Goal: Find contact information: Find contact information

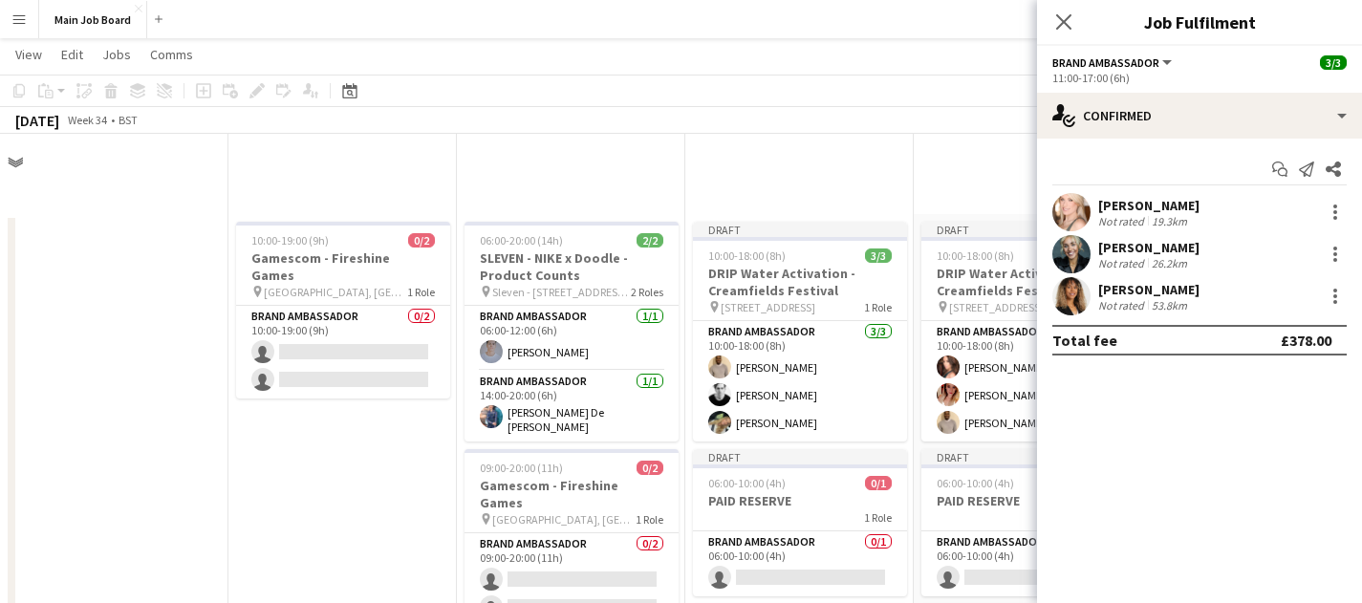
scroll to position [613, 0]
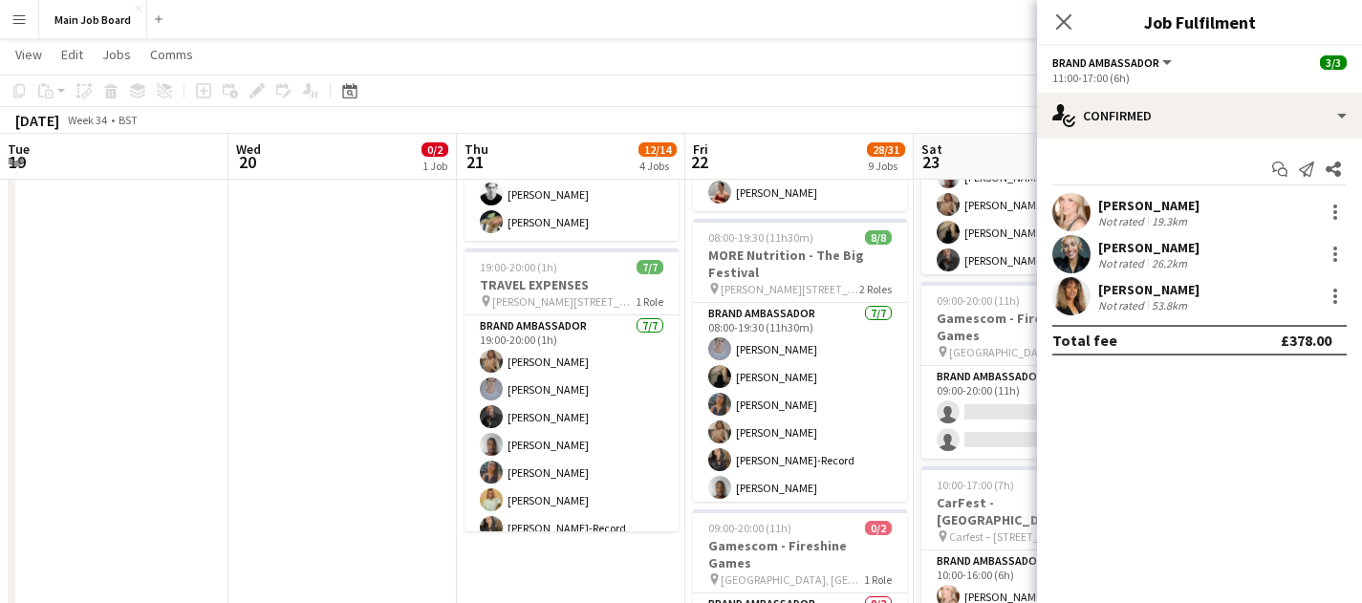
click at [7, 15] on button "Menu" at bounding box center [19, 19] width 38 height 38
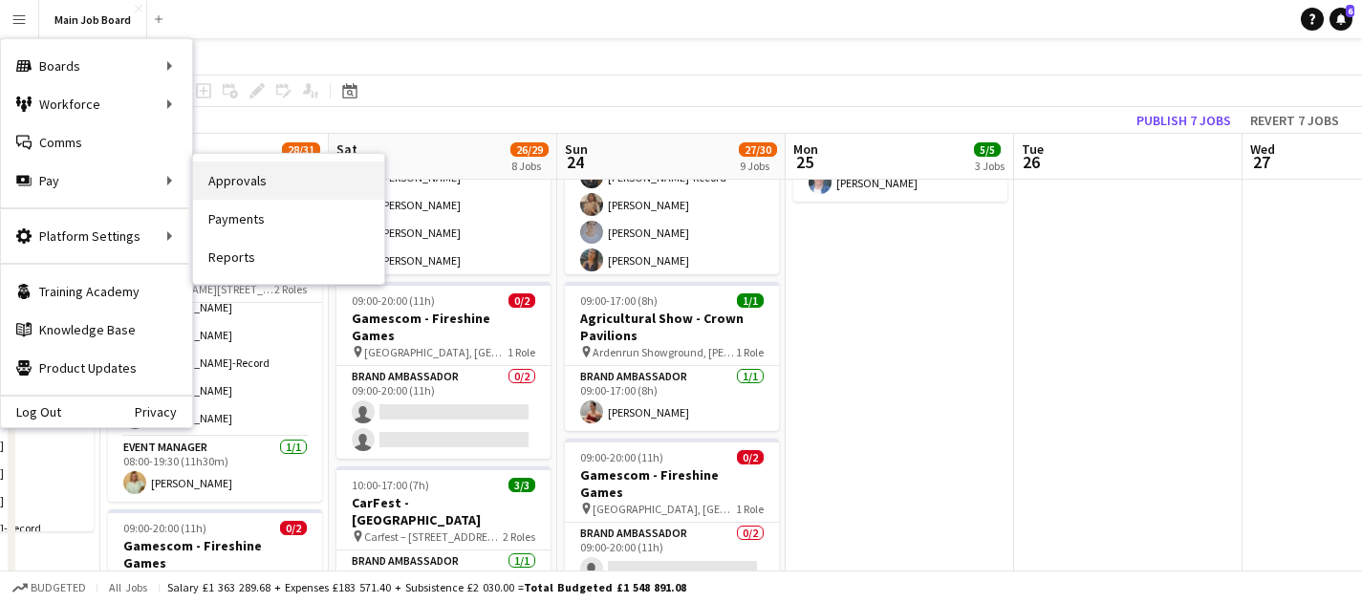
click at [246, 165] on link "Approvals" at bounding box center [288, 181] width 191 height 38
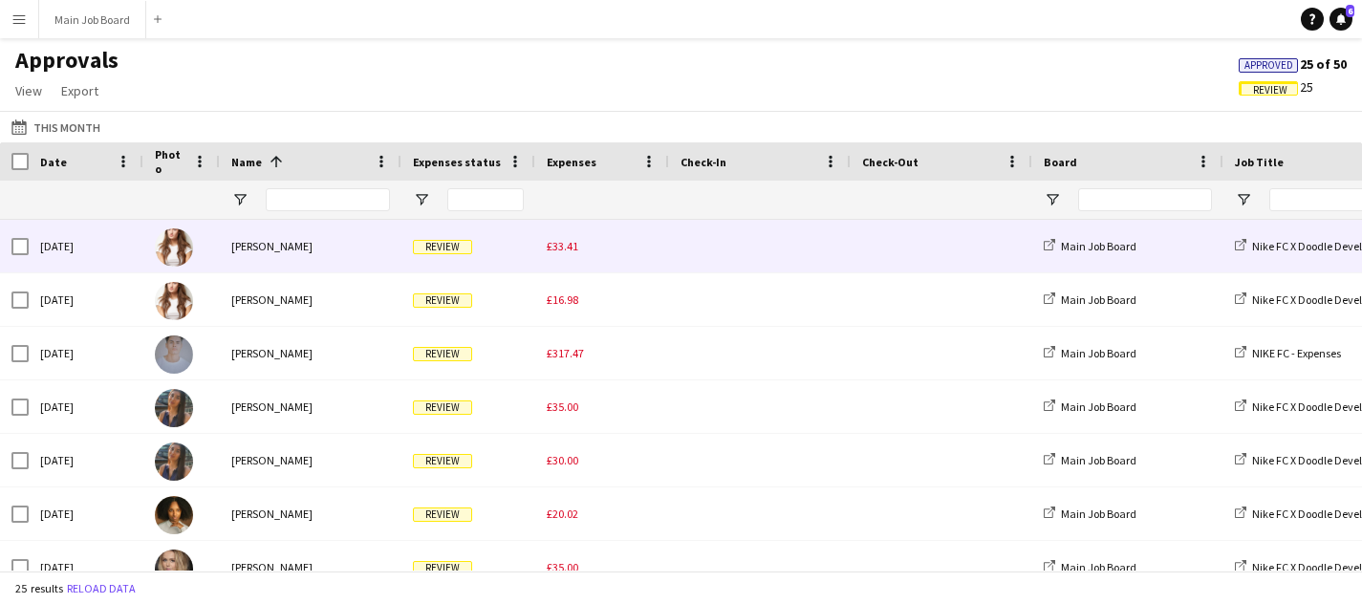
click at [575, 252] on span "£33.41" at bounding box center [563, 246] width 32 height 14
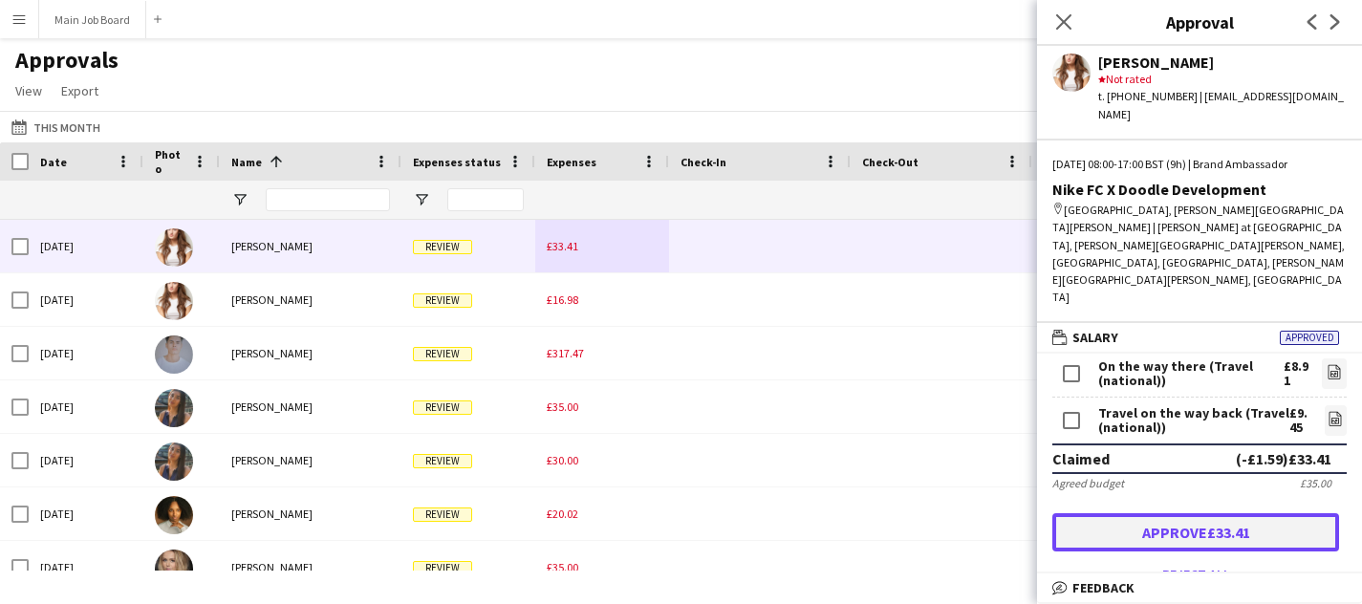
click at [1265, 513] on button "Approve £33.41" at bounding box center [1195, 532] width 287 height 38
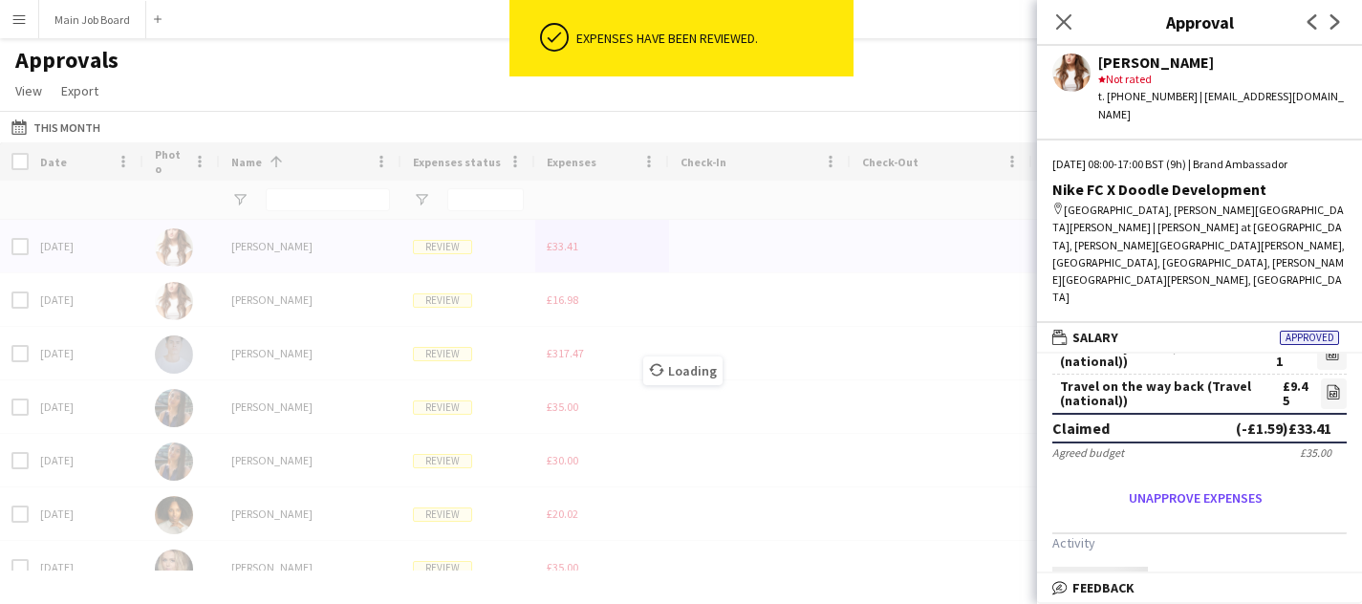
scroll to position [124, 0]
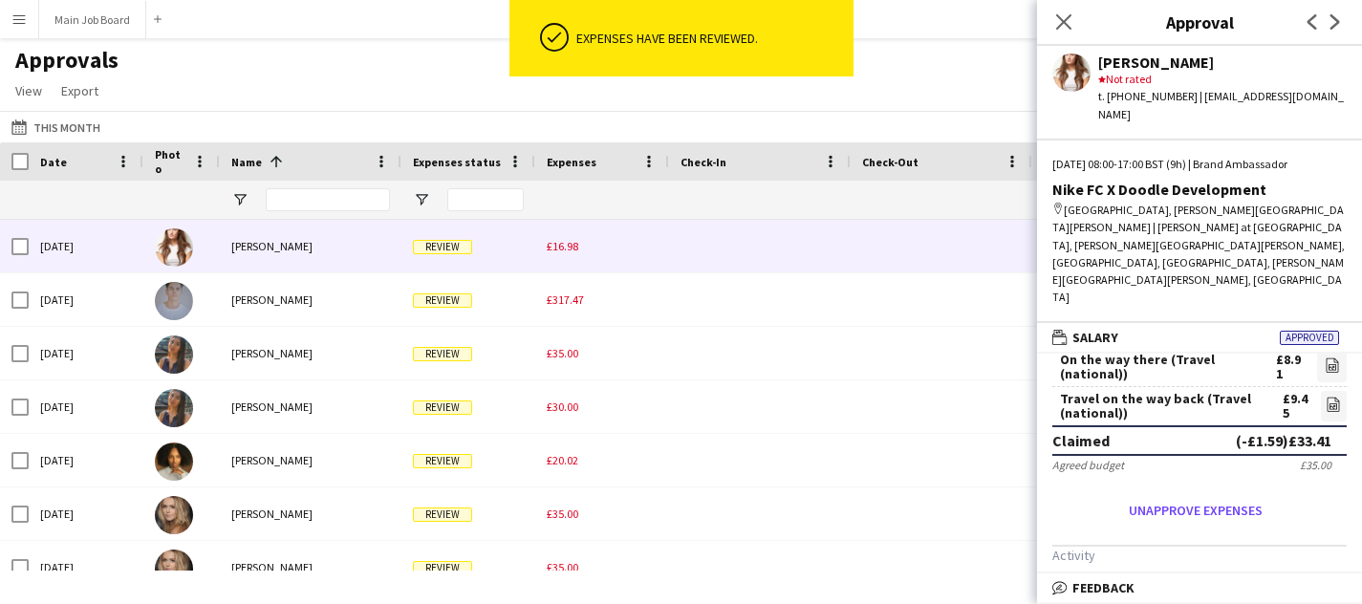
click at [574, 239] on span "£16.98" at bounding box center [563, 246] width 32 height 14
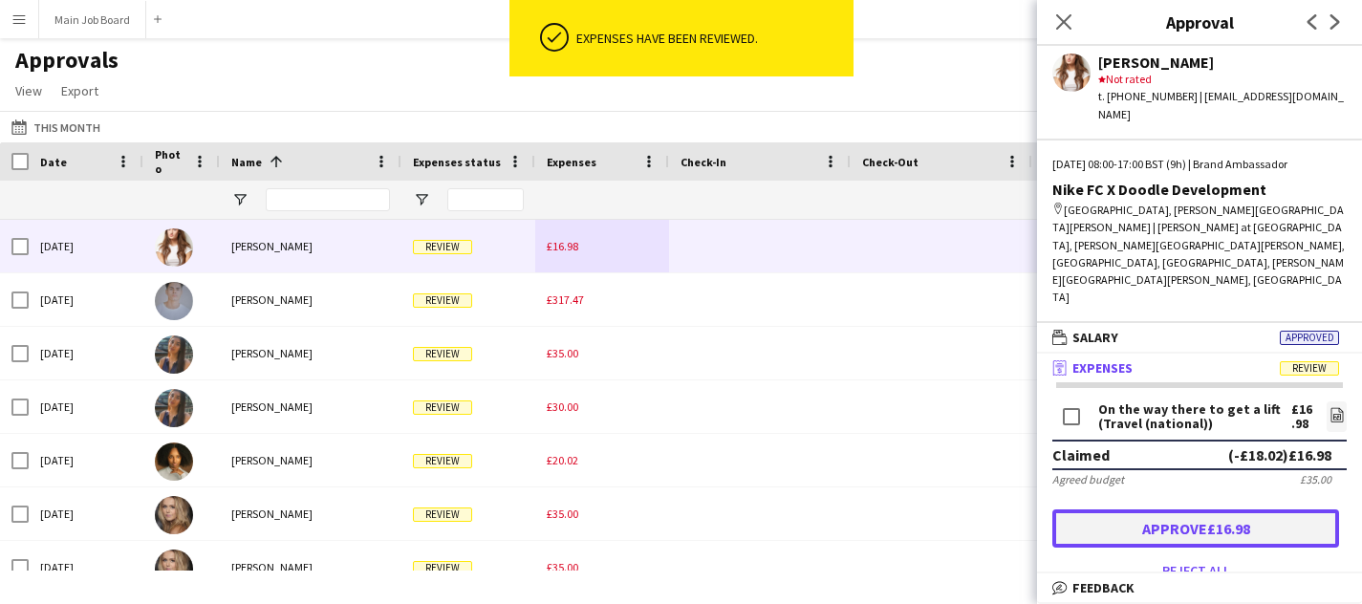
click at [1205, 509] on button "Approve £16.98" at bounding box center [1195, 528] width 287 height 38
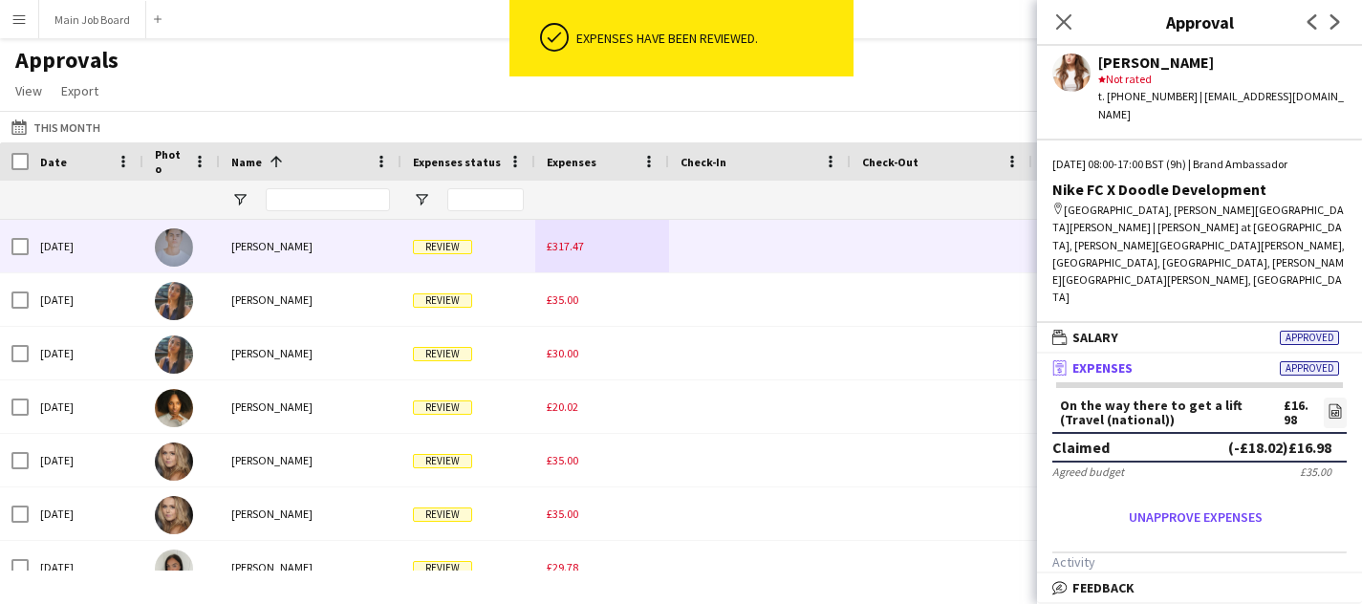
click at [572, 246] on span "£317.47" at bounding box center [565, 246] width 37 height 14
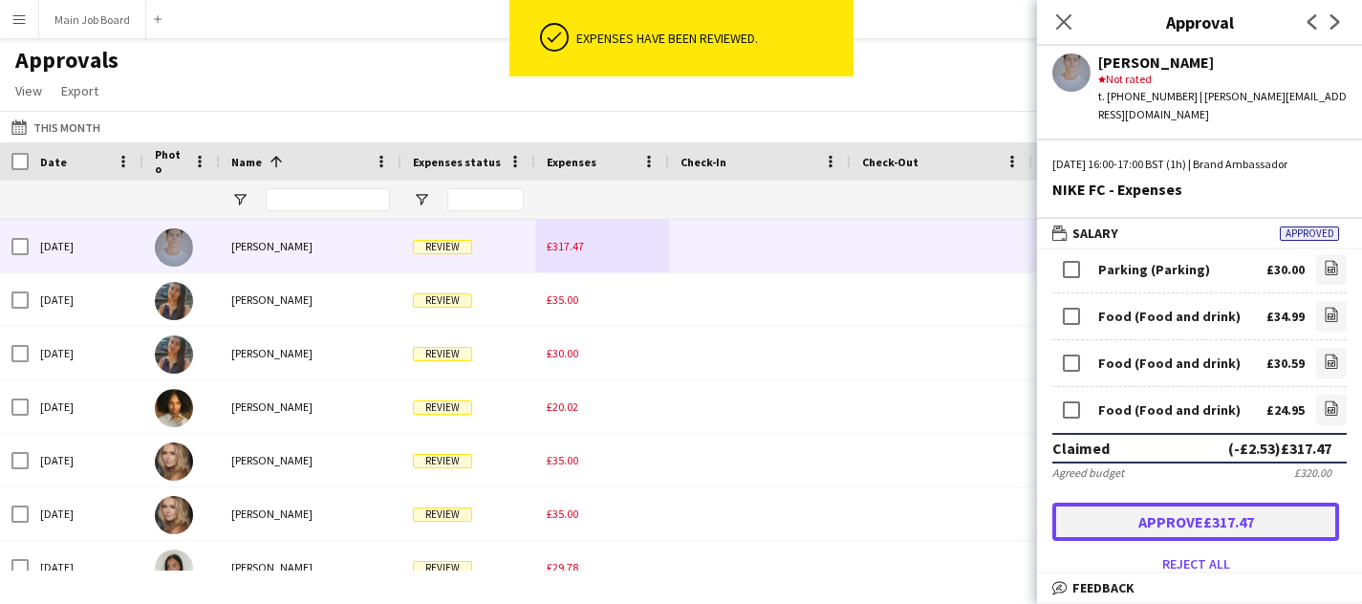
click at [1203, 503] on button "Approve £317.47" at bounding box center [1195, 522] width 287 height 38
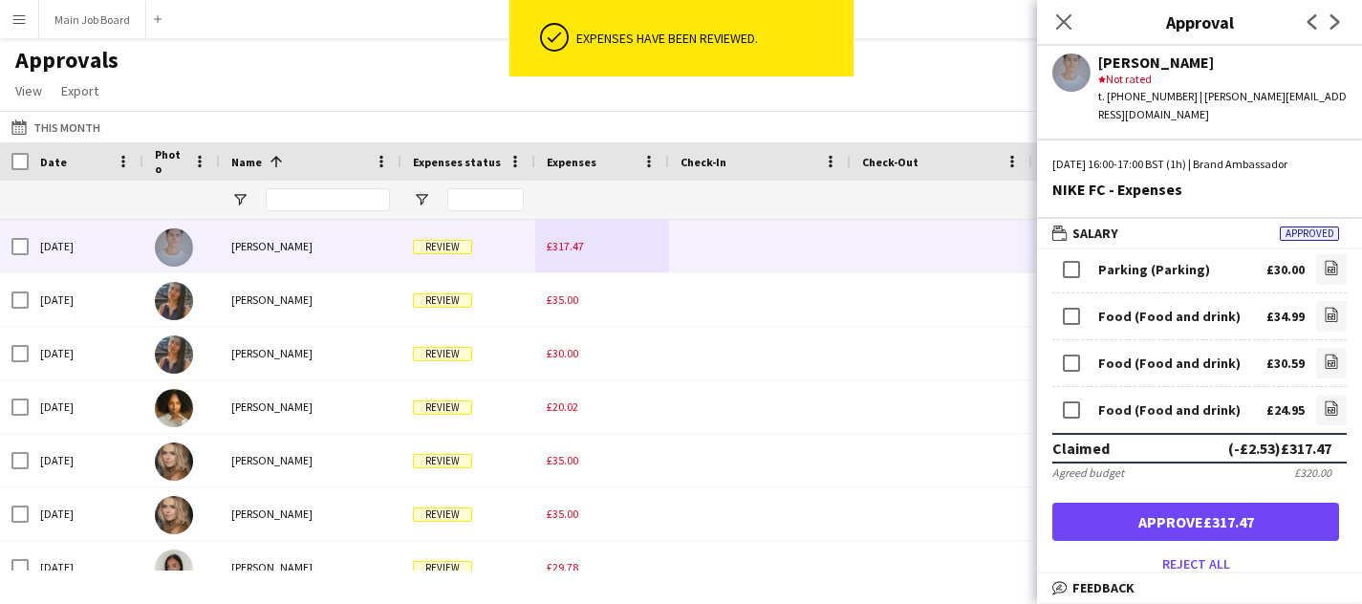
scroll to position [118, 0]
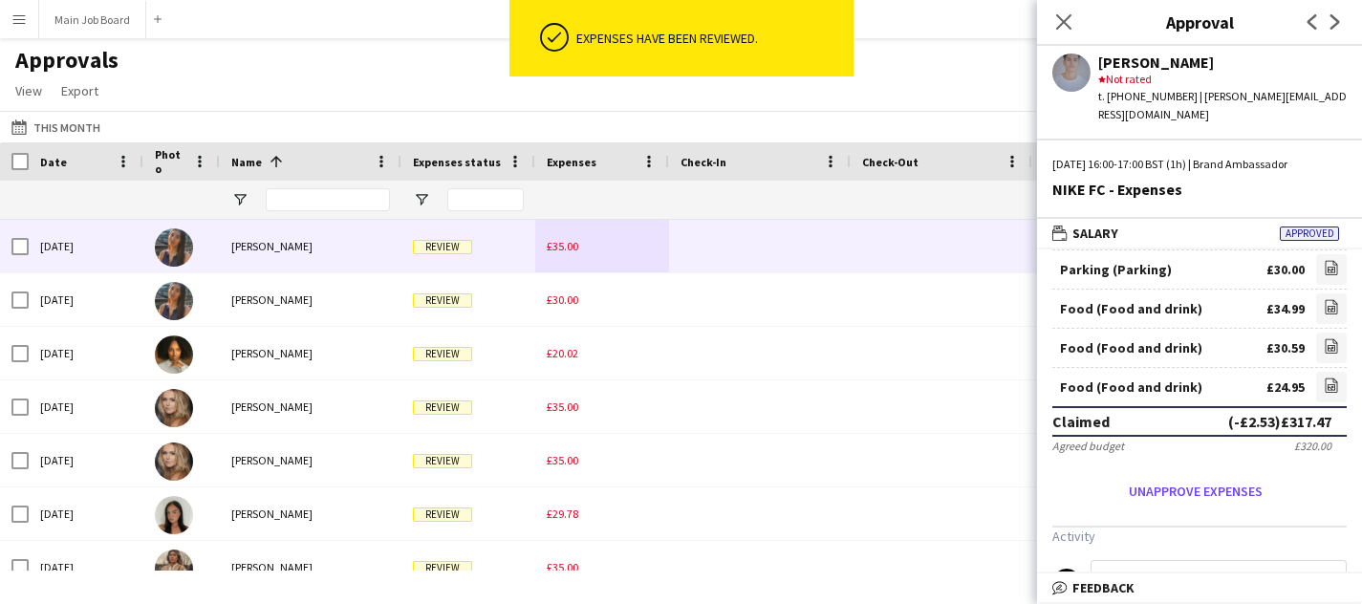
click at [578, 252] on div "£35.00" at bounding box center [602, 246] width 134 height 53
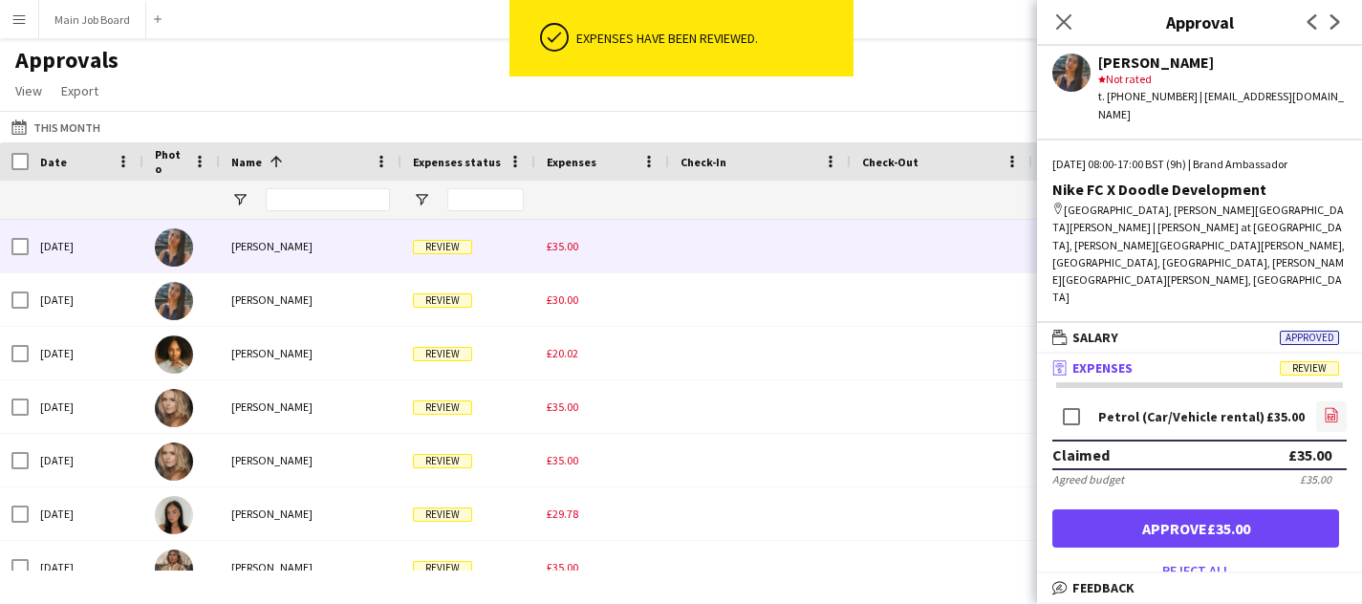
click at [1328, 407] on icon "file-image" at bounding box center [1331, 414] width 15 height 15
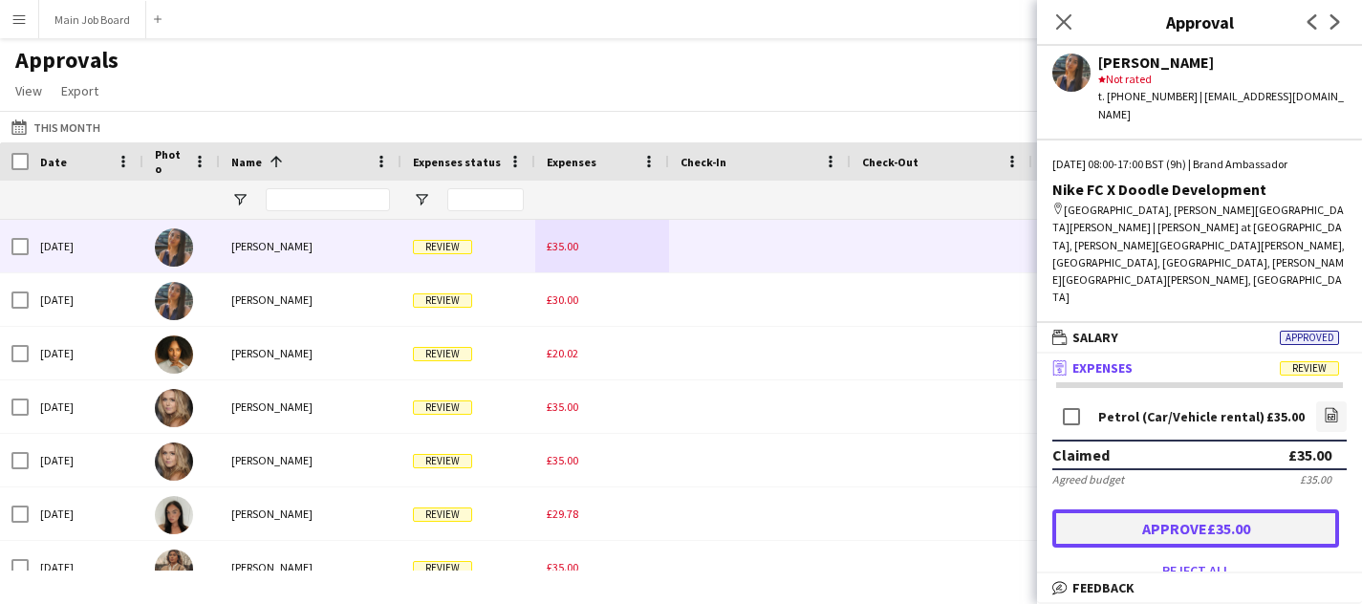
click at [1192, 509] on button "Approve £35.00" at bounding box center [1195, 528] width 287 height 38
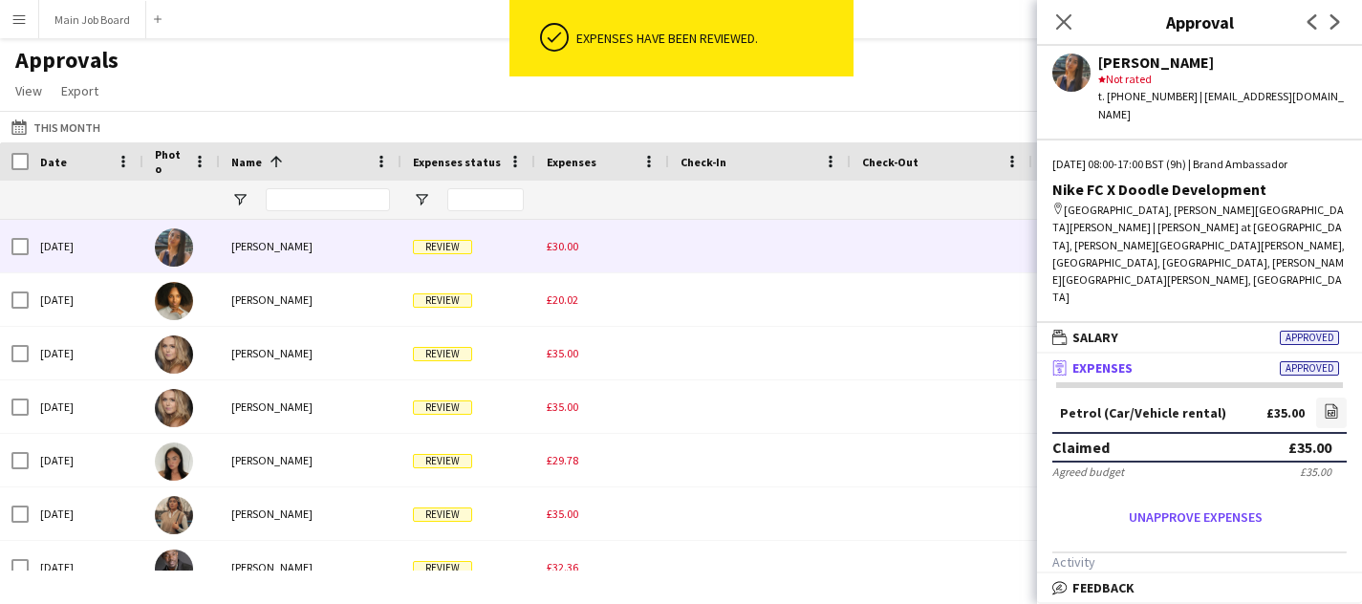
click at [558, 241] on span "£30.00" at bounding box center [563, 246] width 32 height 14
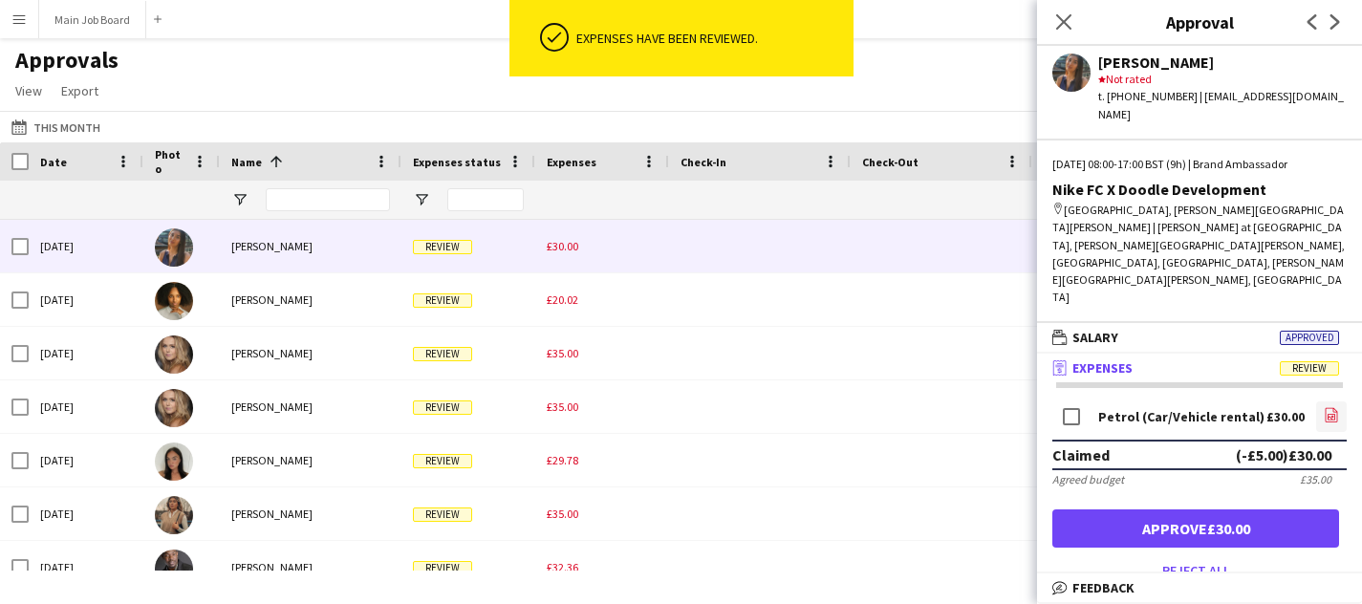
click at [1332, 407] on app-icon "file-image" at bounding box center [1331, 416] width 15 height 19
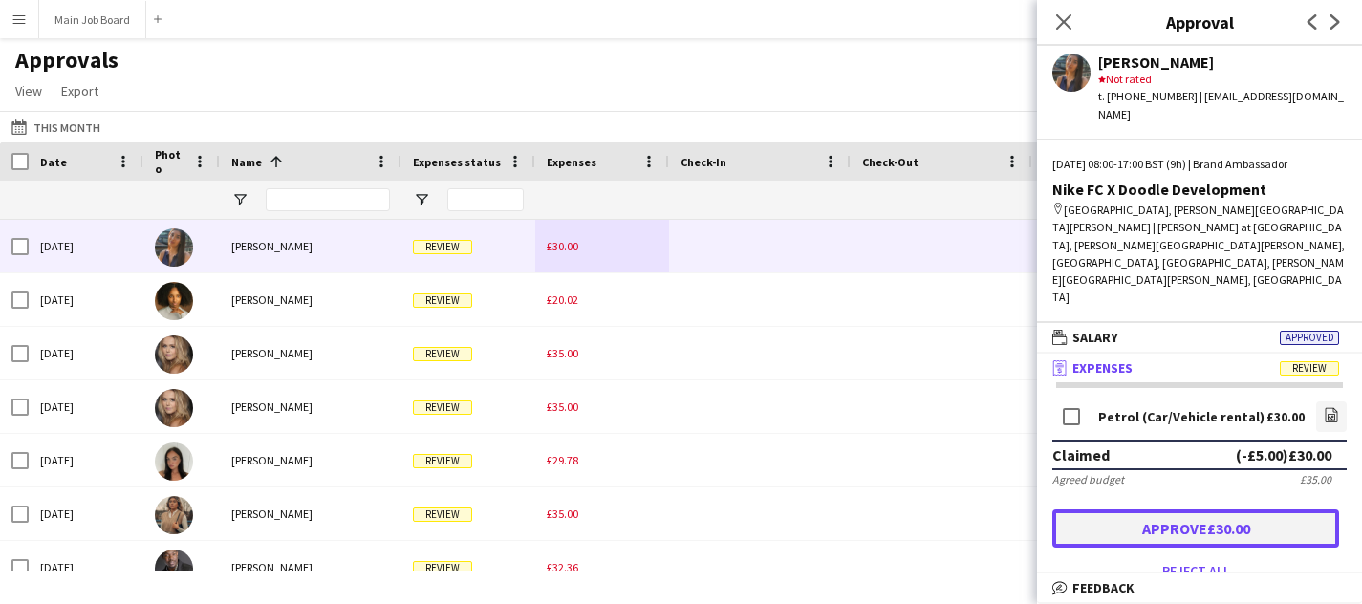
click at [1112, 509] on button "Approve £30.00" at bounding box center [1195, 528] width 287 height 38
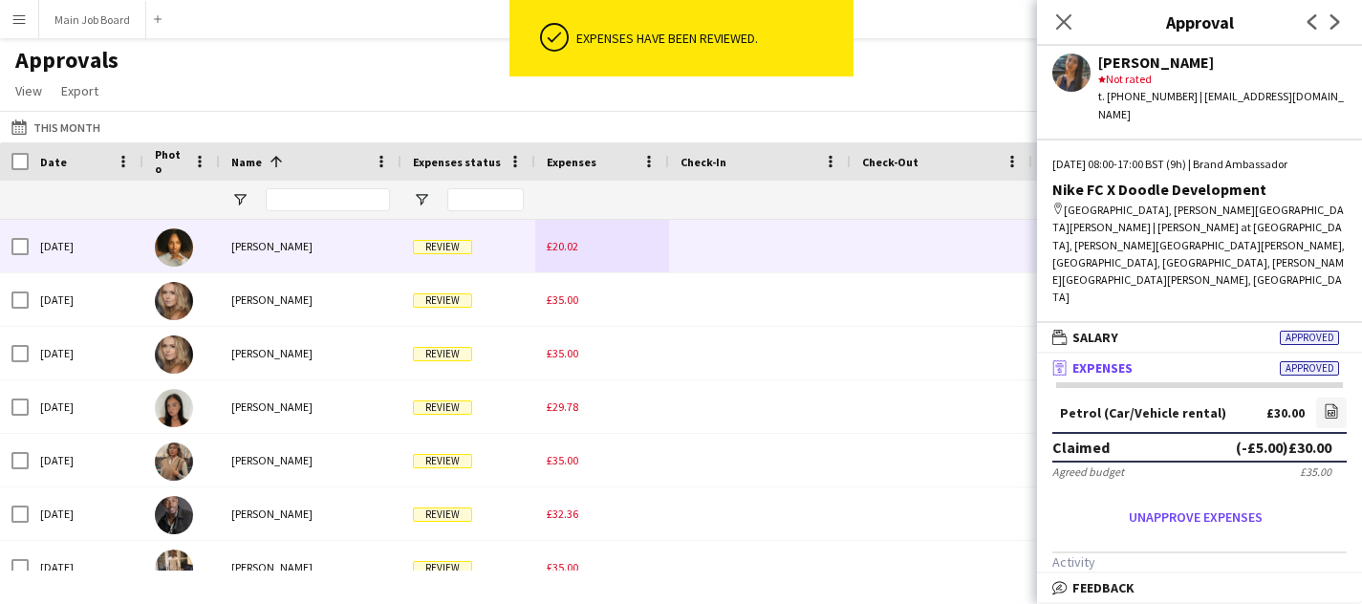
click at [569, 256] on div "£20.02" at bounding box center [602, 246] width 134 height 53
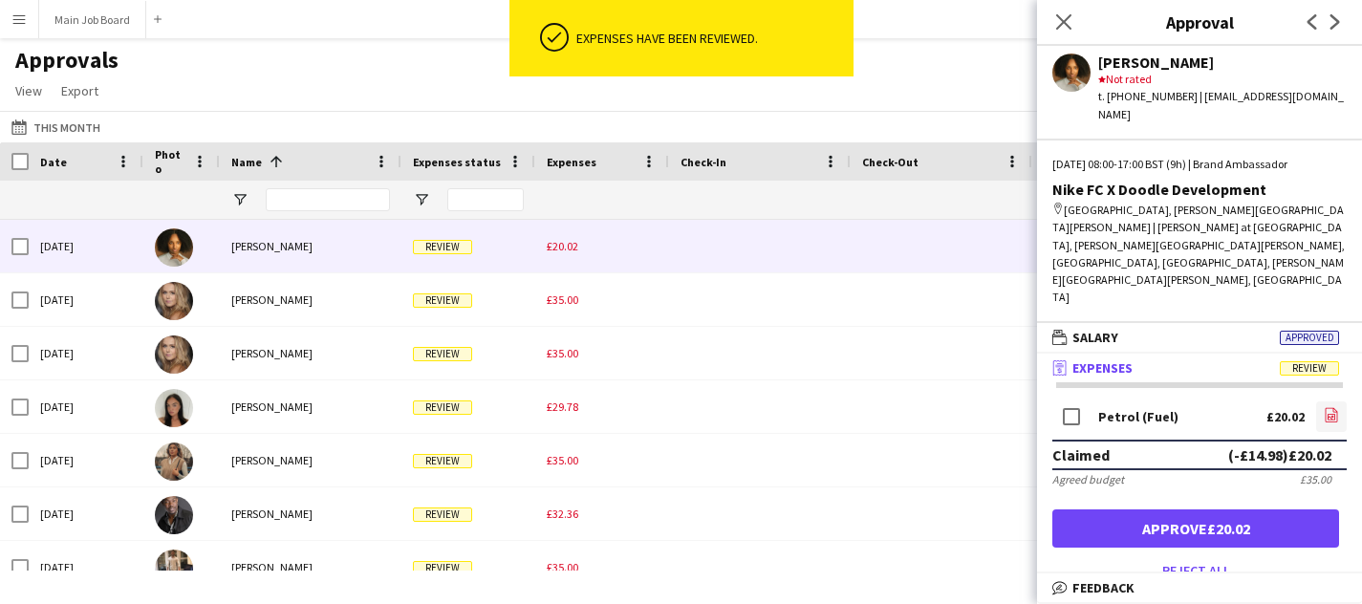
click at [1334, 407] on icon "file-image" at bounding box center [1331, 414] width 15 height 15
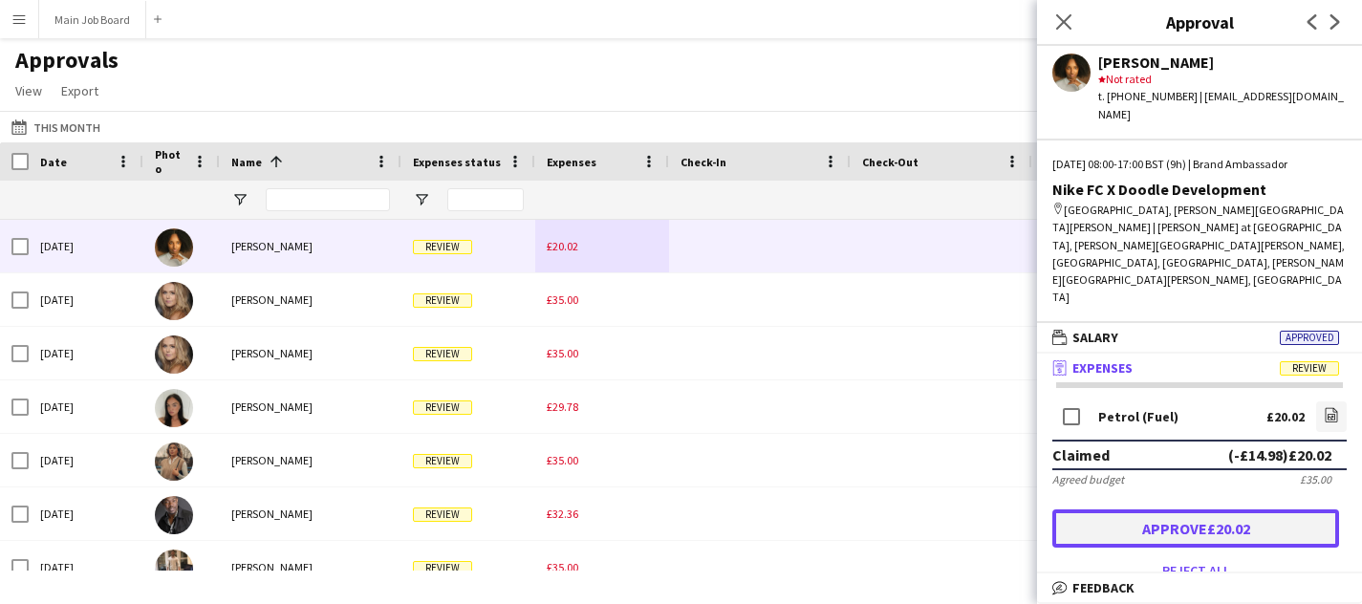
click at [1118, 509] on button "Approve £20.02" at bounding box center [1195, 528] width 287 height 38
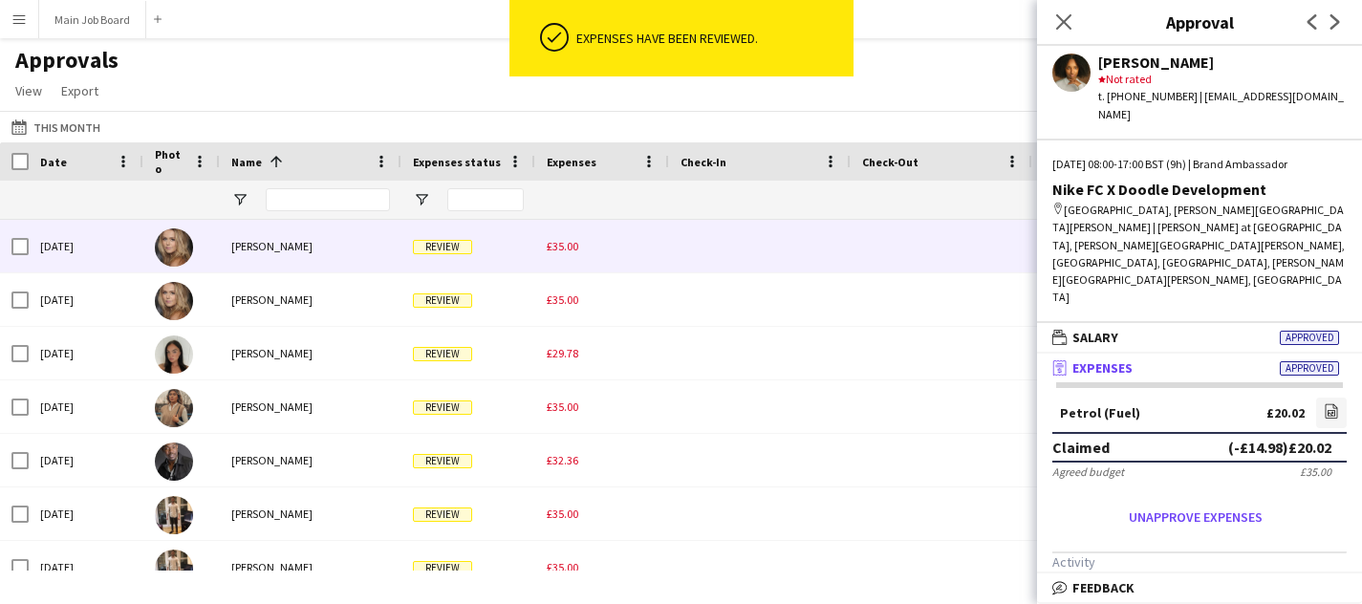
click at [566, 268] on div "£35.00" at bounding box center [602, 246] width 134 height 53
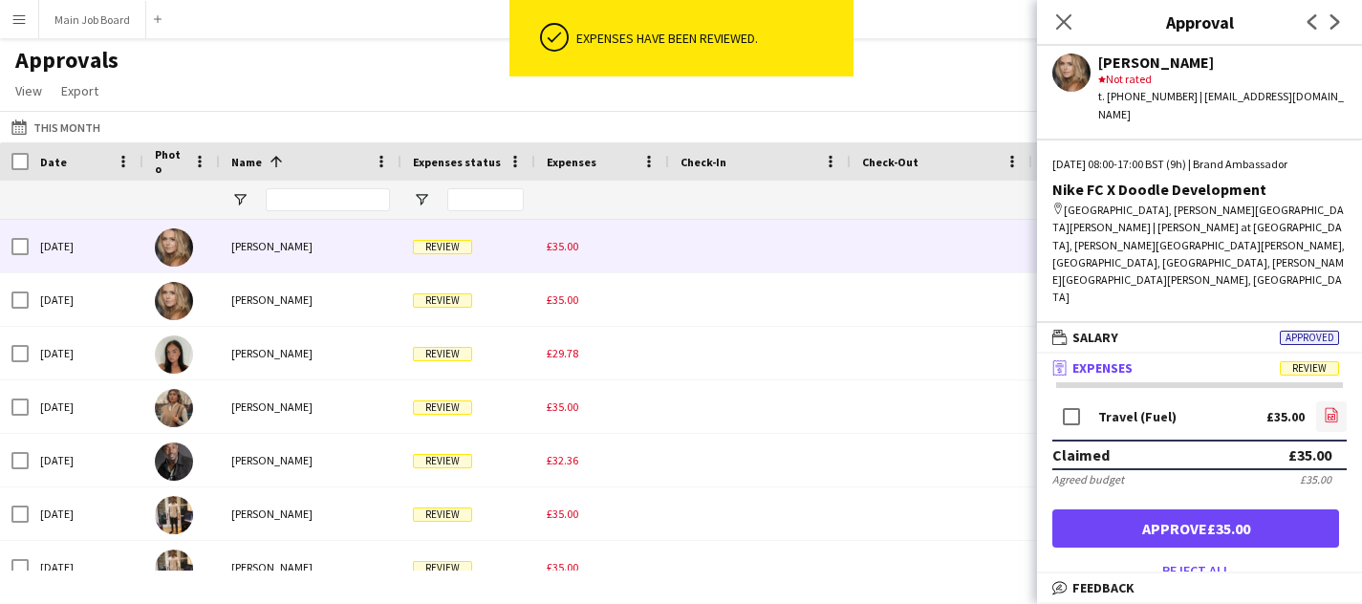
click at [1329, 407] on icon "file-image" at bounding box center [1331, 414] width 15 height 15
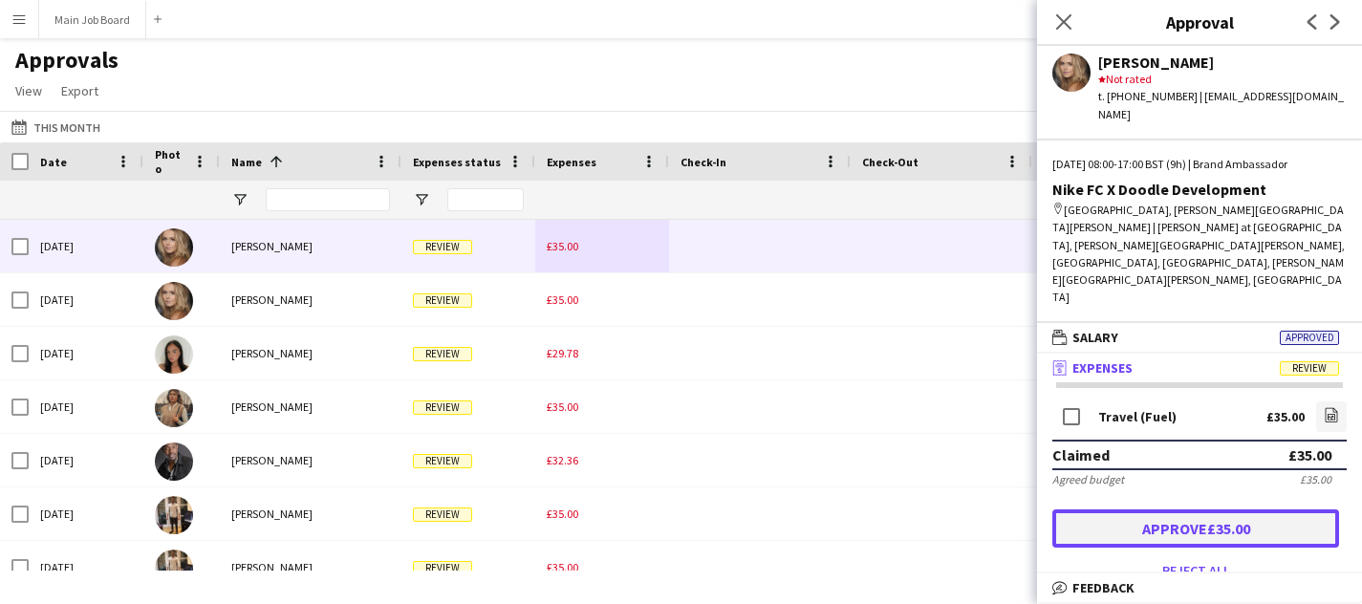
click at [1165, 509] on button "Approve £35.00" at bounding box center [1195, 528] width 287 height 38
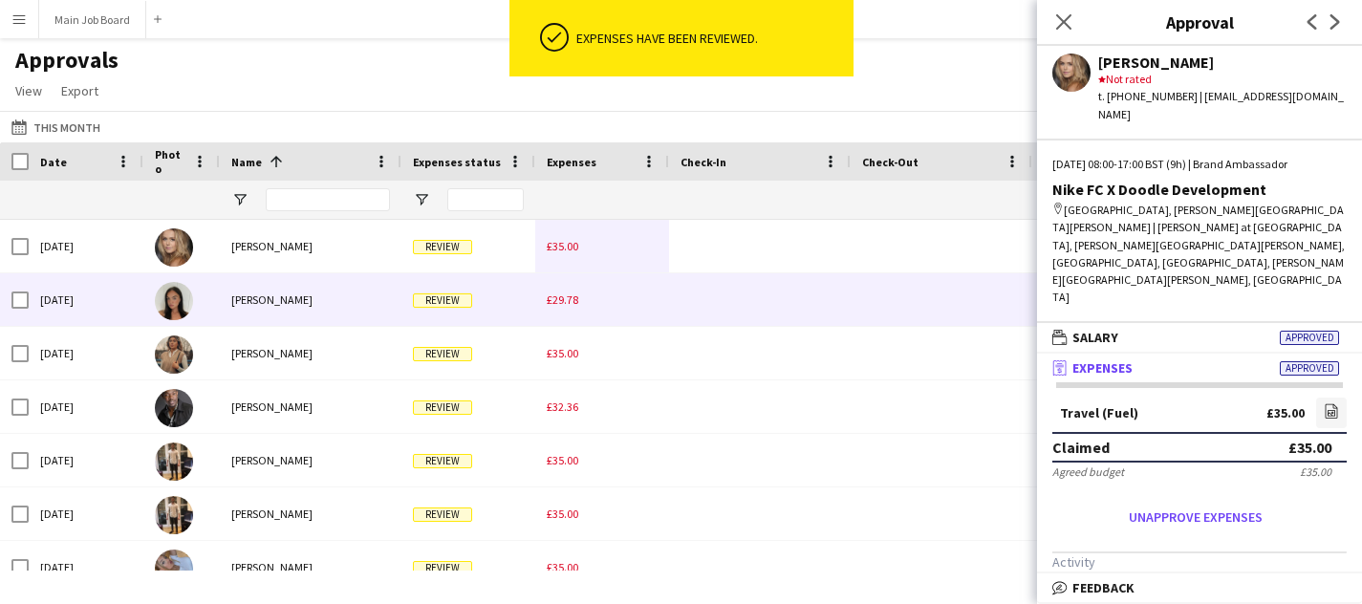
click at [542, 257] on div "£35.00" at bounding box center [602, 246] width 134 height 53
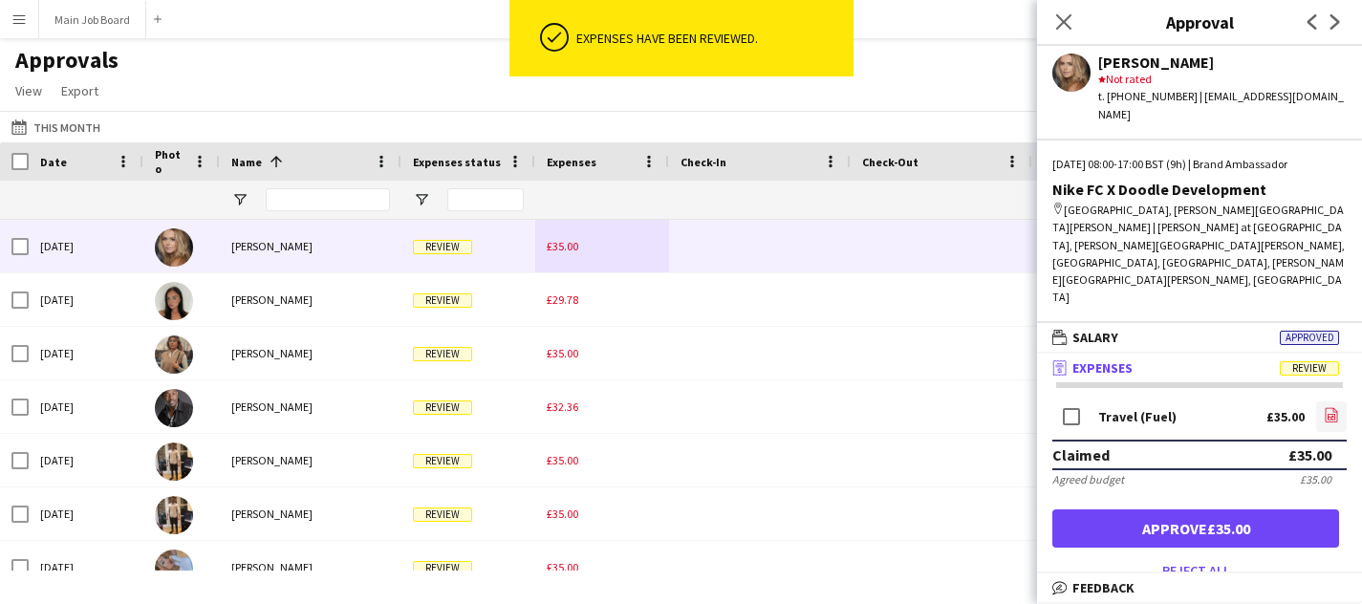
click at [1327, 407] on icon "file-image" at bounding box center [1331, 414] width 15 height 15
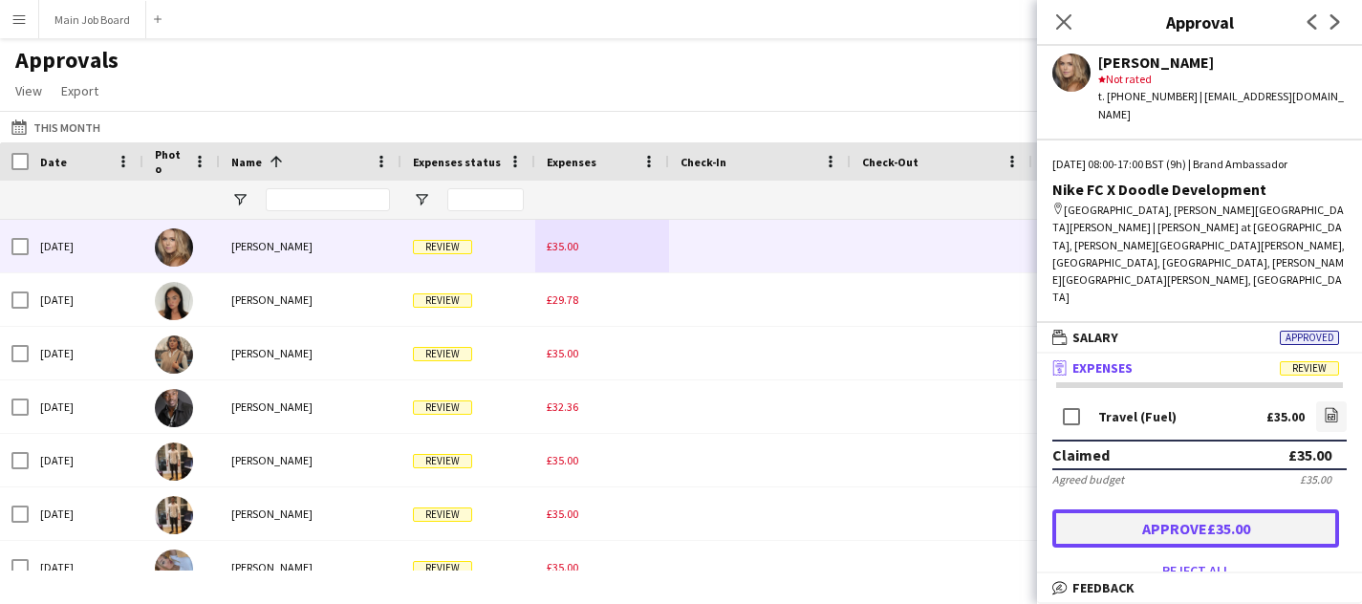
click at [1133, 509] on button "Approve £35.00" at bounding box center [1195, 528] width 287 height 38
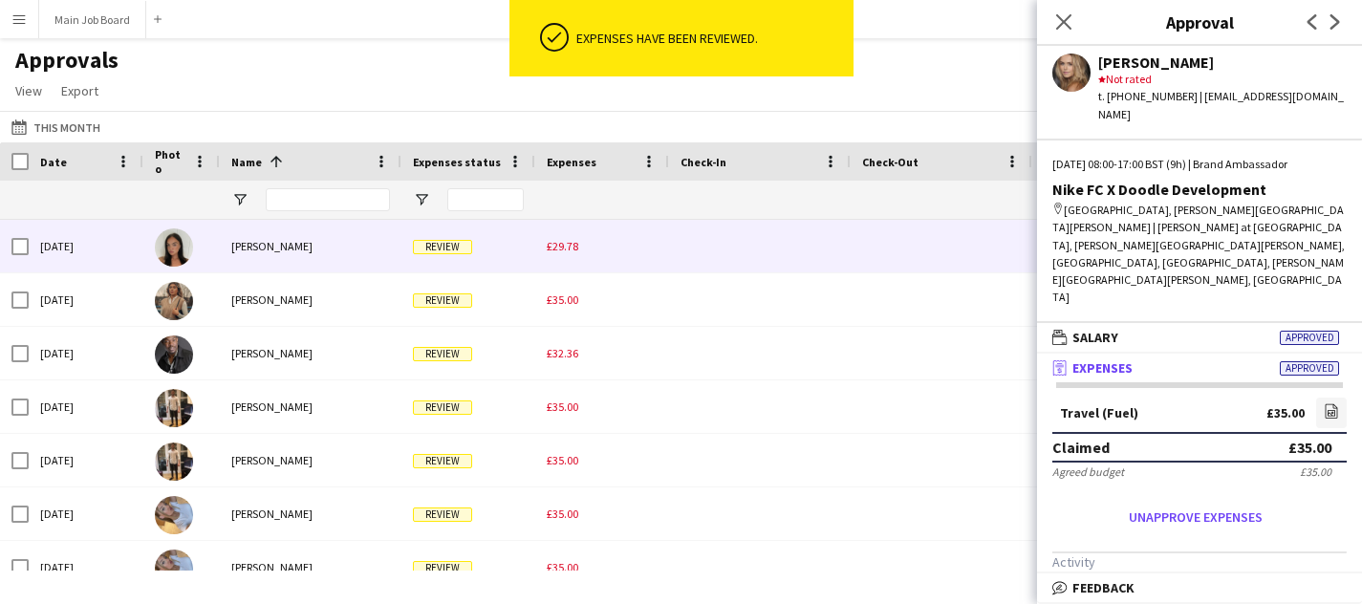
click at [593, 258] on div "£29.78" at bounding box center [602, 246] width 134 height 53
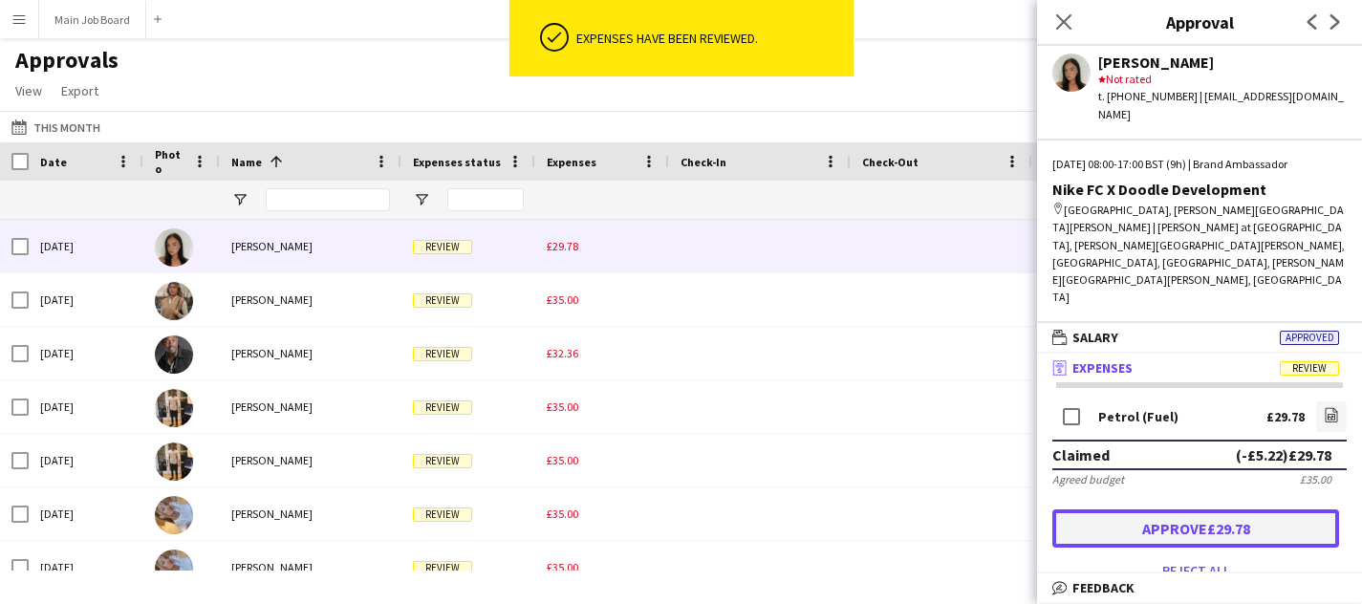
click at [1219, 509] on button "Approve £29.78" at bounding box center [1195, 528] width 287 height 38
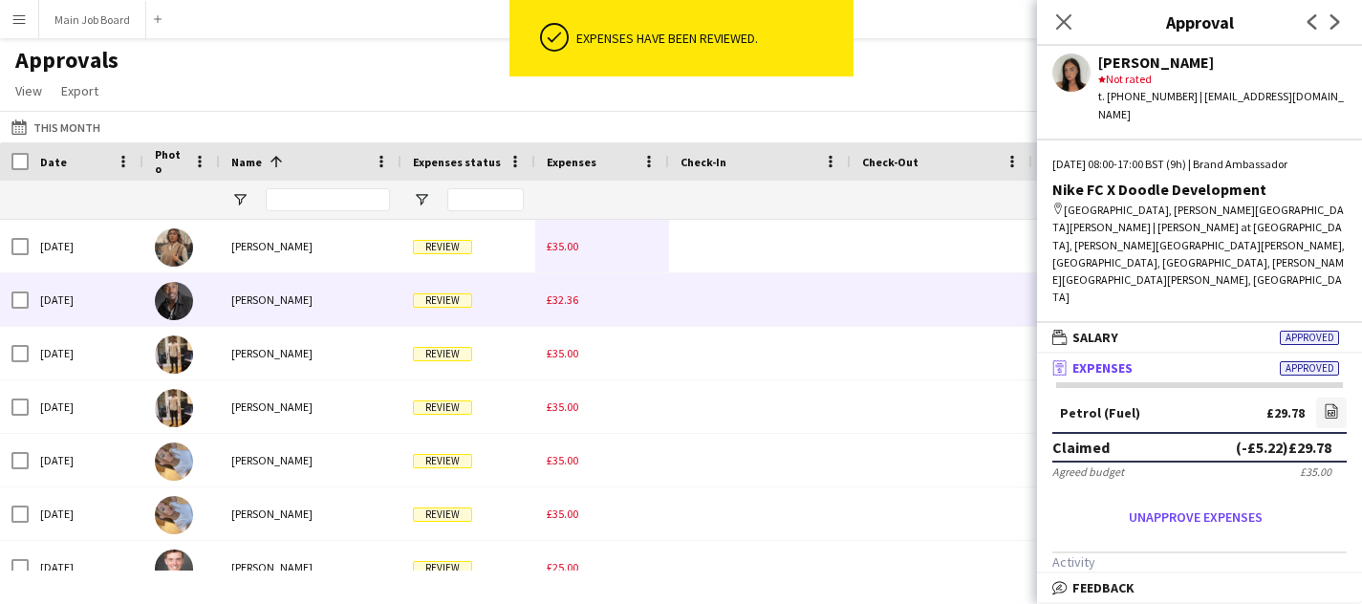
click at [565, 263] on div "£35.00" at bounding box center [602, 246] width 134 height 53
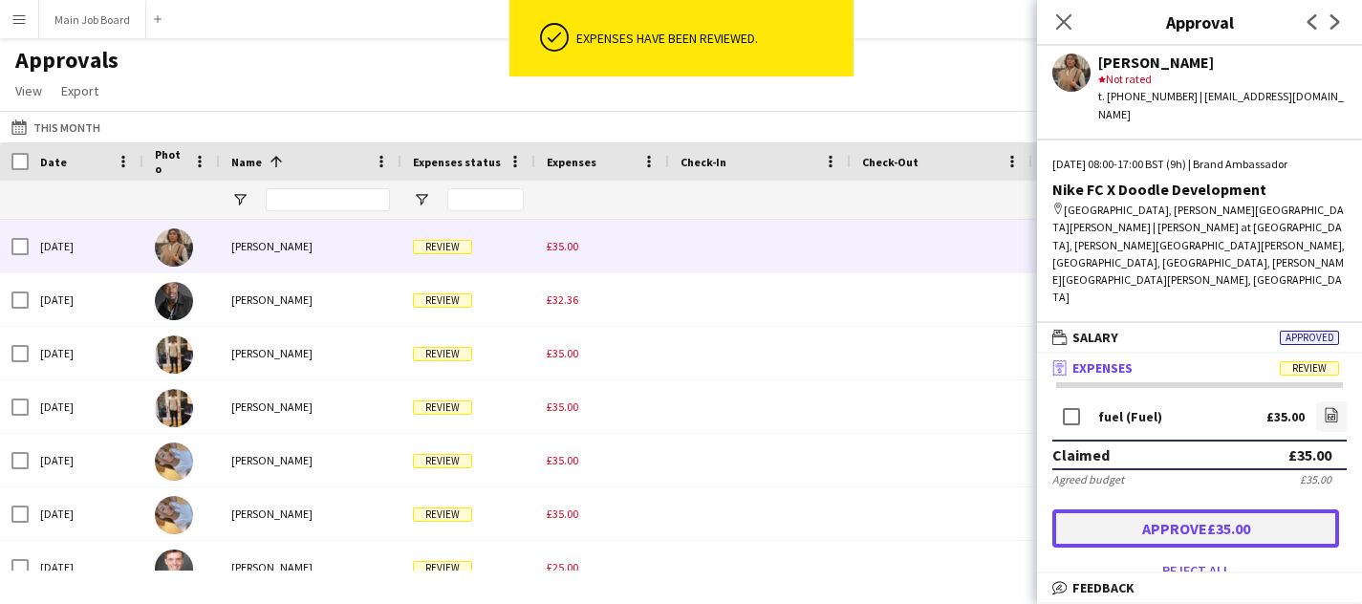
click at [1226, 509] on button "Approve £35.00" at bounding box center [1195, 528] width 287 height 38
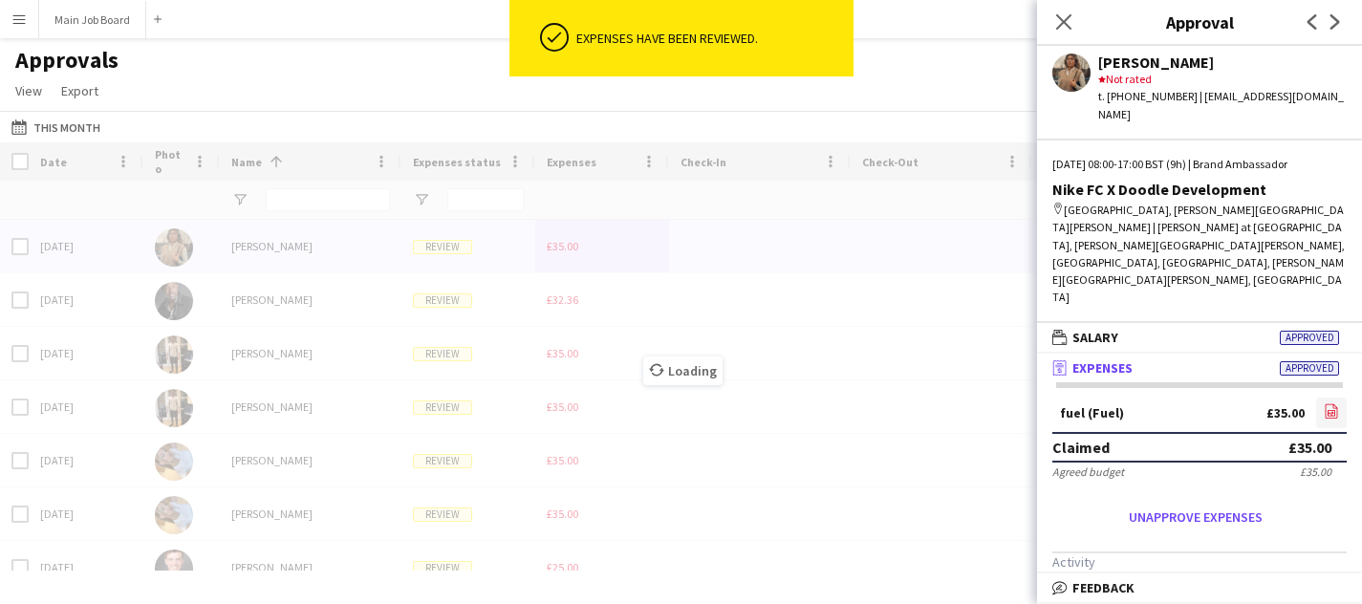
click at [1336, 403] on icon "file-image" at bounding box center [1331, 410] width 15 height 15
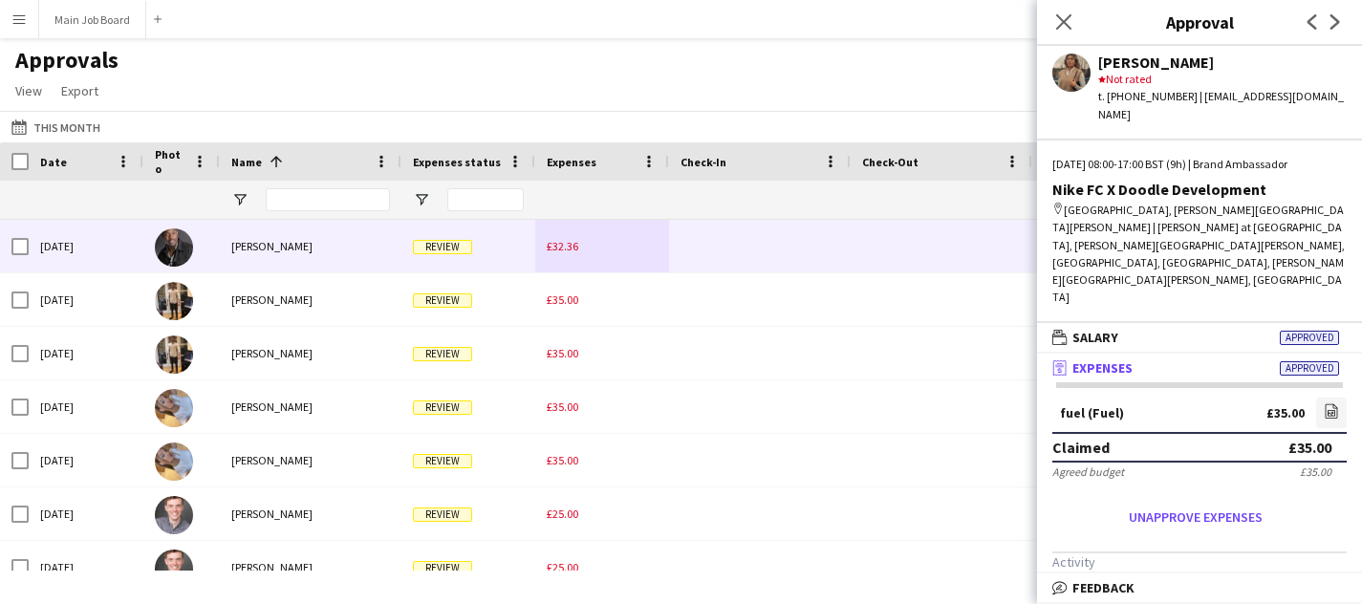
click at [584, 240] on div "£32.36" at bounding box center [602, 246] width 134 height 53
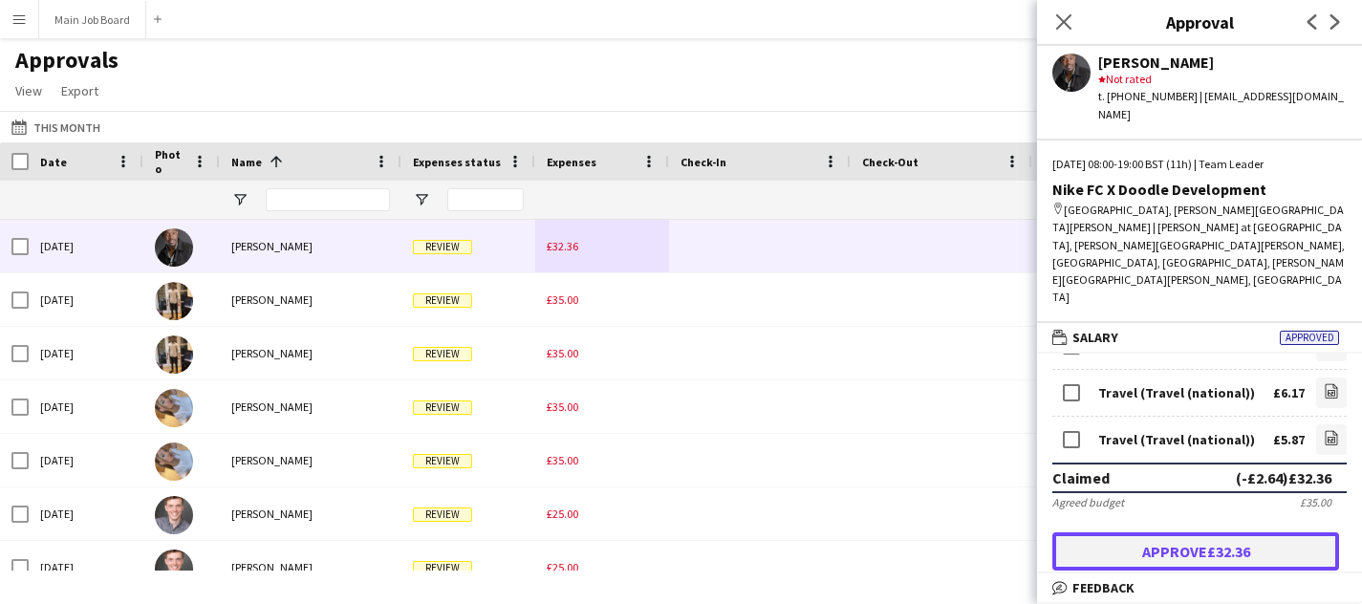
click at [1163, 532] on button "Approve £32.36" at bounding box center [1195, 551] width 287 height 38
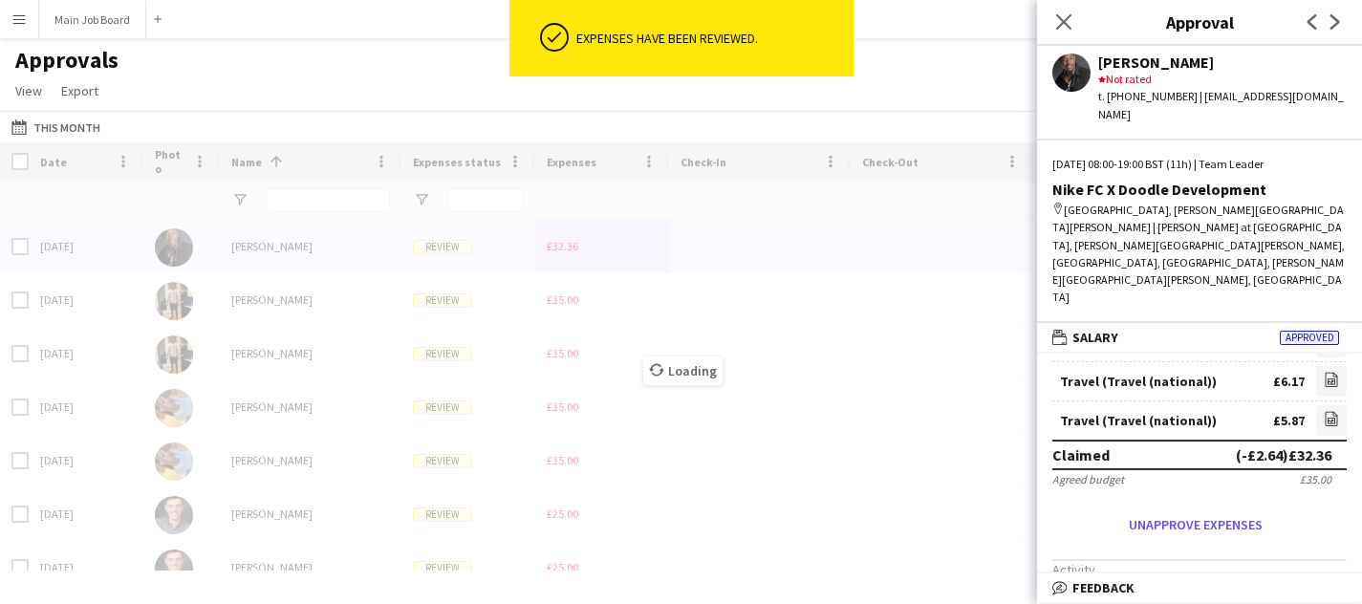
scroll to position [67, 0]
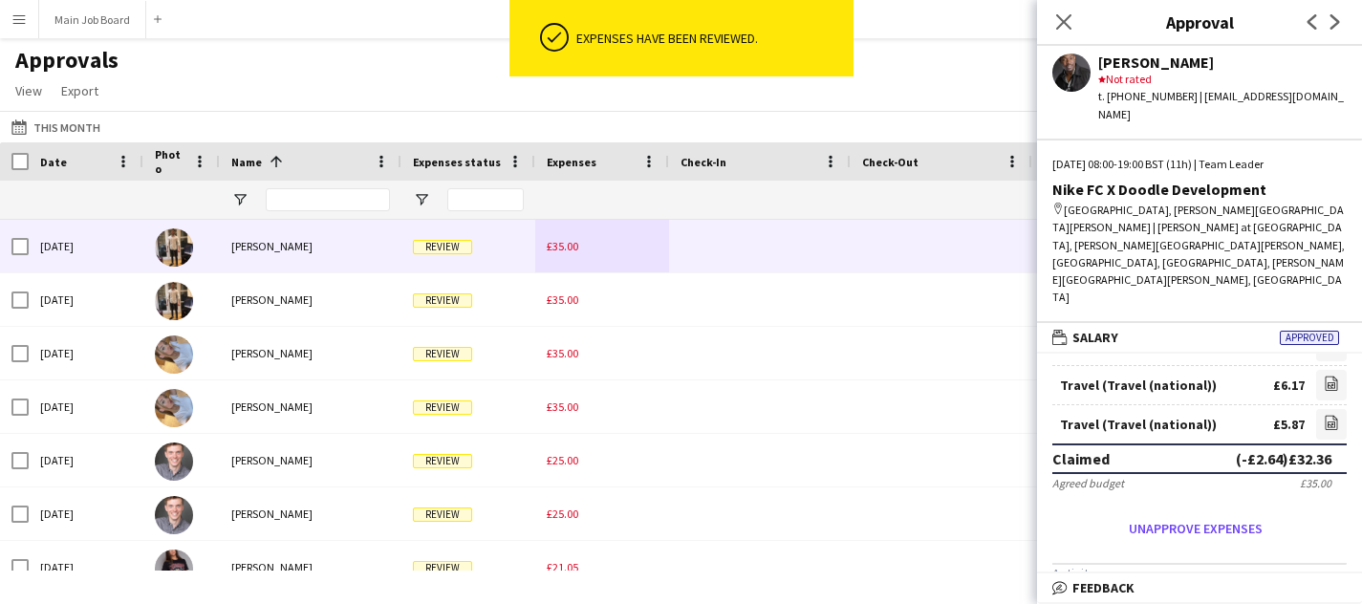
click at [582, 251] on div "£35.00" at bounding box center [602, 246] width 134 height 53
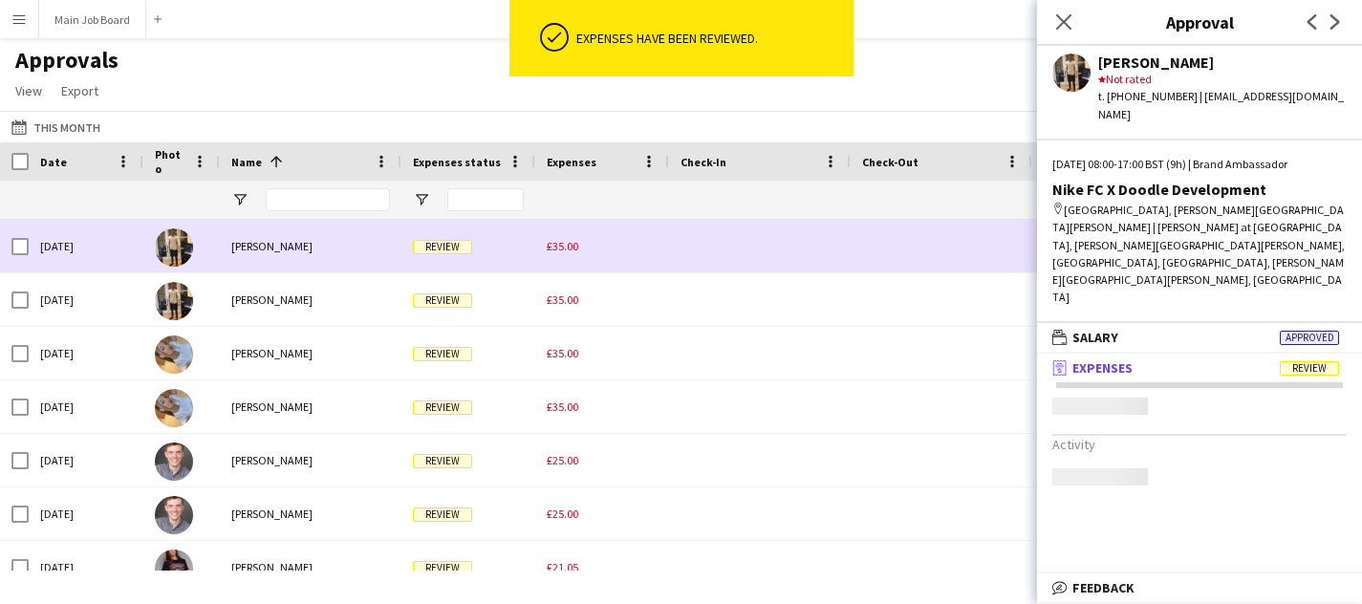
scroll to position [0, 0]
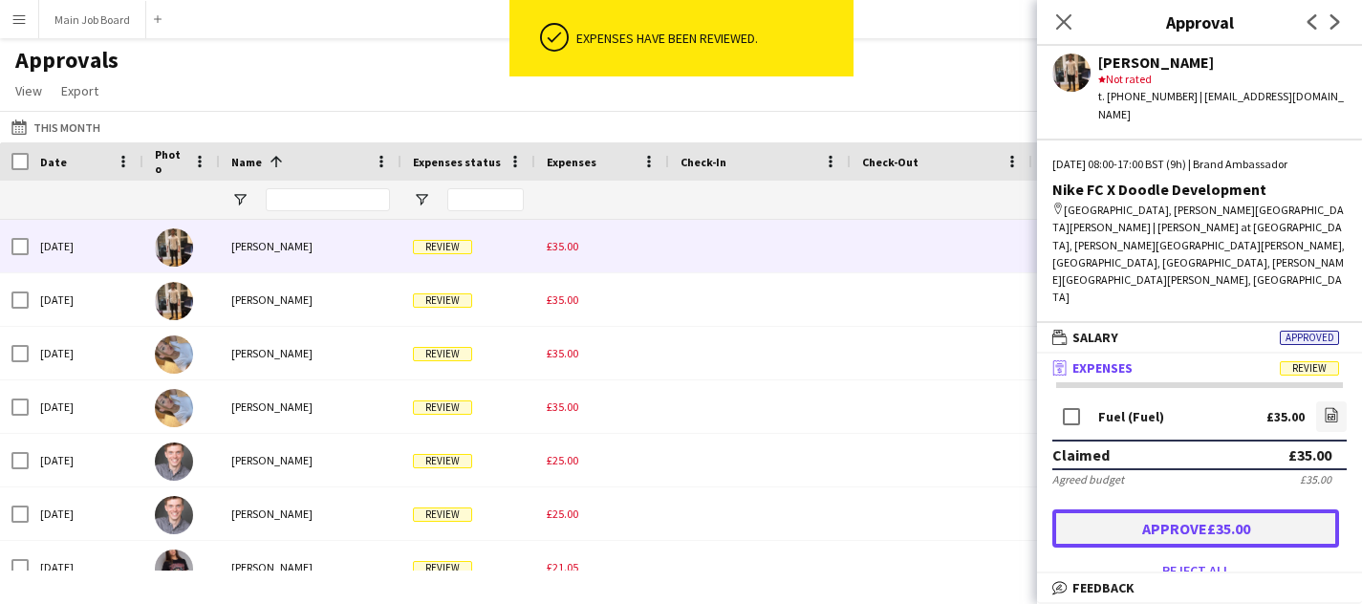
click at [1177, 509] on button "Approve £35.00" at bounding box center [1195, 528] width 287 height 38
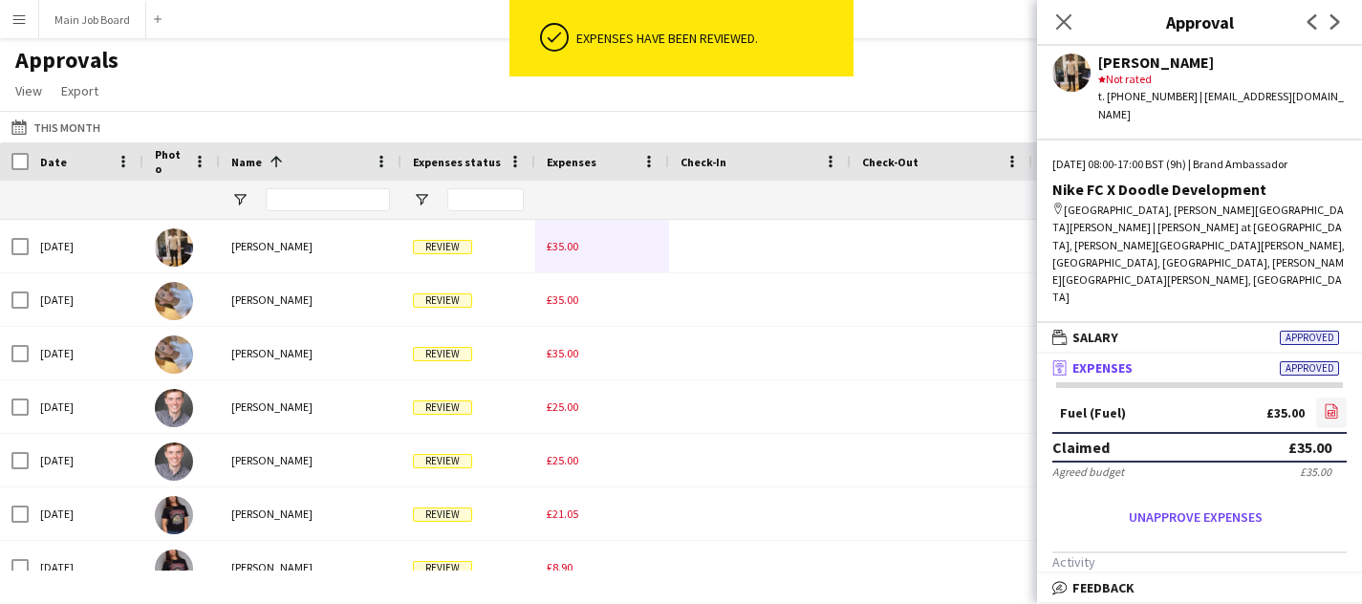
click at [1336, 403] on icon "file-image" at bounding box center [1331, 410] width 15 height 15
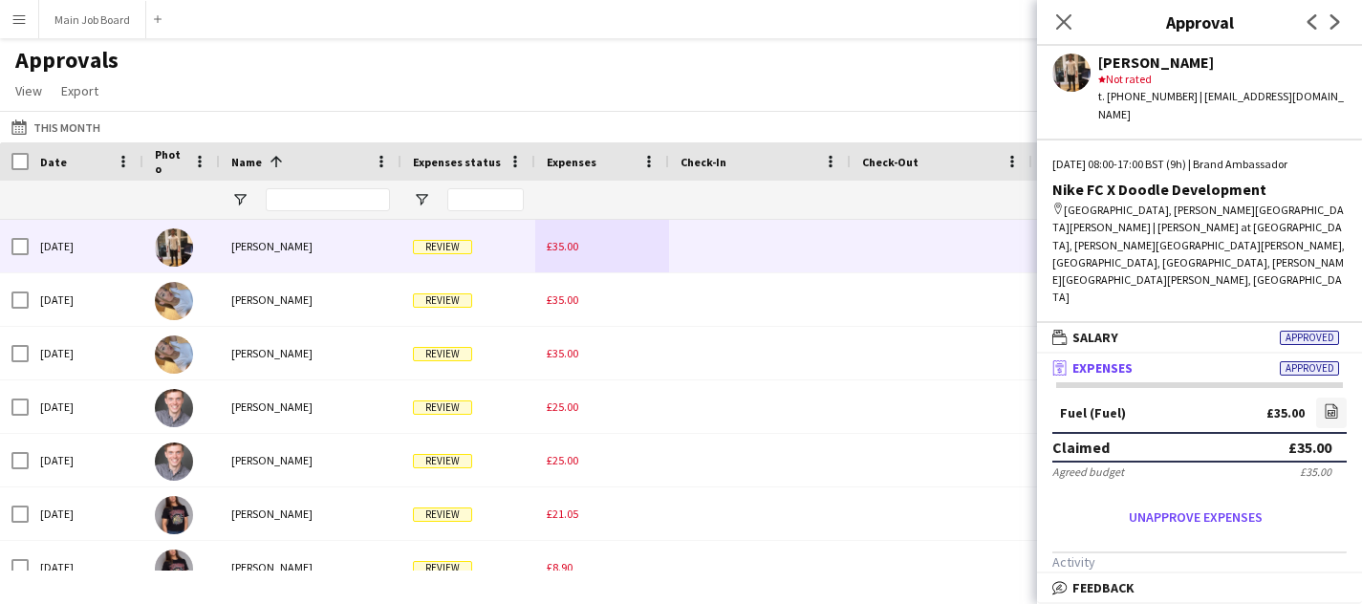
click at [573, 250] on span "£35.00" at bounding box center [563, 246] width 32 height 14
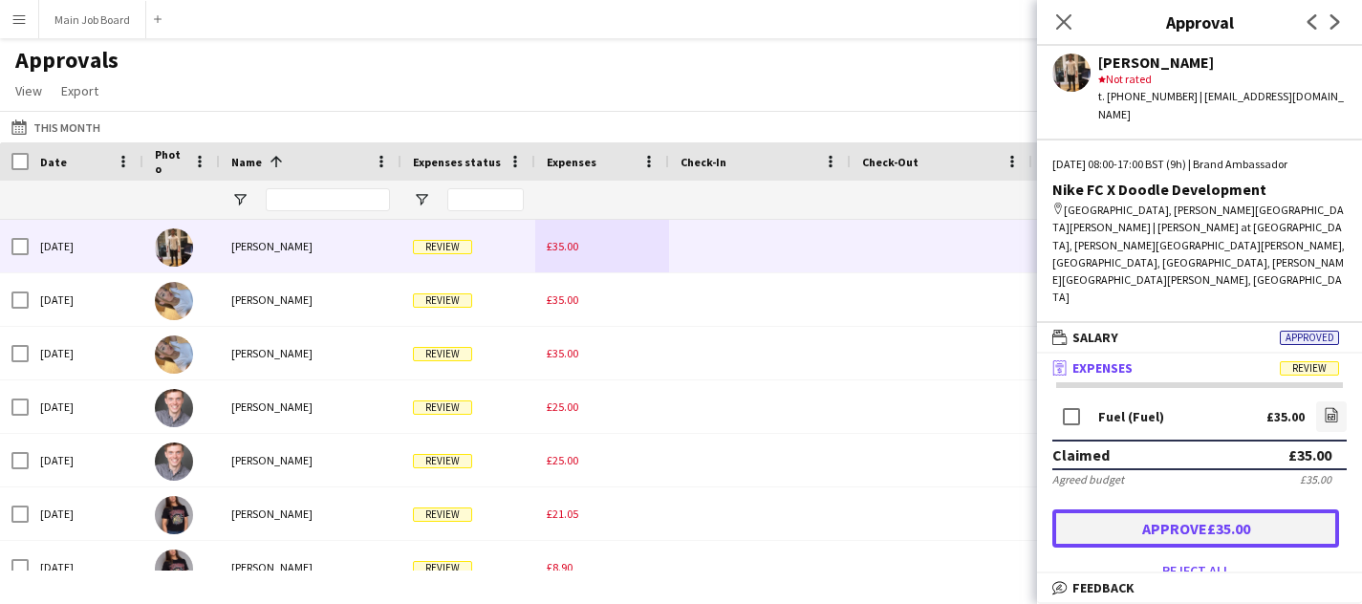
click at [1232, 509] on button "Approve £35.00" at bounding box center [1195, 528] width 287 height 38
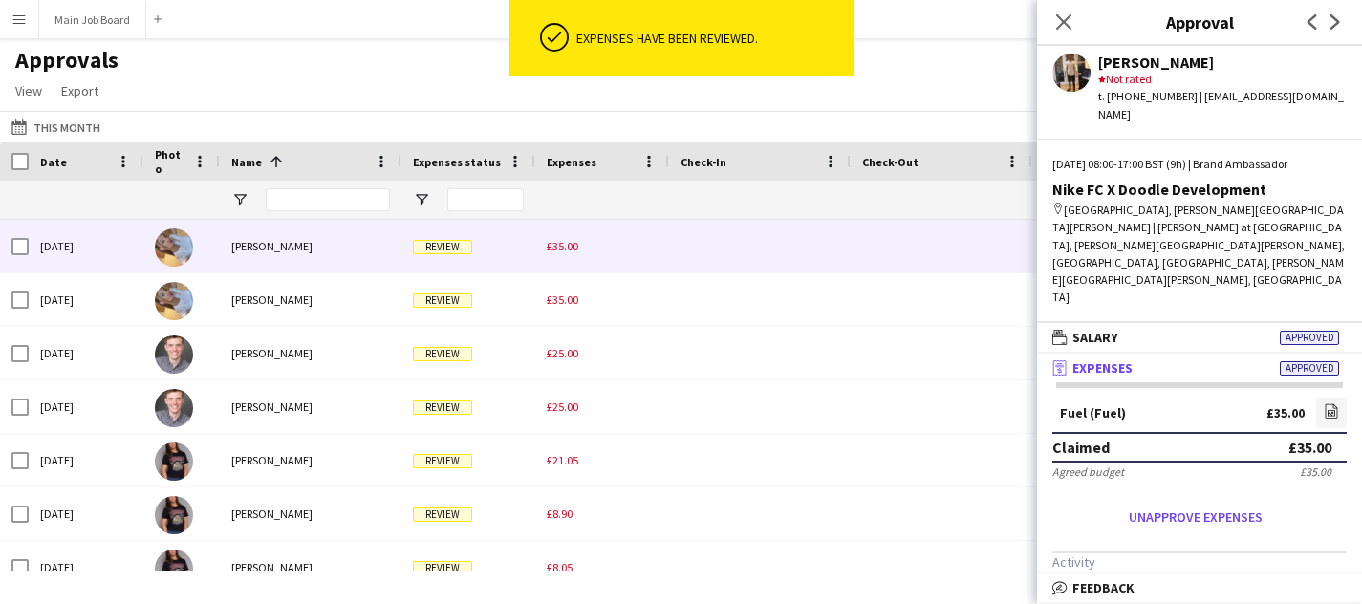
click at [583, 270] on div "£35.00" at bounding box center [602, 246] width 134 height 53
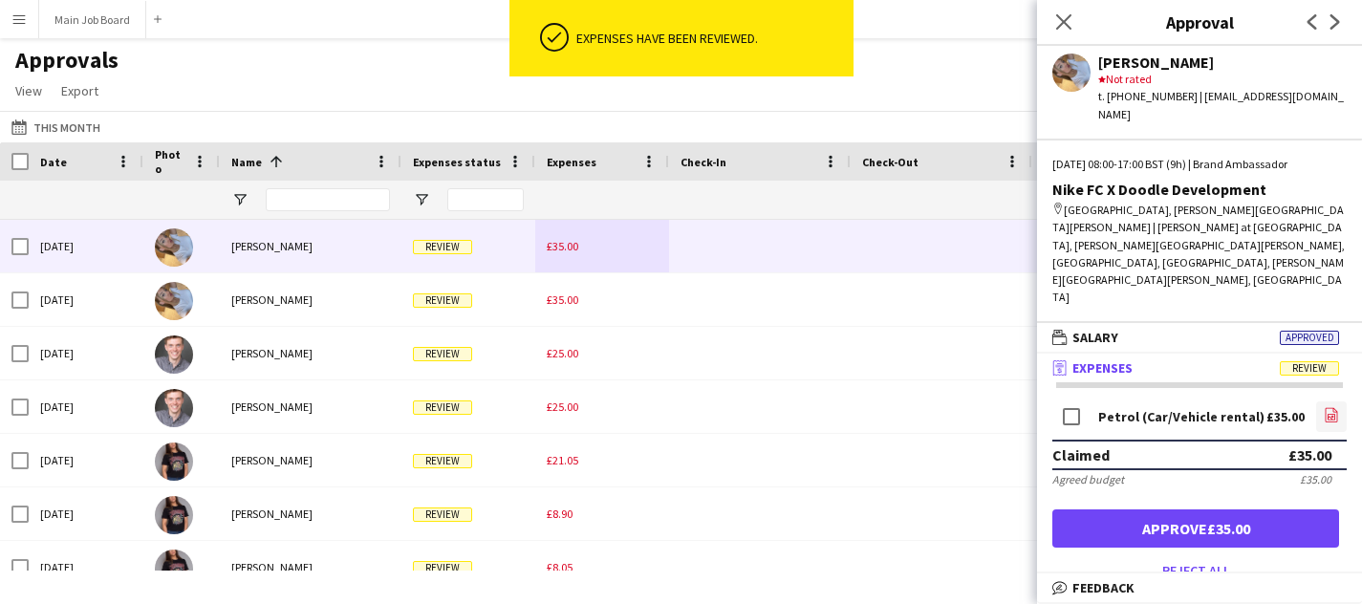
click at [1327, 408] on icon at bounding box center [1332, 415] width 12 height 14
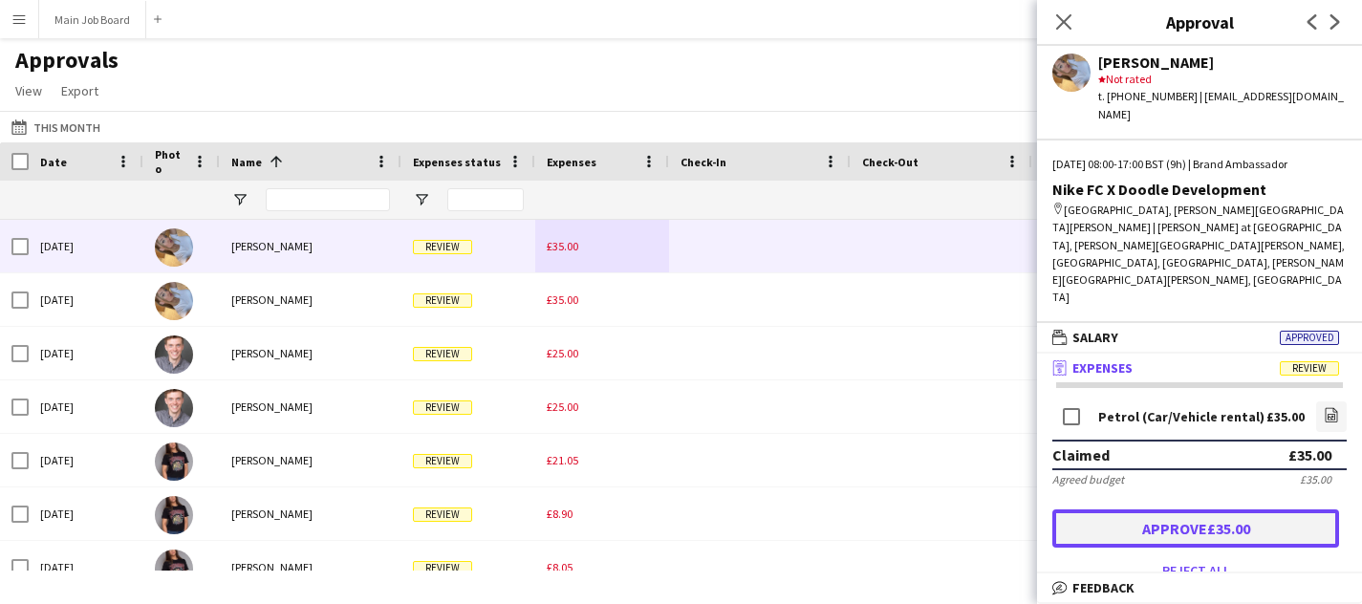
click at [1116, 509] on button "Approve £35.00" at bounding box center [1195, 528] width 287 height 38
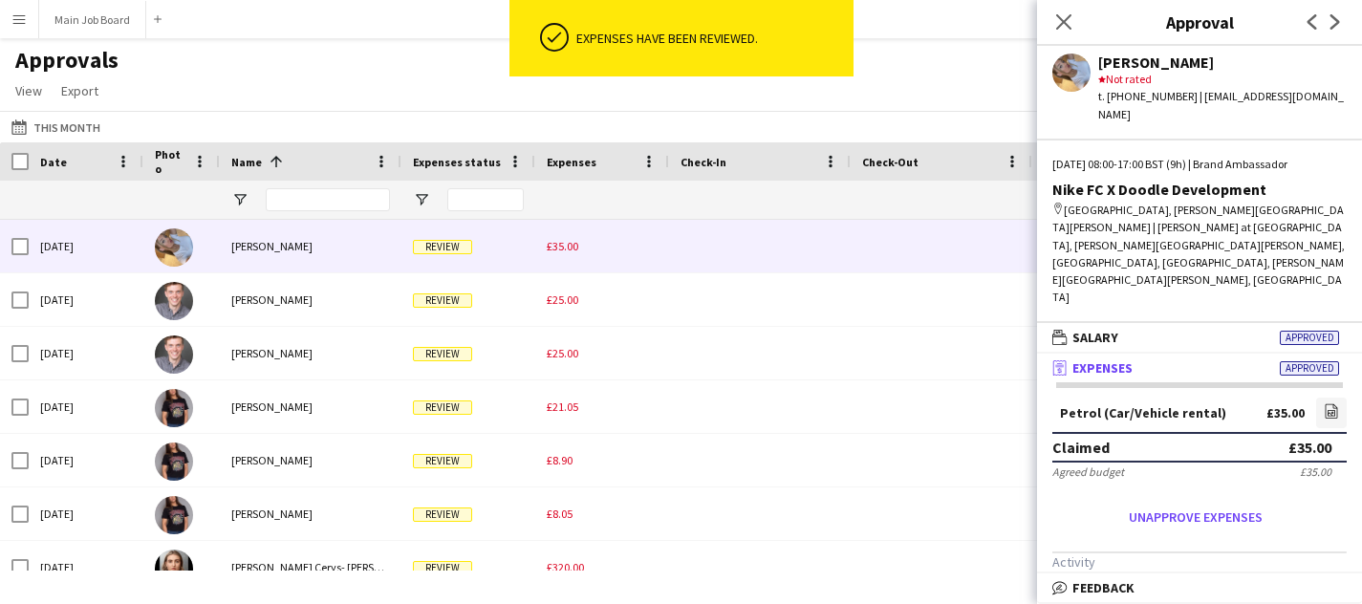
click at [569, 248] on span "£35.00" at bounding box center [563, 246] width 32 height 14
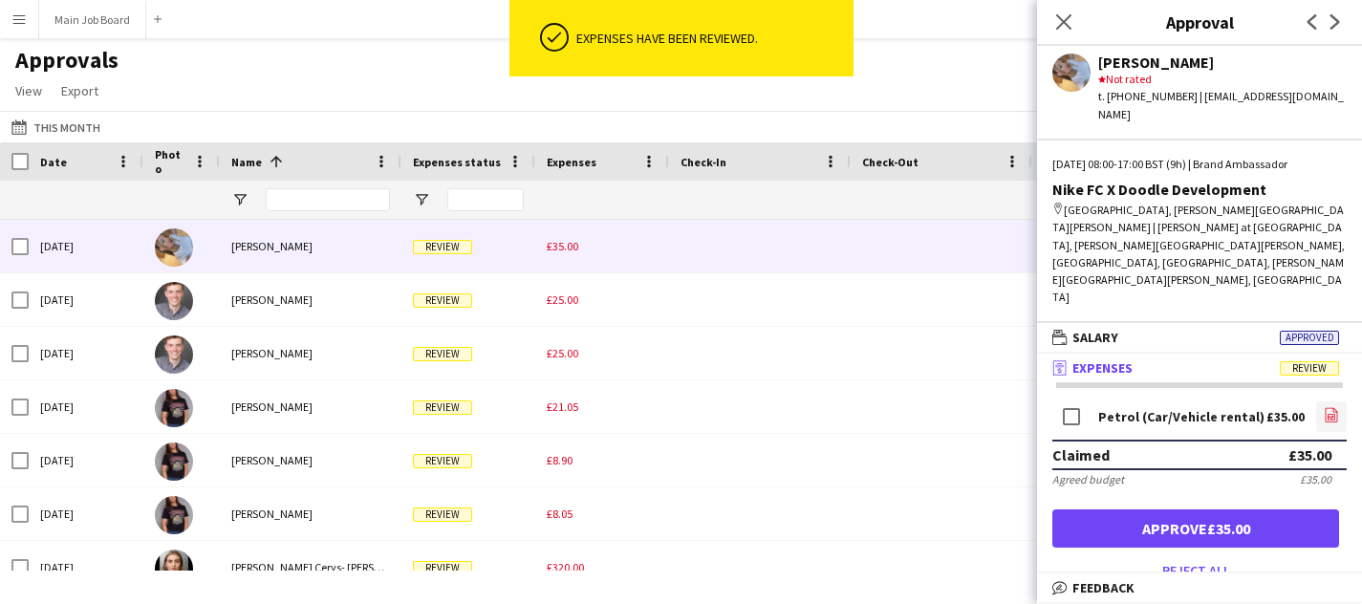
click at [1326, 408] on icon at bounding box center [1332, 415] width 12 height 14
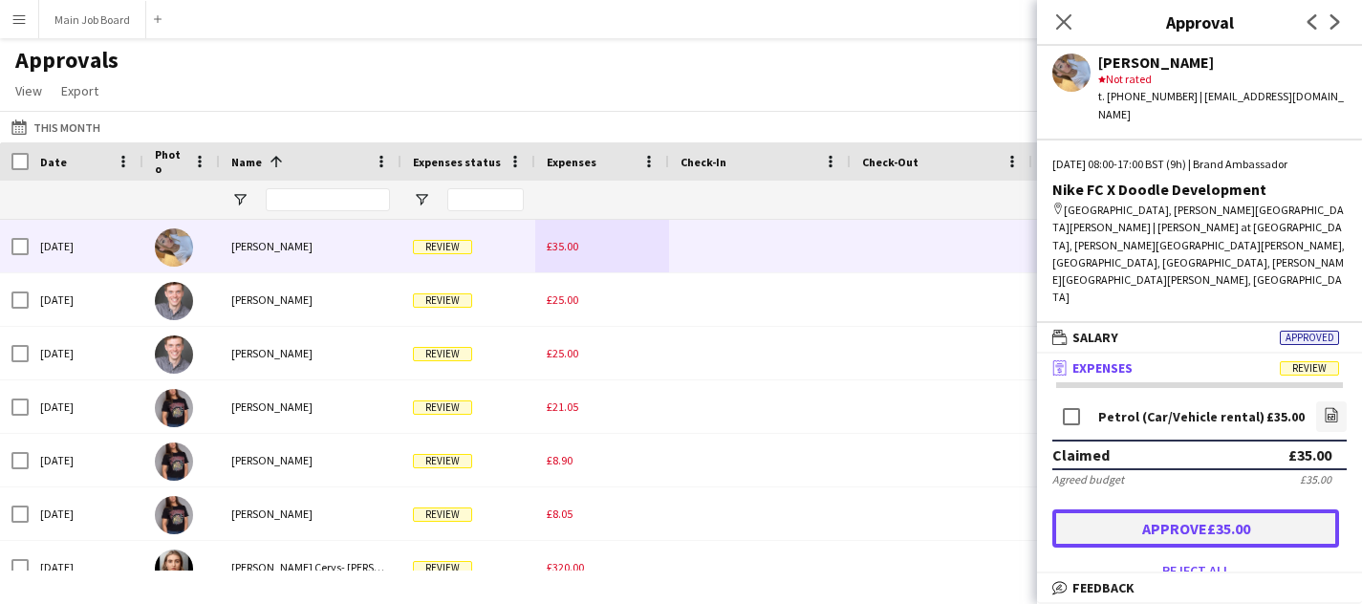
click at [1072, 509] on button "Approve £35.00" at bounding box center [1195, 528] width 287 height 38
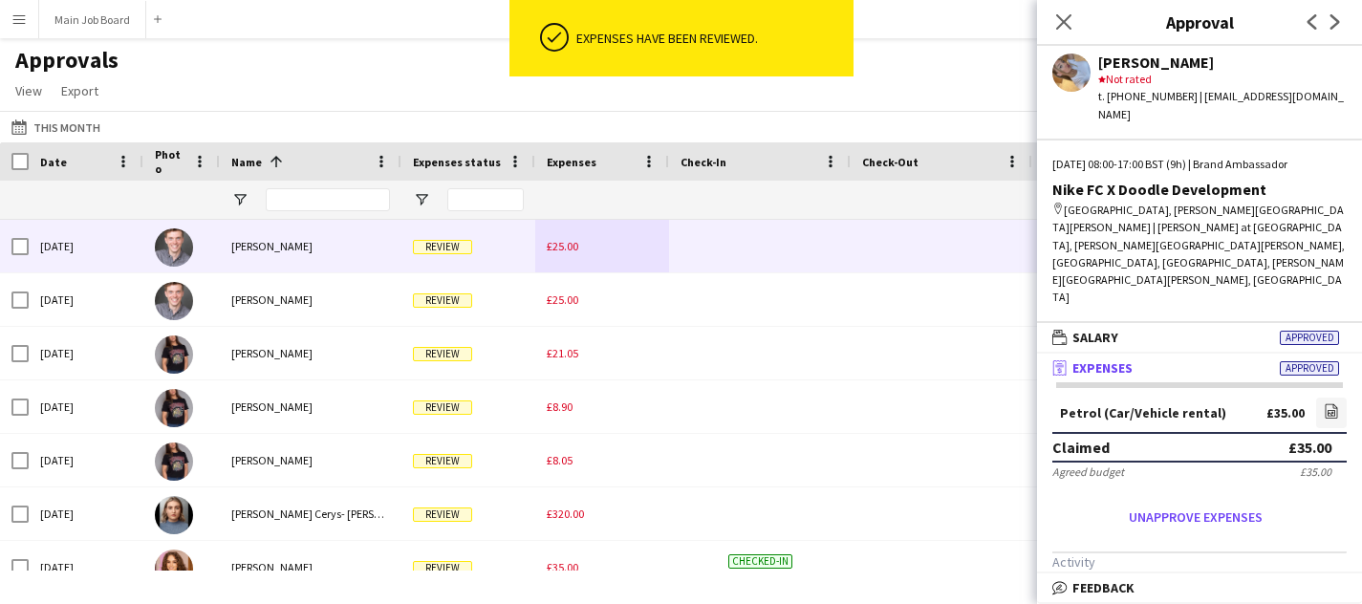
click at [570, 243] on span "£25.00" at bounding box center [563, 246] width 32 height 14
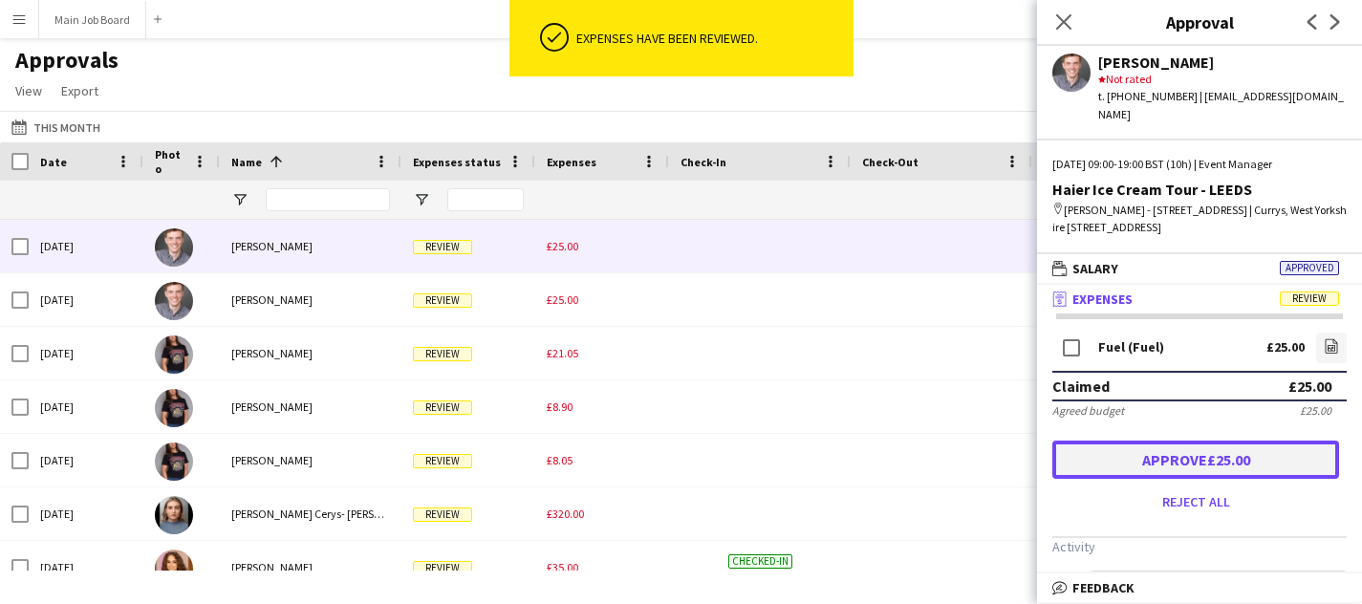
click at [1282, 479] on button "Approve £25.00" at bounding box center [1195, 460] width 287 height 38
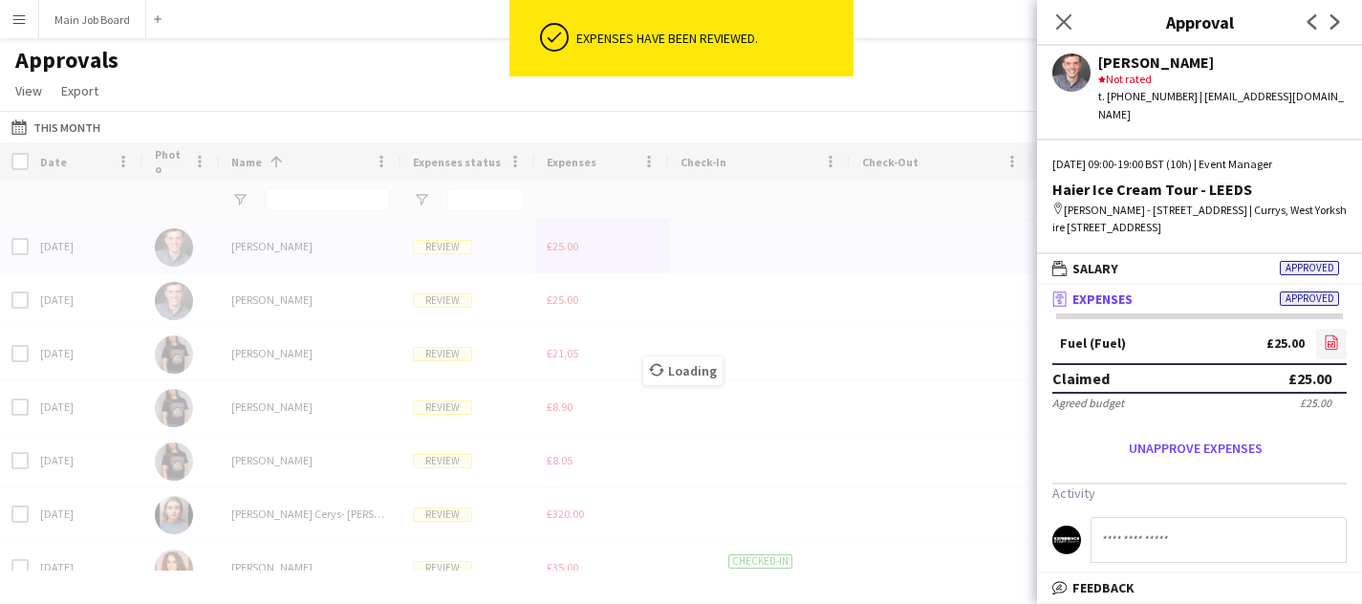
click at [1329, 350] on icon "file-image" at bounding box center [1331, 342] width 15 height 15
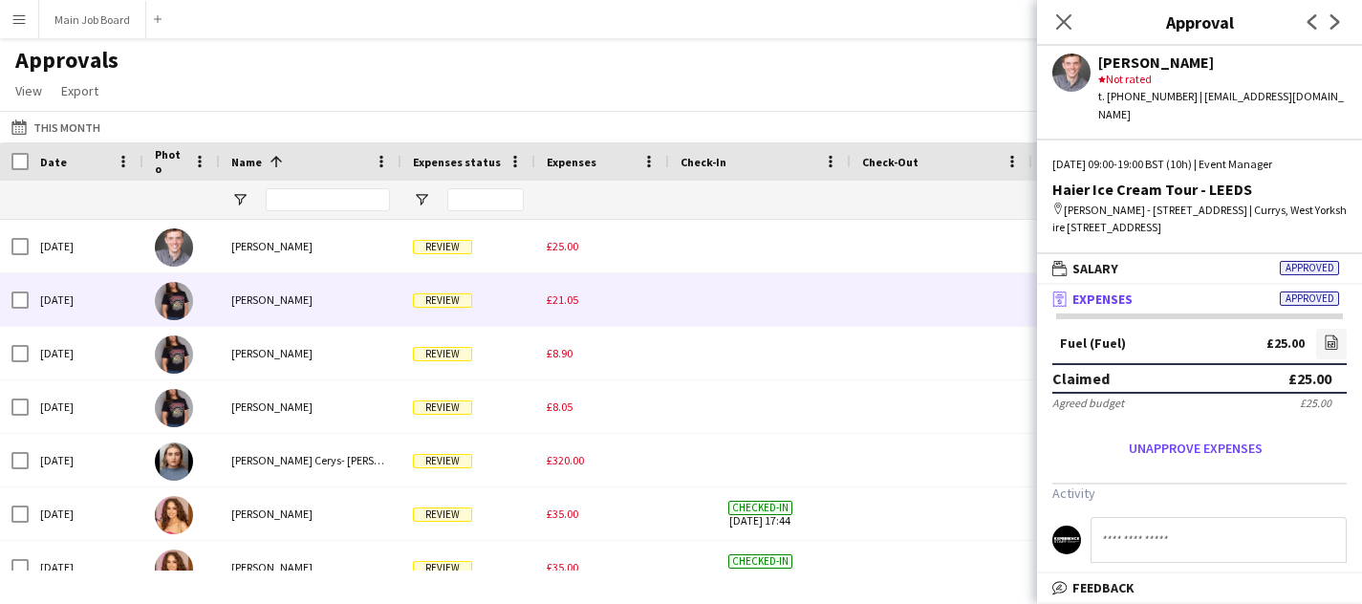
click at [585, 312] on div "£21.05" at bounding box center [602, 299] width 134 height 53
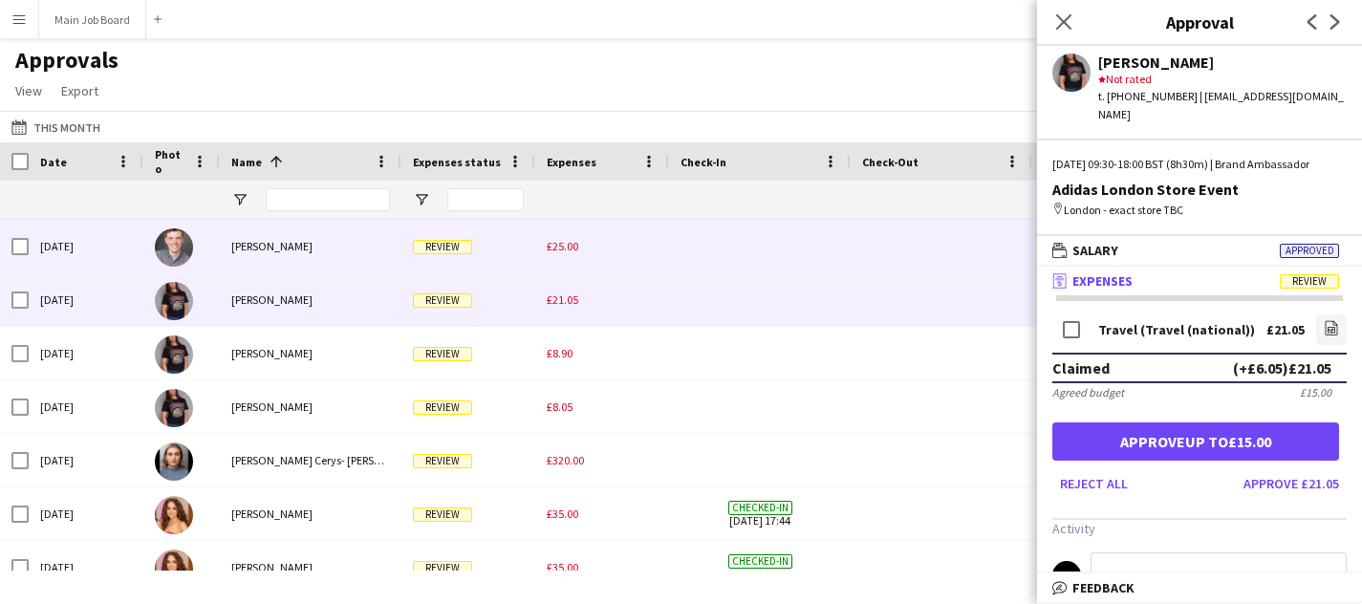
click at [563, 250] on span "£25.00" at bounding box center [563, 246] width 32 height 14
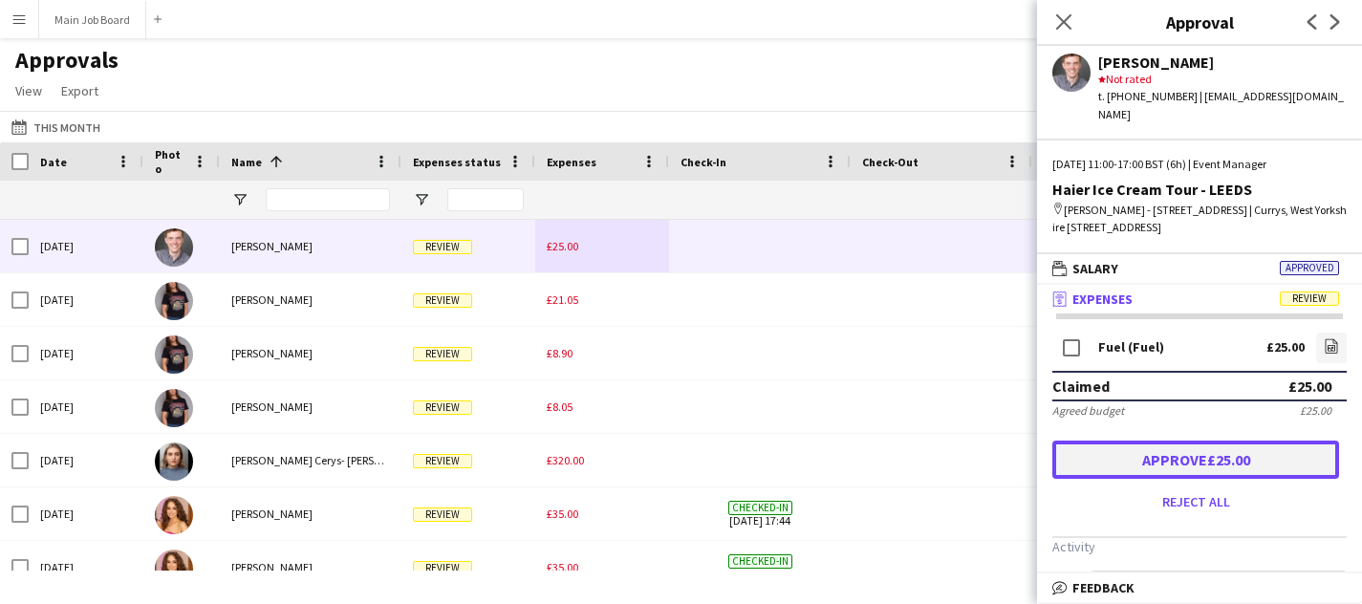
click at [1235, 459] on button "Approve £25.00" at bounding box center [1195, 460] width 287 height 38
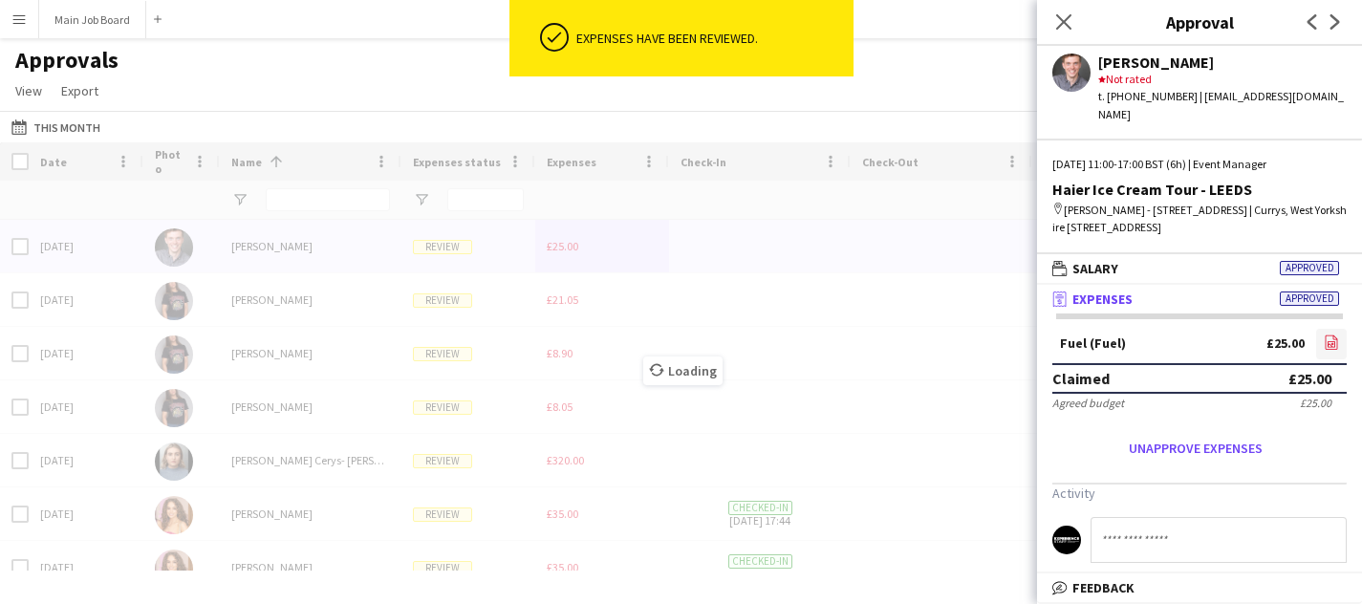
click at [1342, 349] on link "file-image" at bounding box center [1331, 344] width 31 height 31
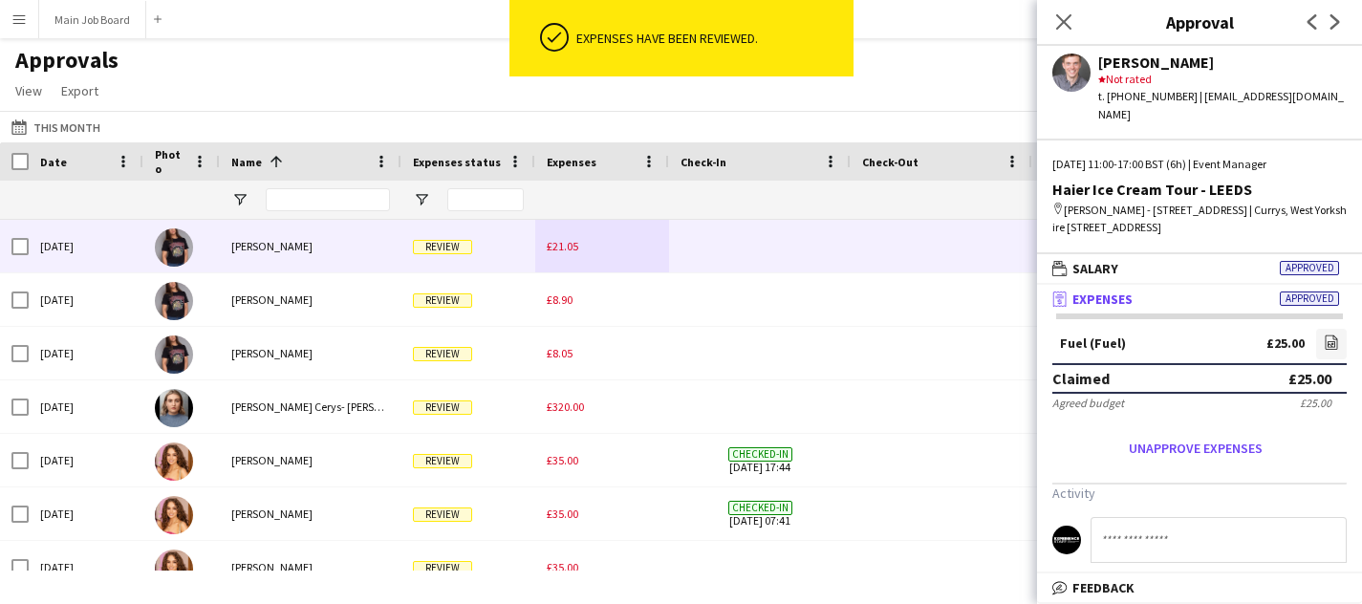
click at [579, 256] on div "£21.05" at bounding box center [602, 246] width 134 height 53
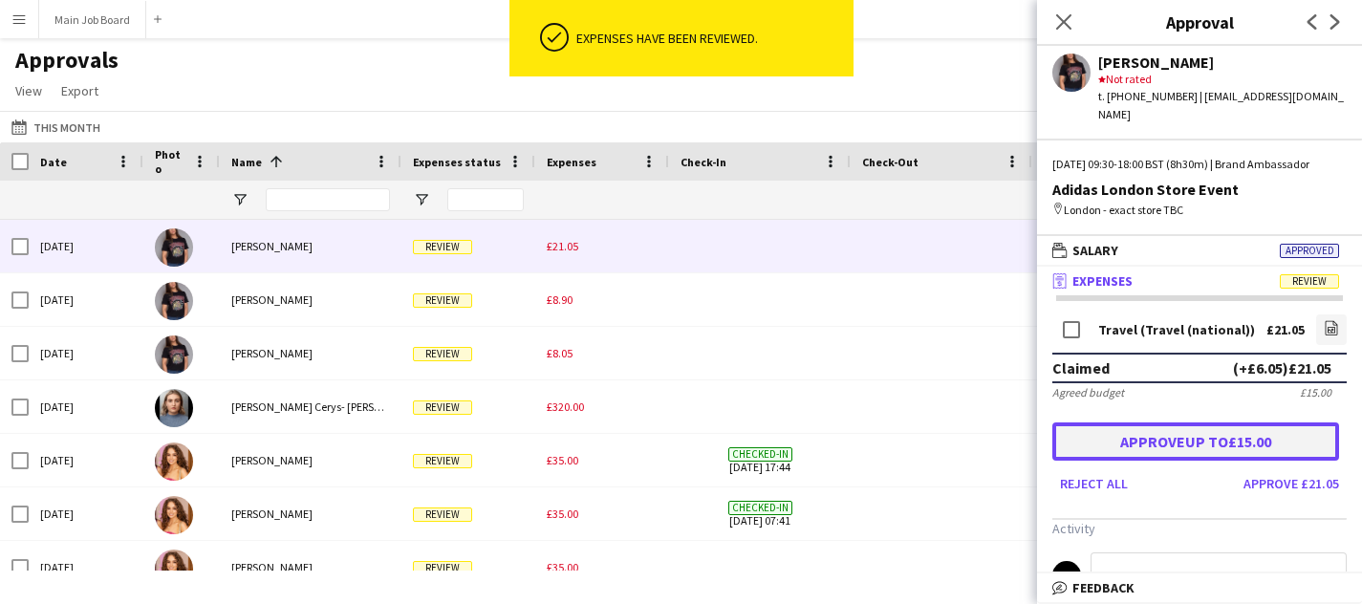
click at [1204, 445] on button "Approve up to £15.00" at bounding box center [1195, 441] width 287 height 38
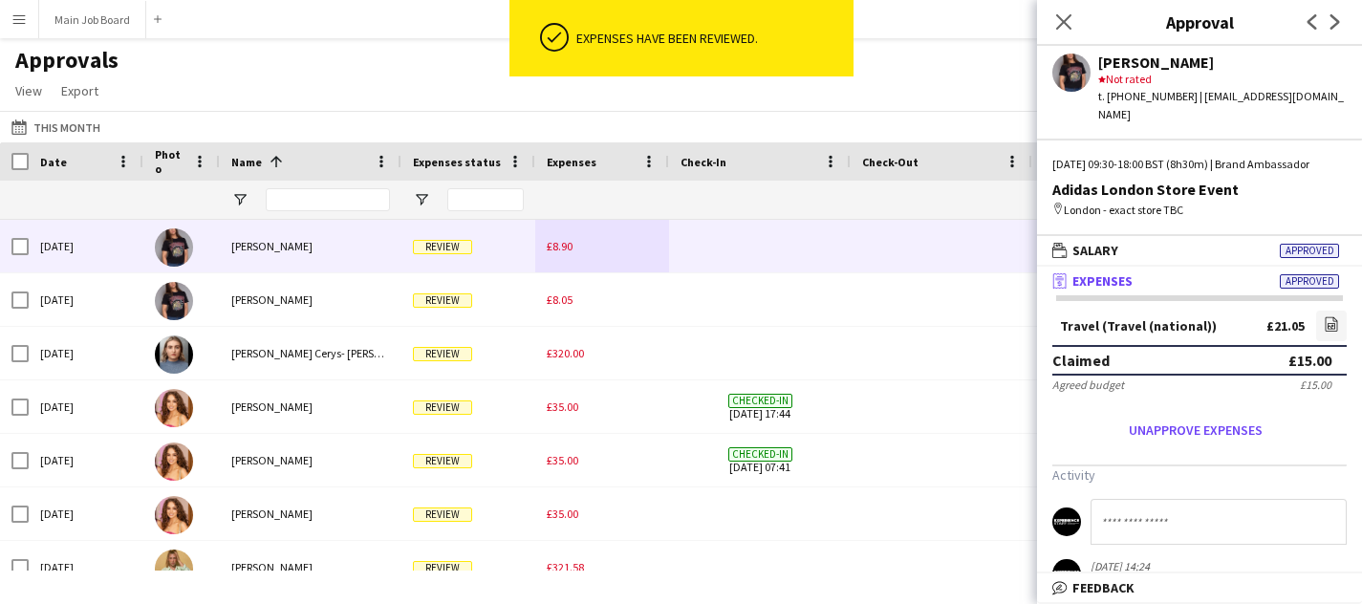
click at [554, 236] on div "£8.90" at bounding box center [602, 246] width 134 height 53
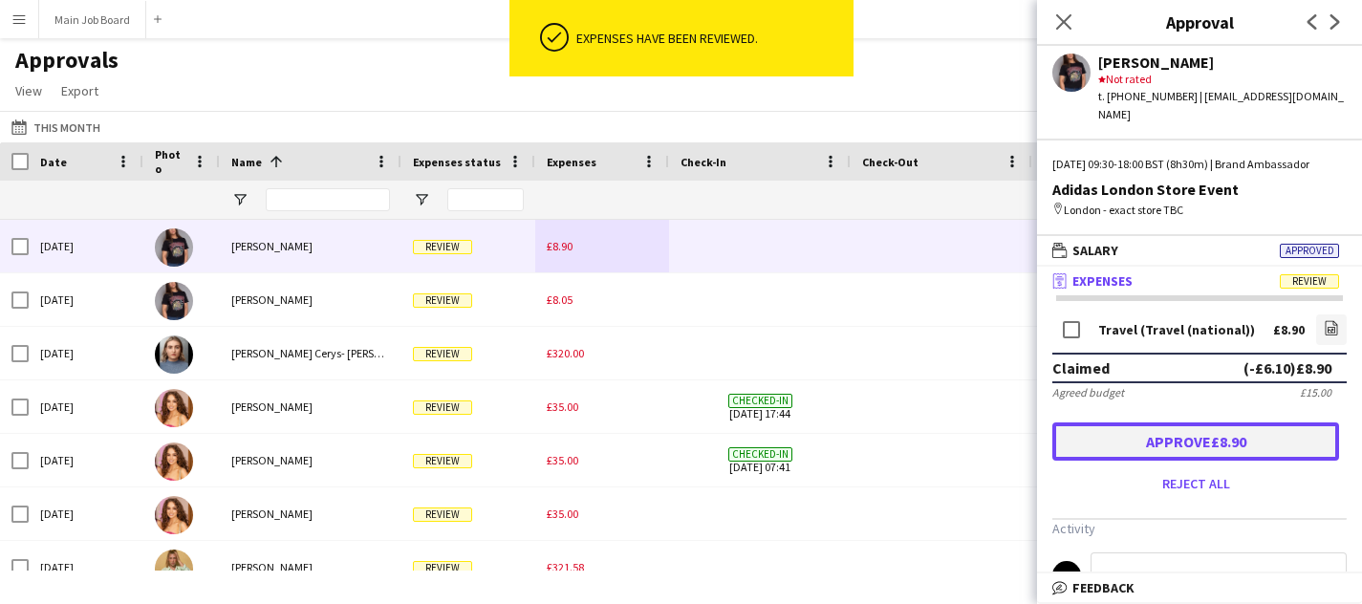
click at [1105, 422] on button "Approve £8.90" at bounding box center [1195, 441] width 287 height 38
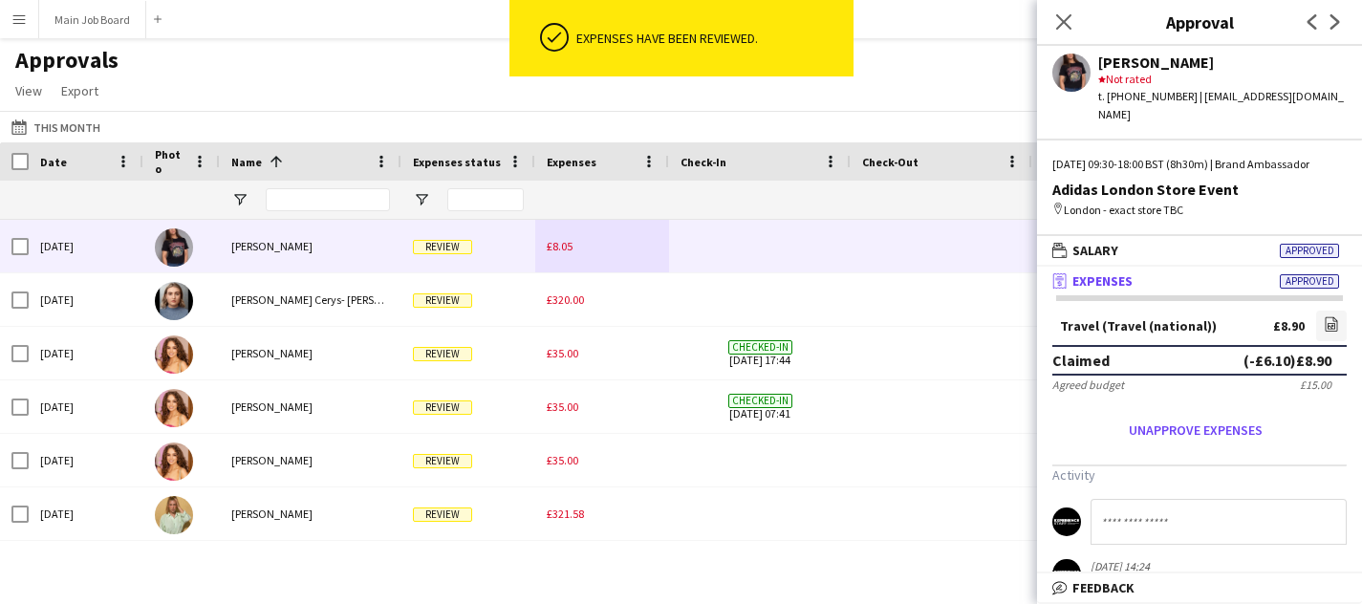
click at [587, 244] on div "£8.05" at bounding box center [602, 246] width 134 height 53
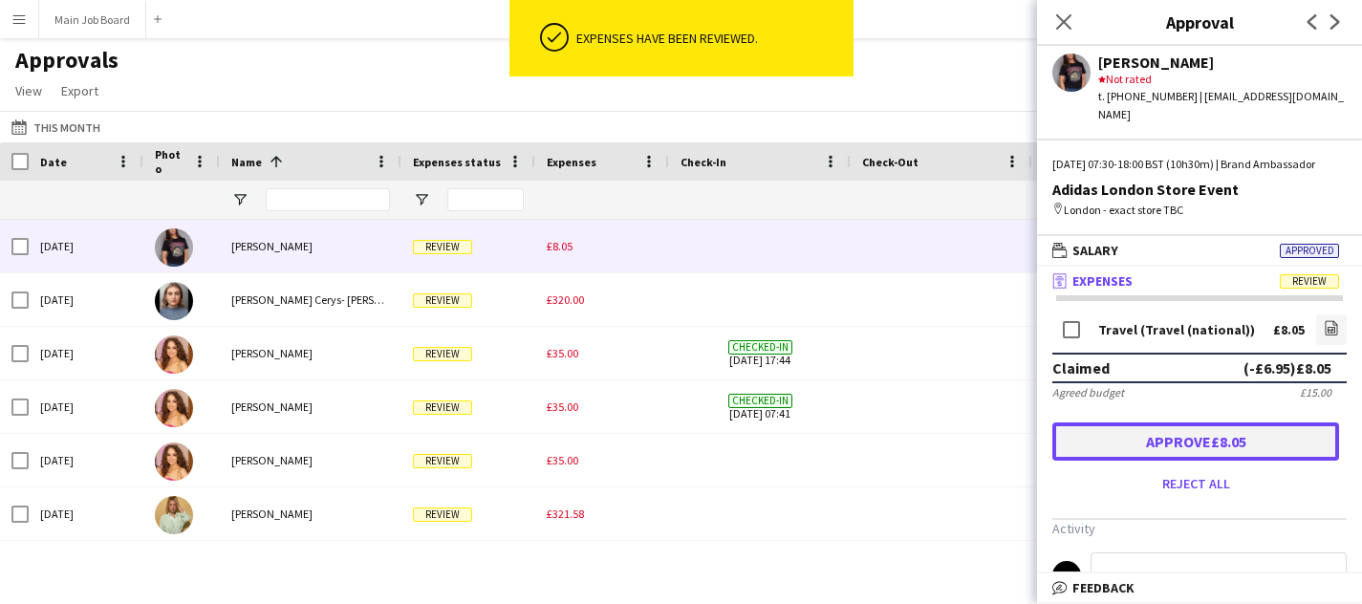
click at [1178, 437] on button "Approve £8.05" at bounding box center [1195, 441] width 287 height 38
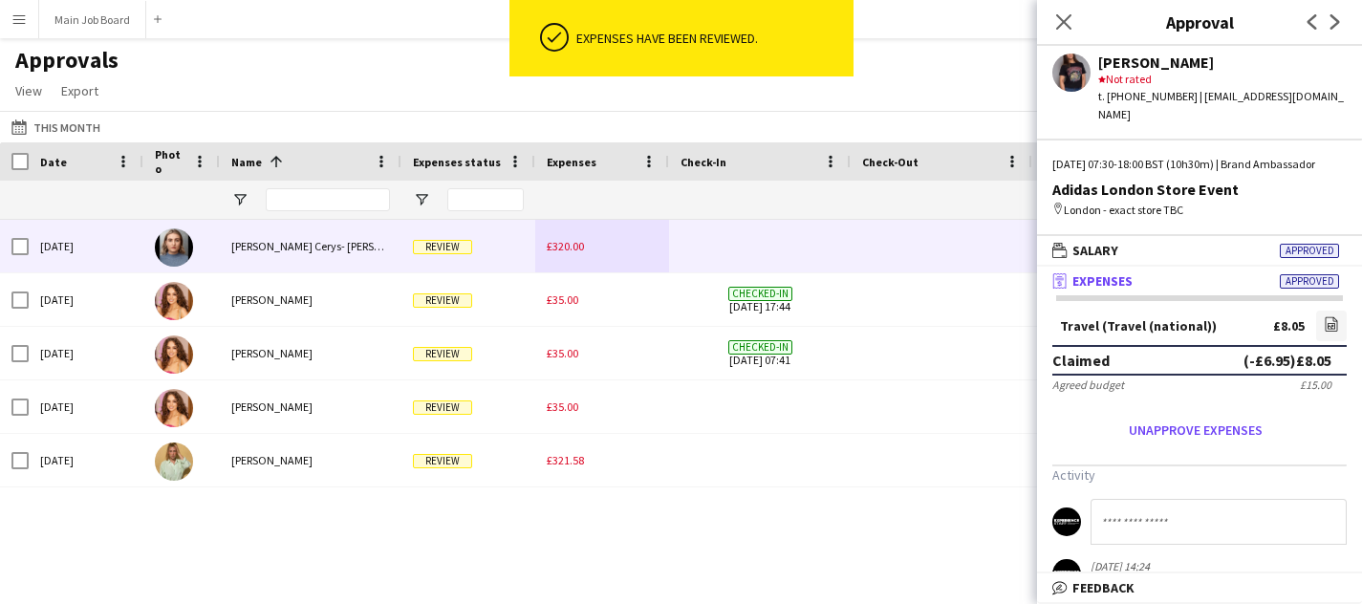
click at [559, 245] on span "£320.00" at bounding box center [565, 246] width 37 height 14
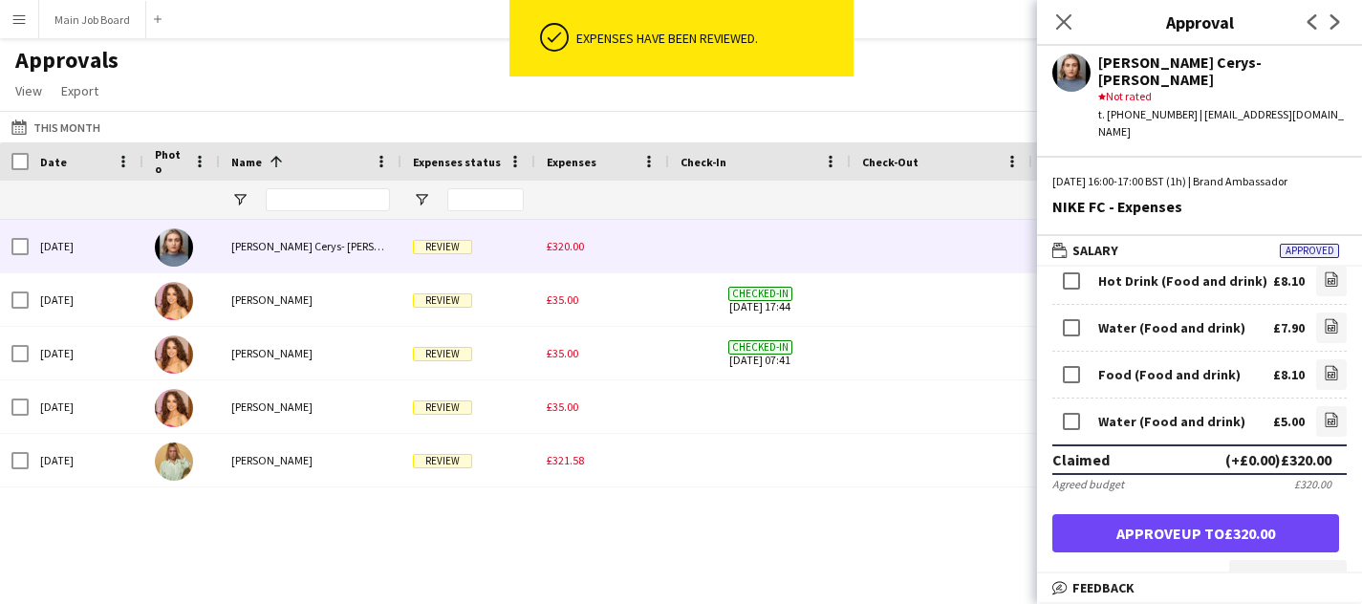
scroll to position [923, 0]
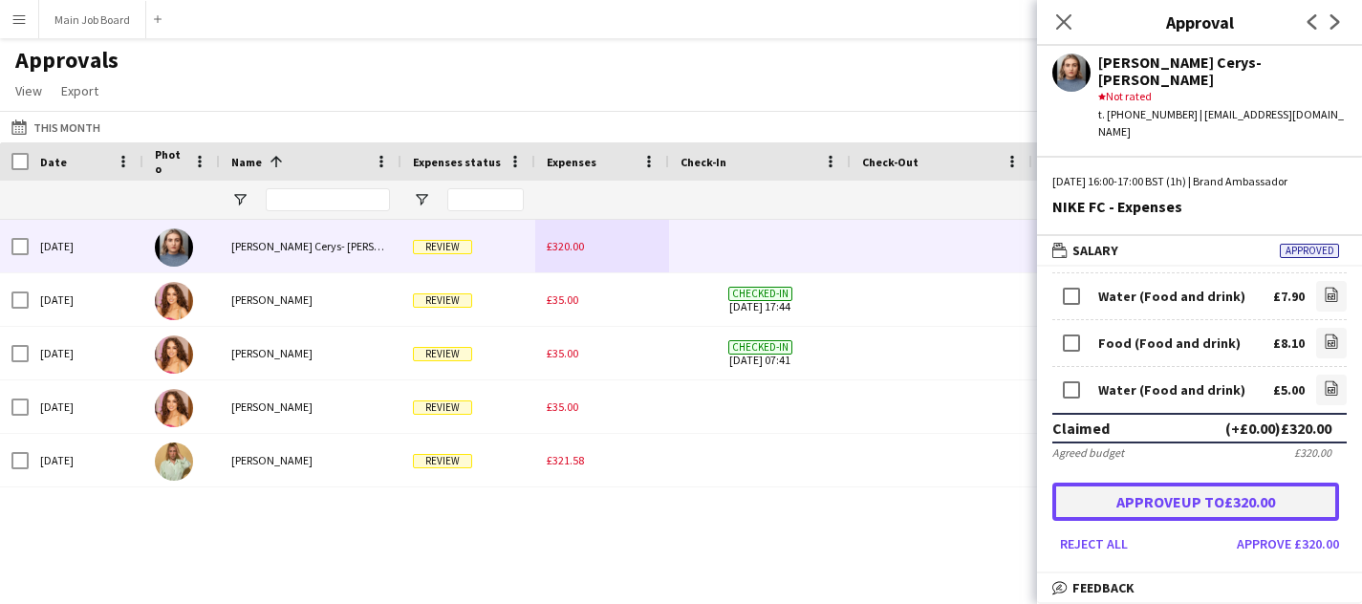
click at [1279, 483] on button "Approve up to £320.00" at bounding box center [1195, 502] width 287 height 38
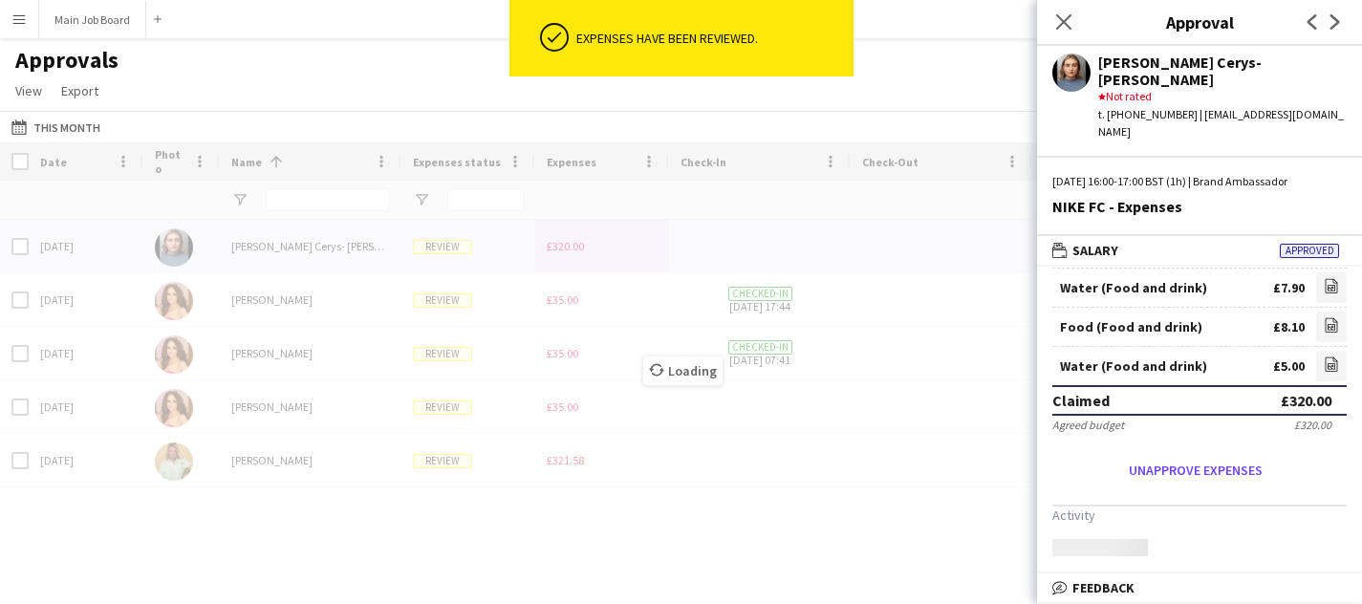
scroll to position [786, 0]
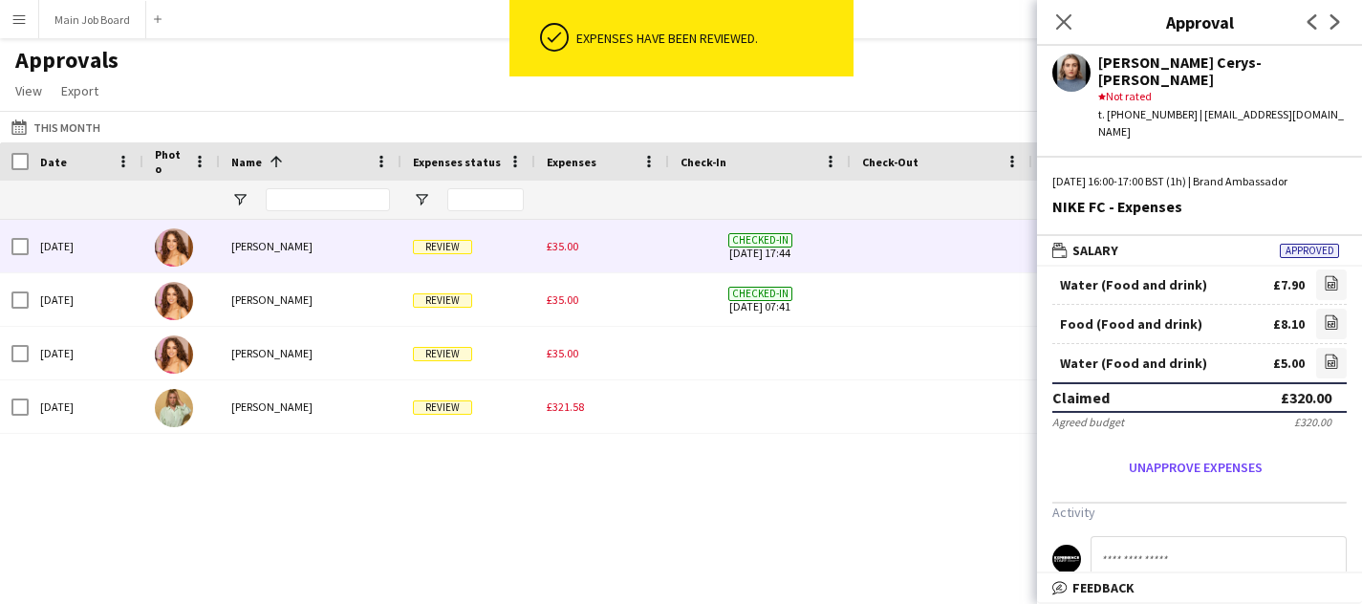
click at [552, 256] on div "£35.00" at bounding box center [602, 246] width 134 height 53
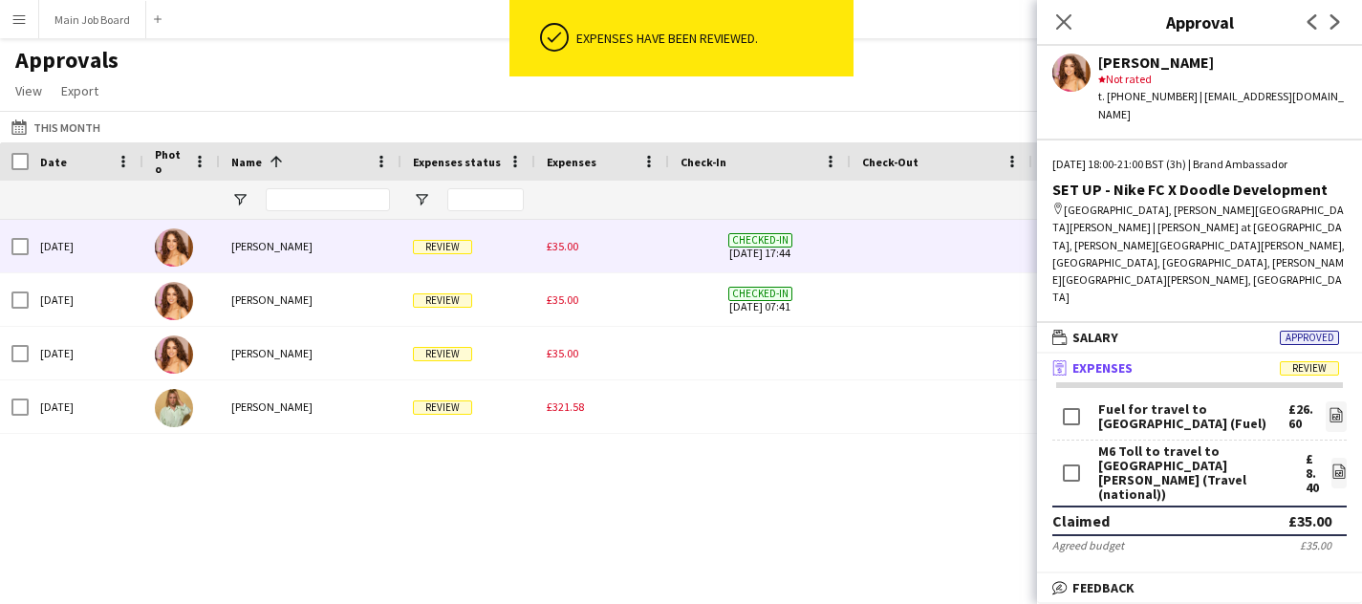
click at [1205, 575] on button "Approve £35.00" at bounding box center [1195, 594] width 287 height 38
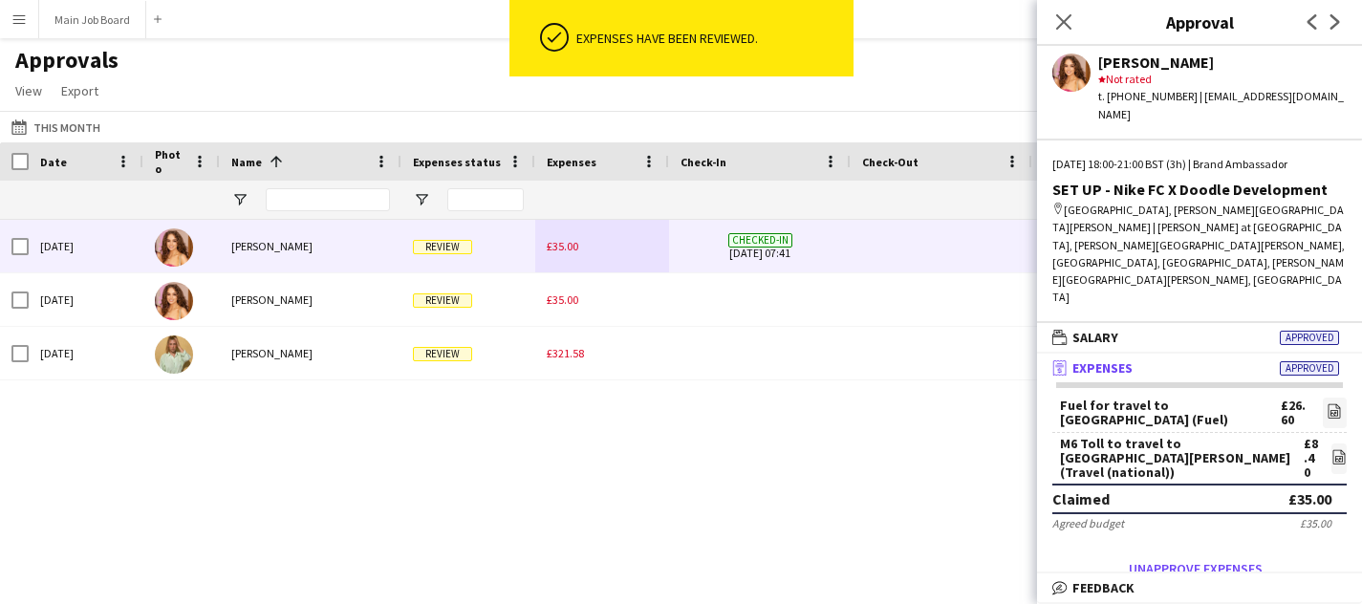
click at [545, 244] on div "£35.00" at bounding box center [602, 246] width 134 height 53
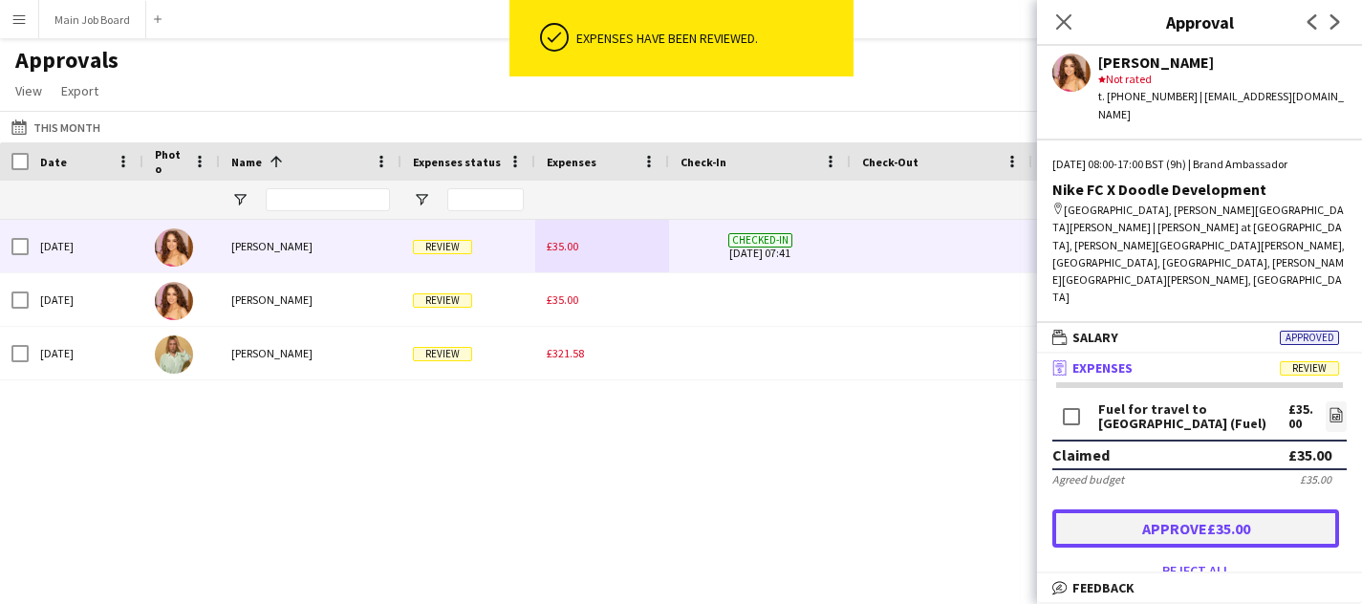
click at [1158, 509] on button "Approve £35.00" at bounding box center [1195, 528] width 287 height 38
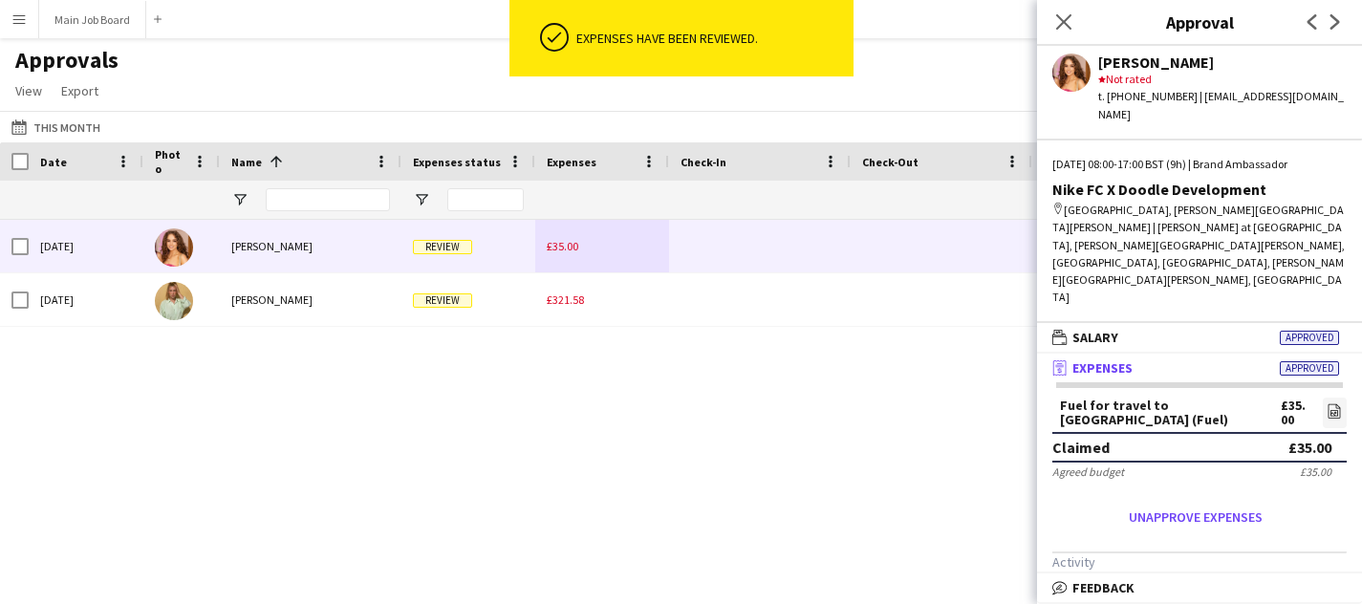
click at [571, 263] on div "£35.00" at bounding box center [602, 246] width 134 height 53
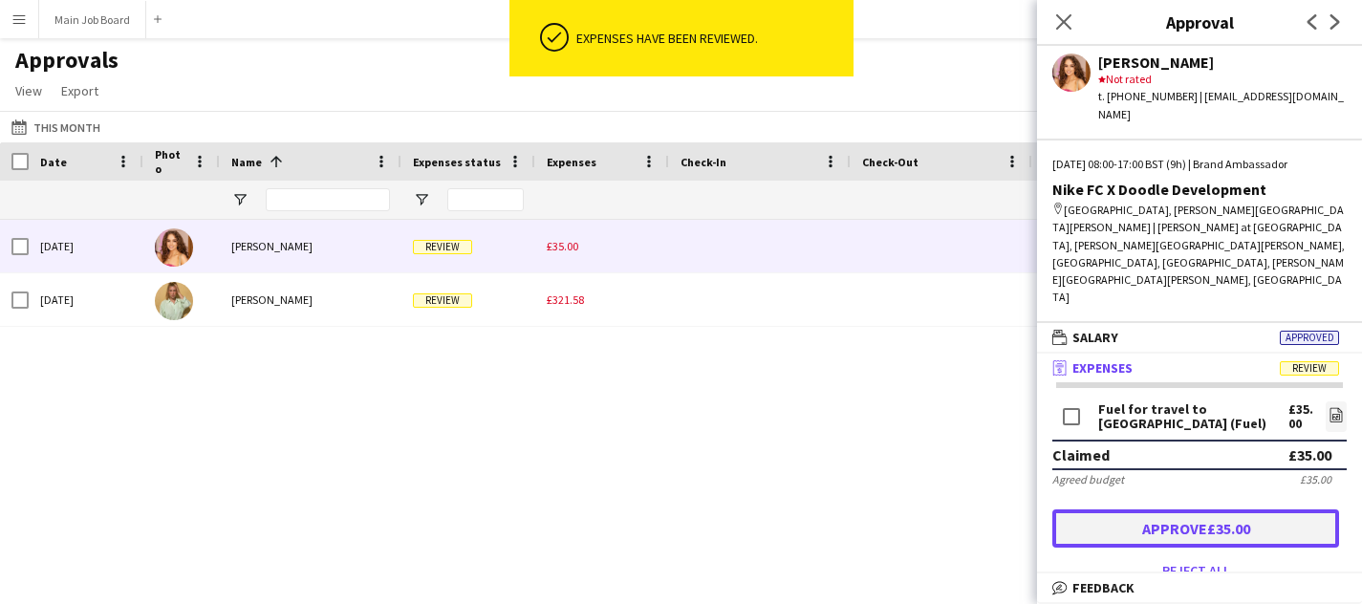
click at [1122, 509] on button "Approve £35.00" at bounding box center [1195, 528] width 287 height 38
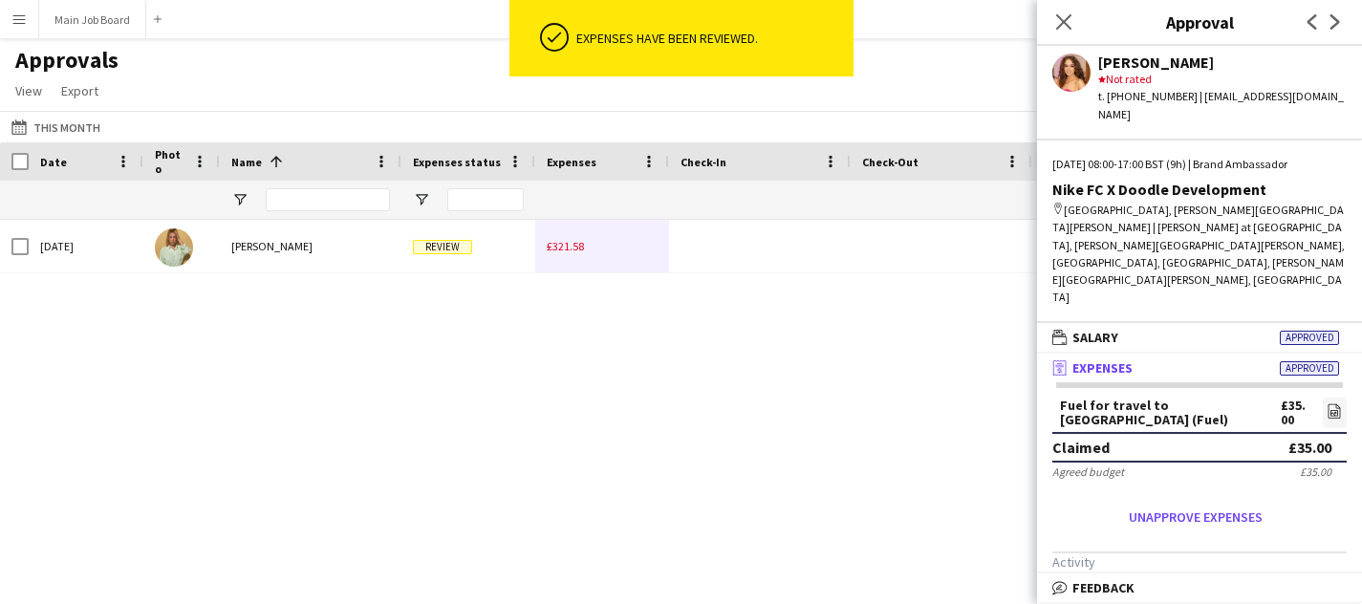
click at [564, 259] on div "£321.58" at bounding box center [602, 246] width 134 height 53
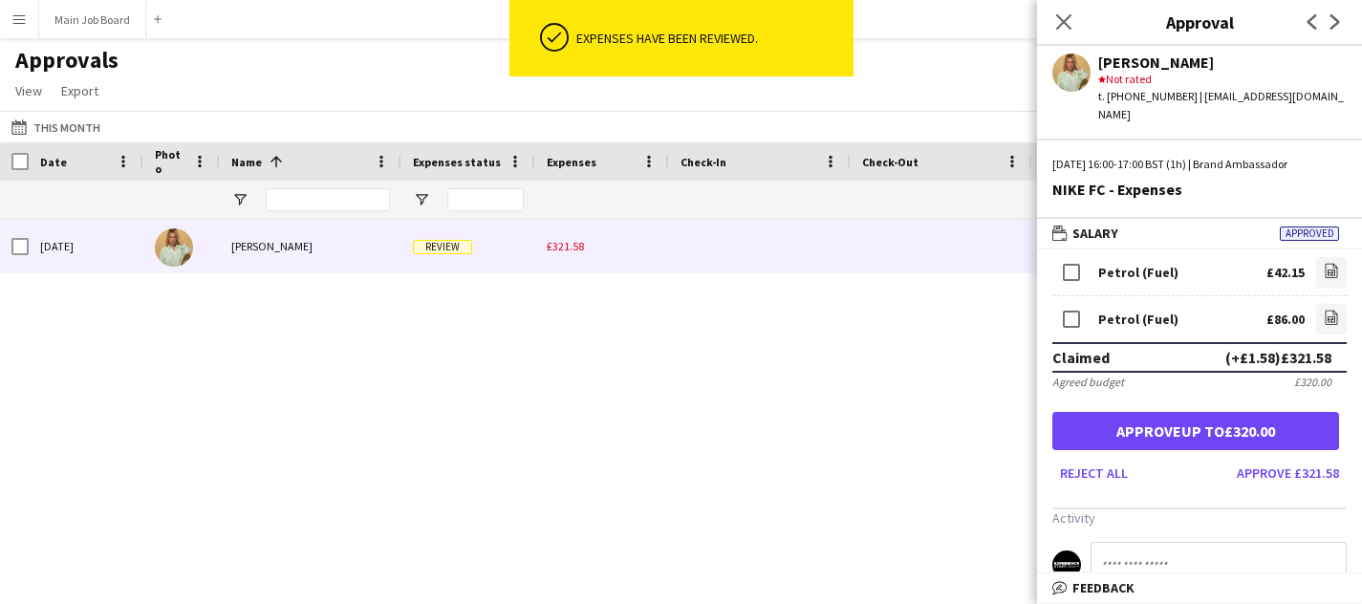
scroll to position [426, 0]
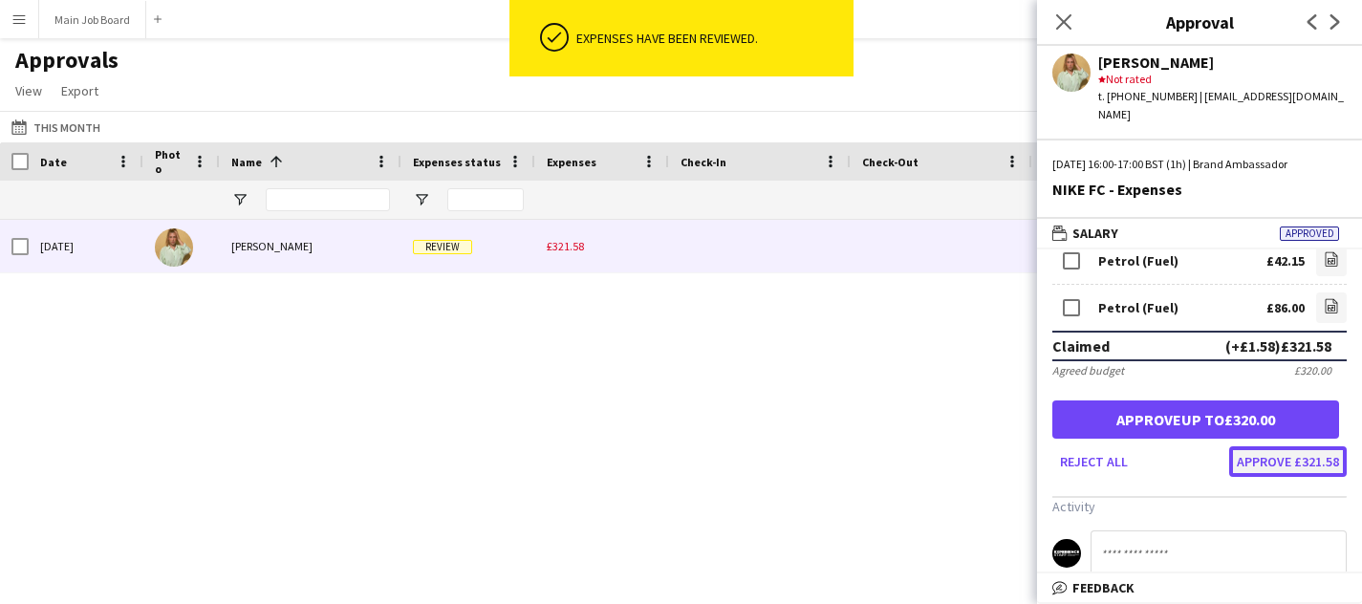
click at [1270, 446] on button "Approve £321.58" at bounding box center [1288, 461] width 118 height 31
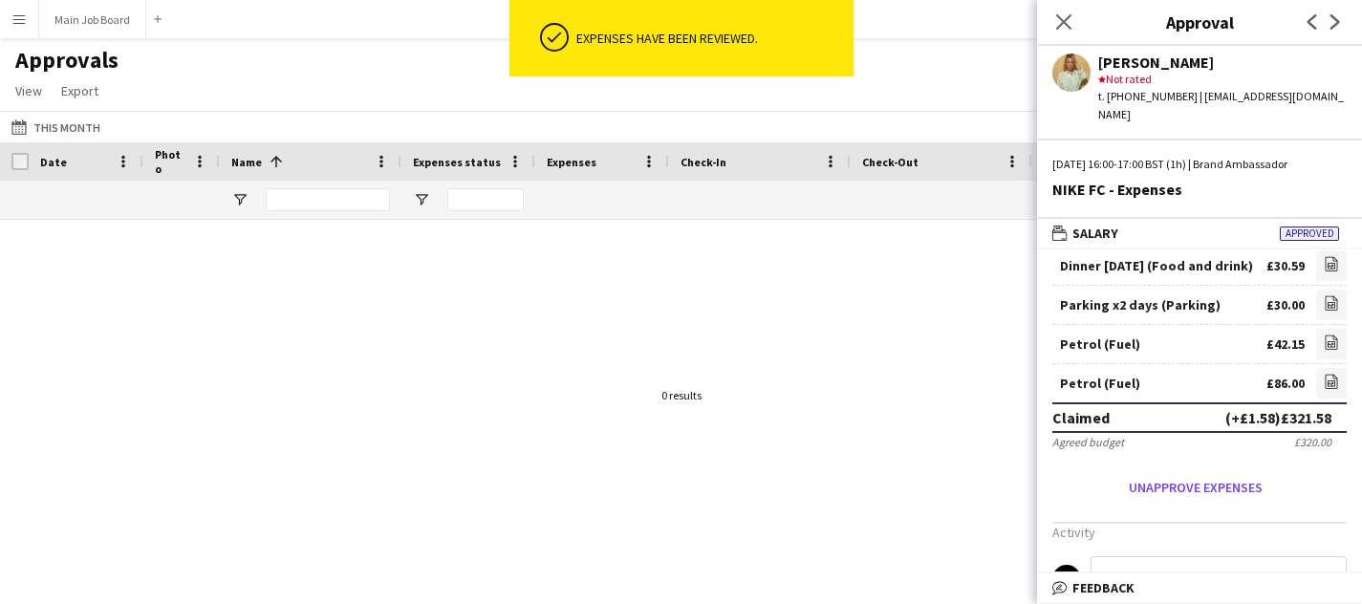
scroll to position [361, 0]
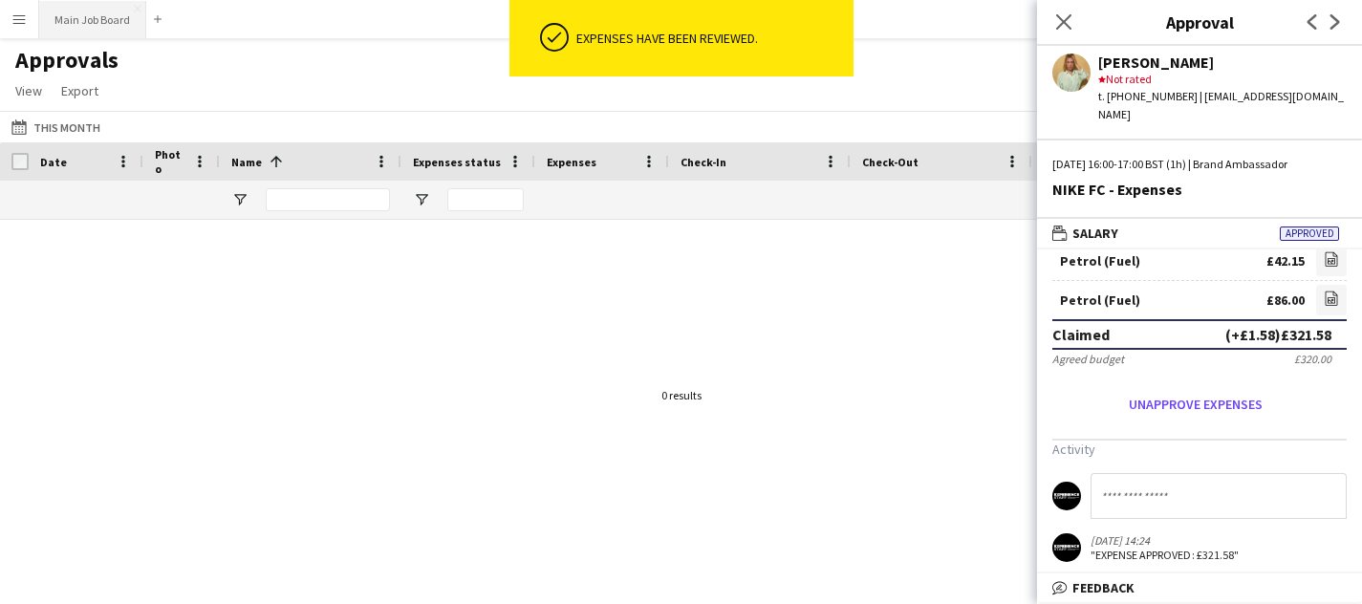
click at [94, 26] on button "Main Job Board Close" at bounding box center [92, 19] width 107 height 37
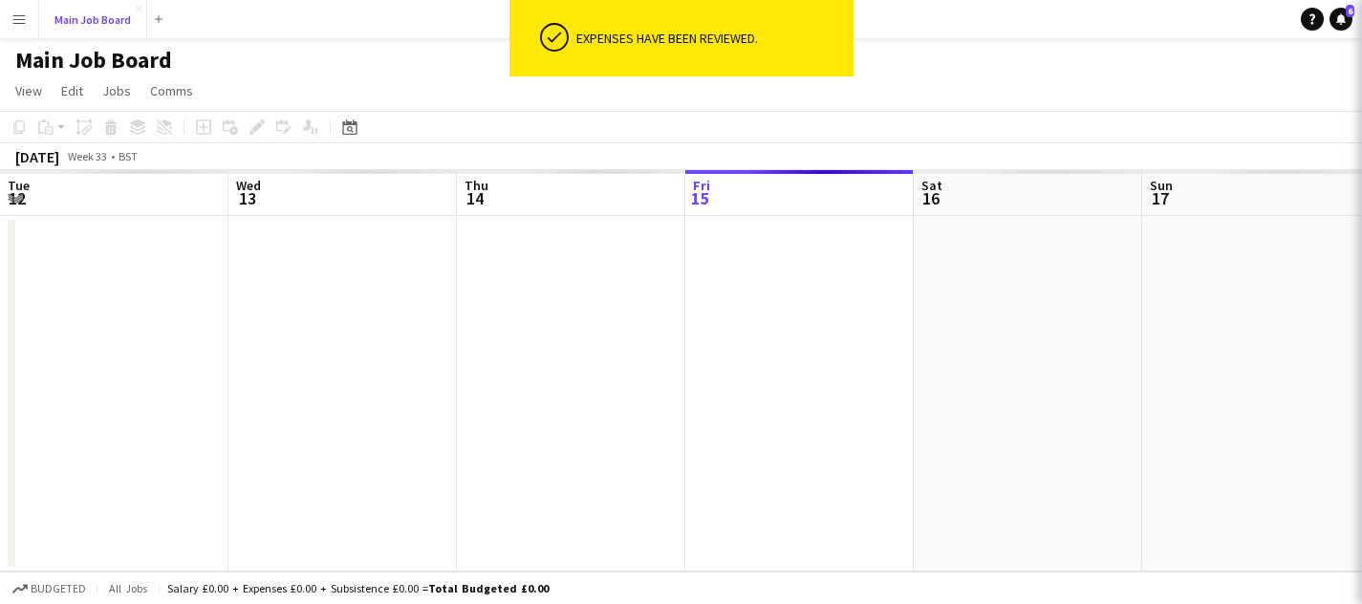
scroll to position [0, 457]
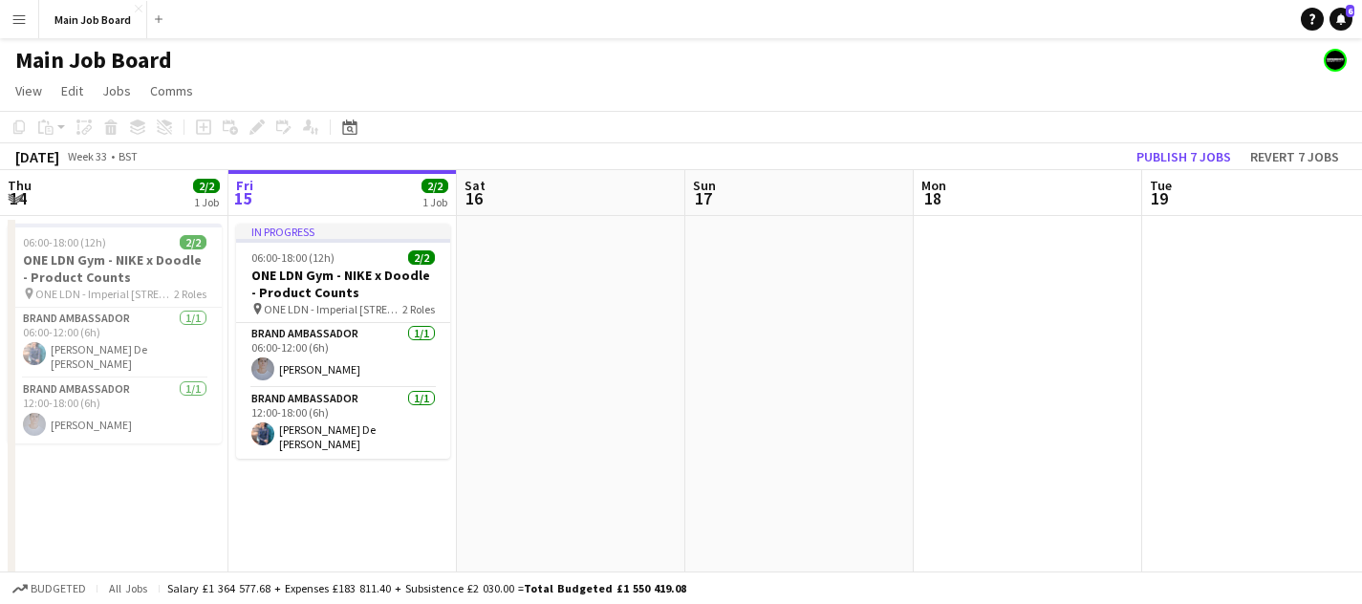
click at [22, 16] on app-icon "Menu" at bounding box center [18, 18] width 15 height 15
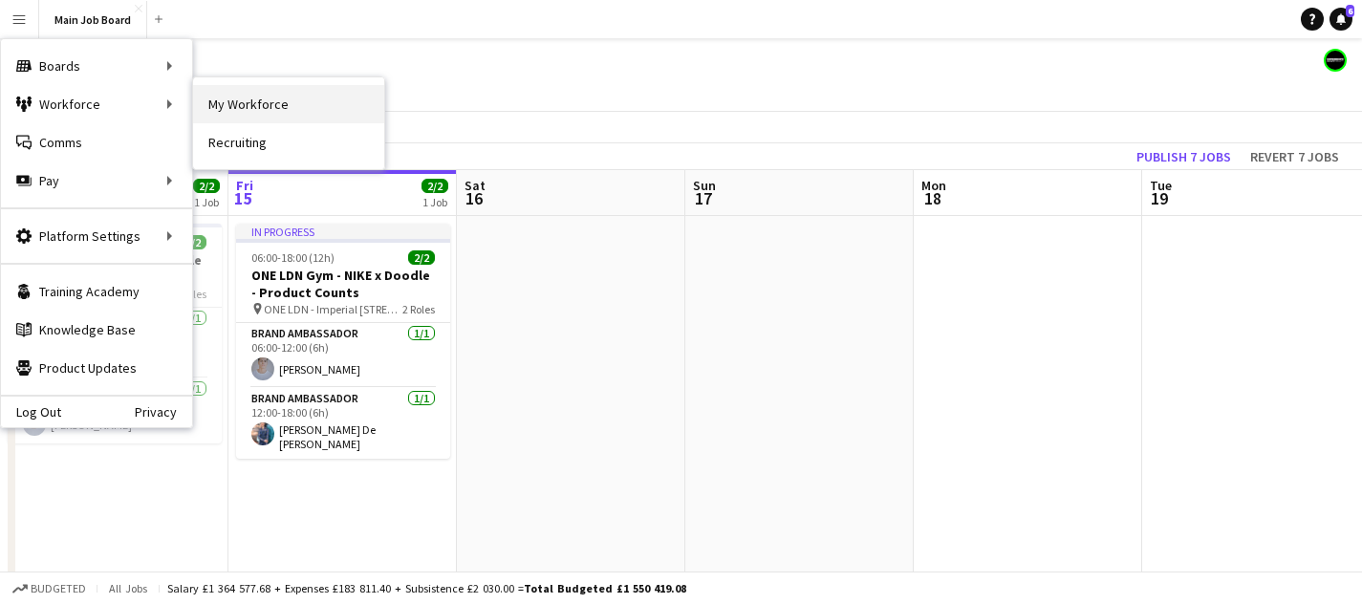
click at [243, 100] on link "My Workforce" at bounding box center [288, 104] width 191 height 38
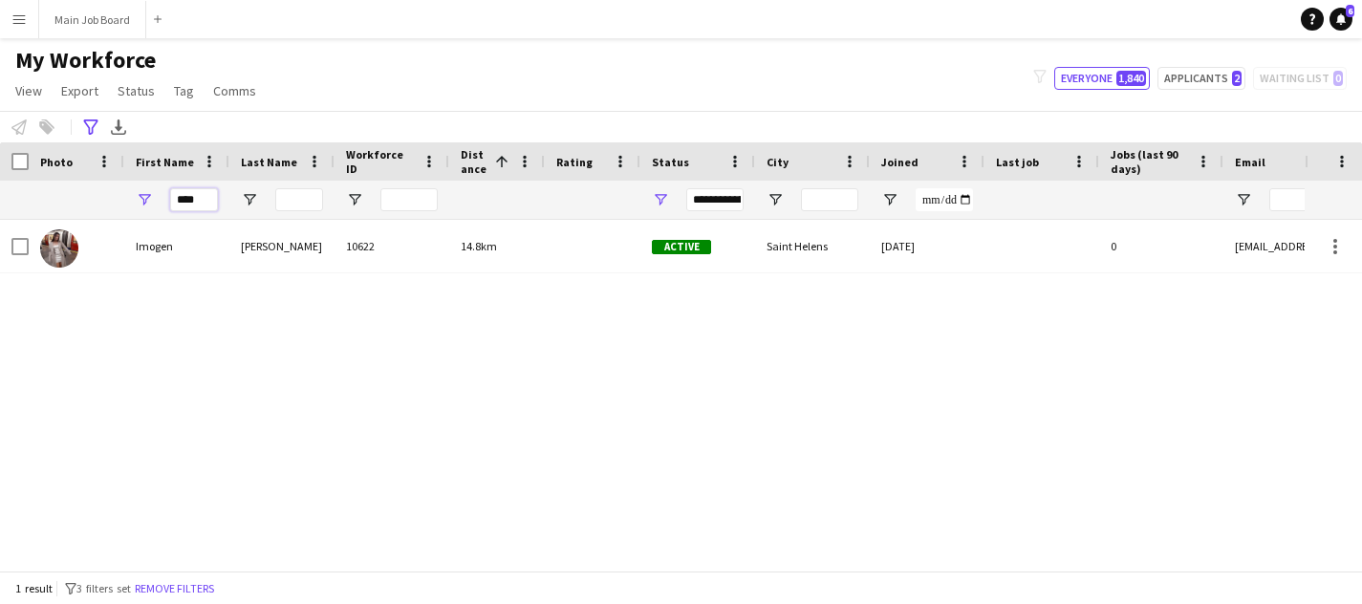
drag, startPoint x: 207, startPoint y: 201, endPoint x: 116, endPoint y: 201, distance: 91.8
click at [116, 201] on div "****" at bounding box center [1084, 200] width 2168 height 38
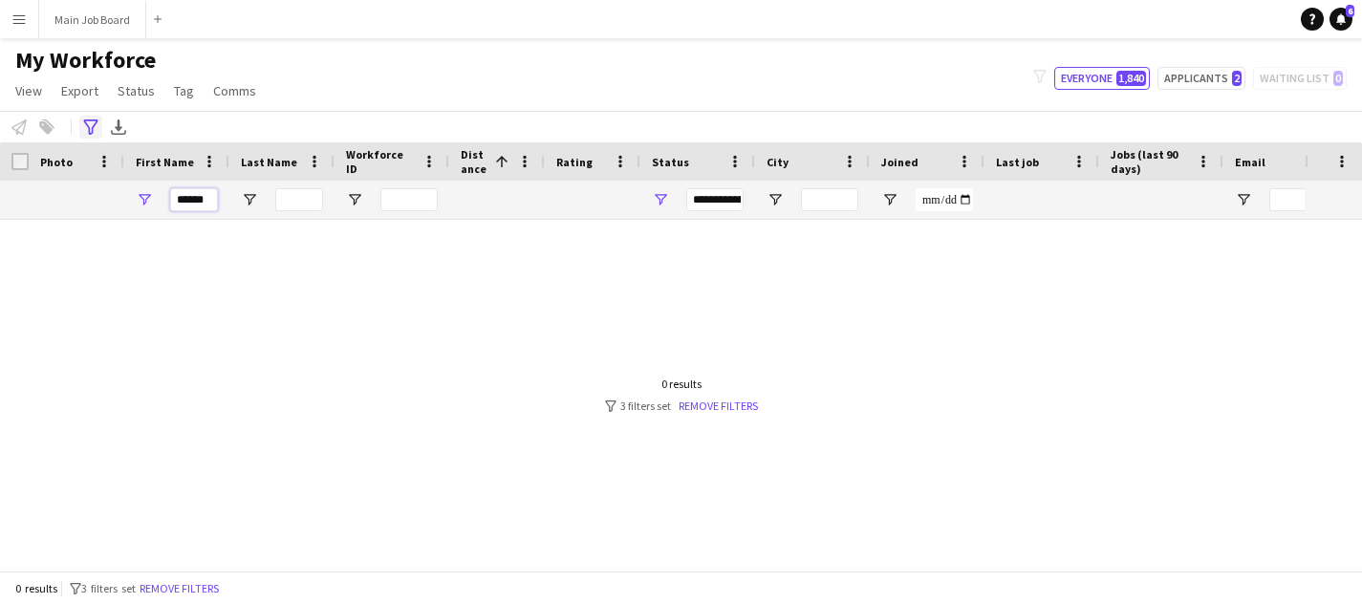
type input "******"
click at [89, 123] on icon "Advanced filters" at bounding box center [90, 126] width 15 height 15
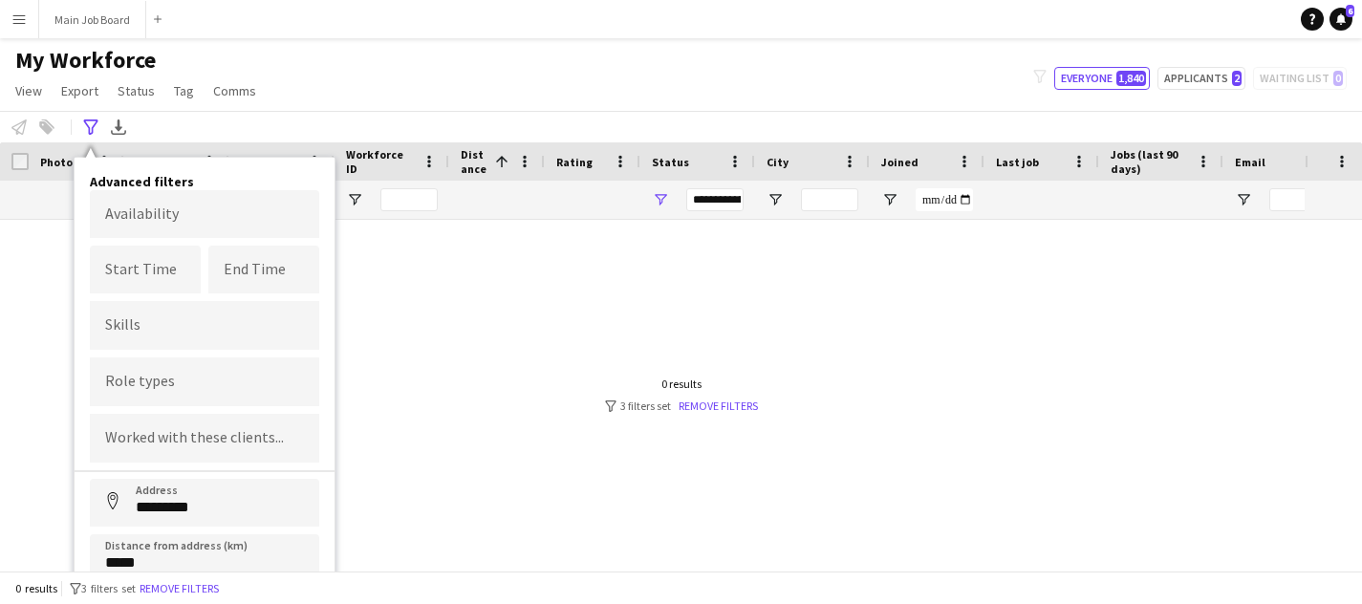
scroll to position [64, 0]
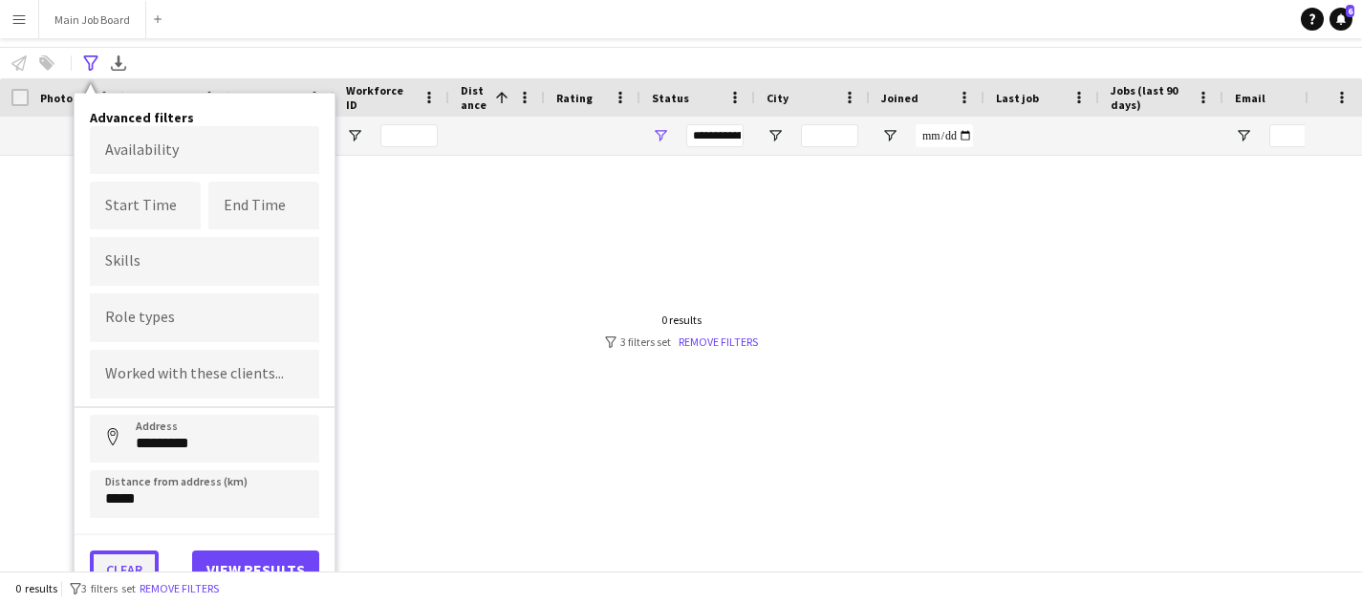
click at [143, 553] on button "Clear" at bounding box center [124, 570] width 69 height 38
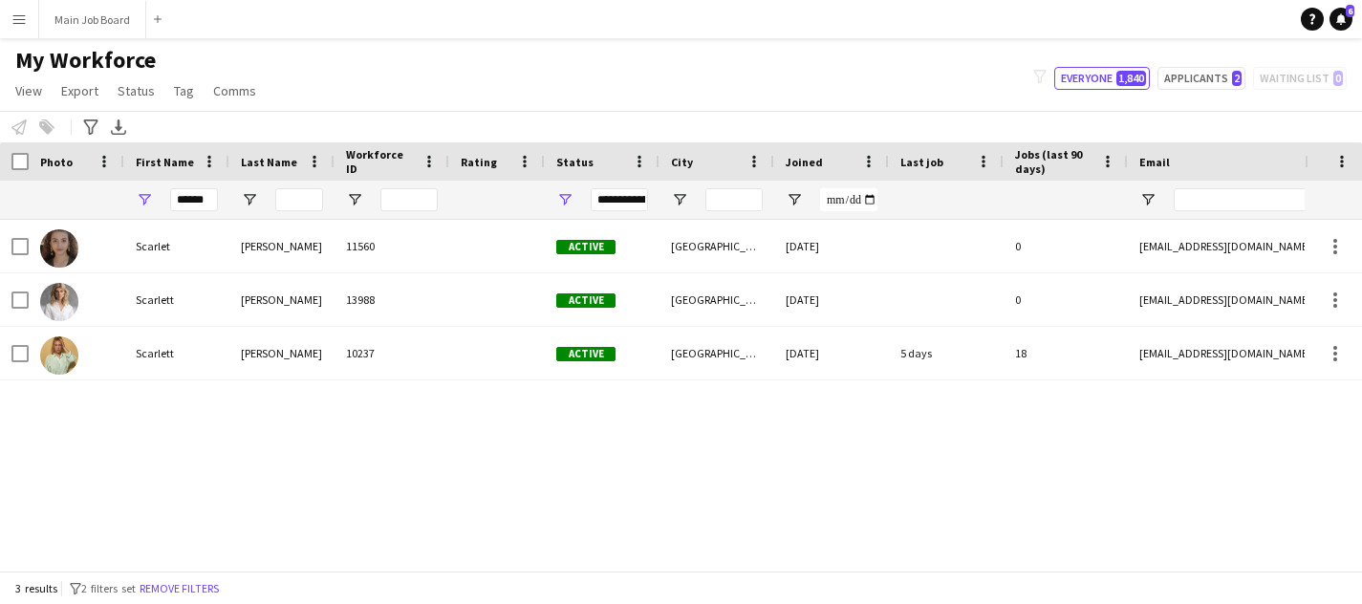
scroll to position [0, 0]
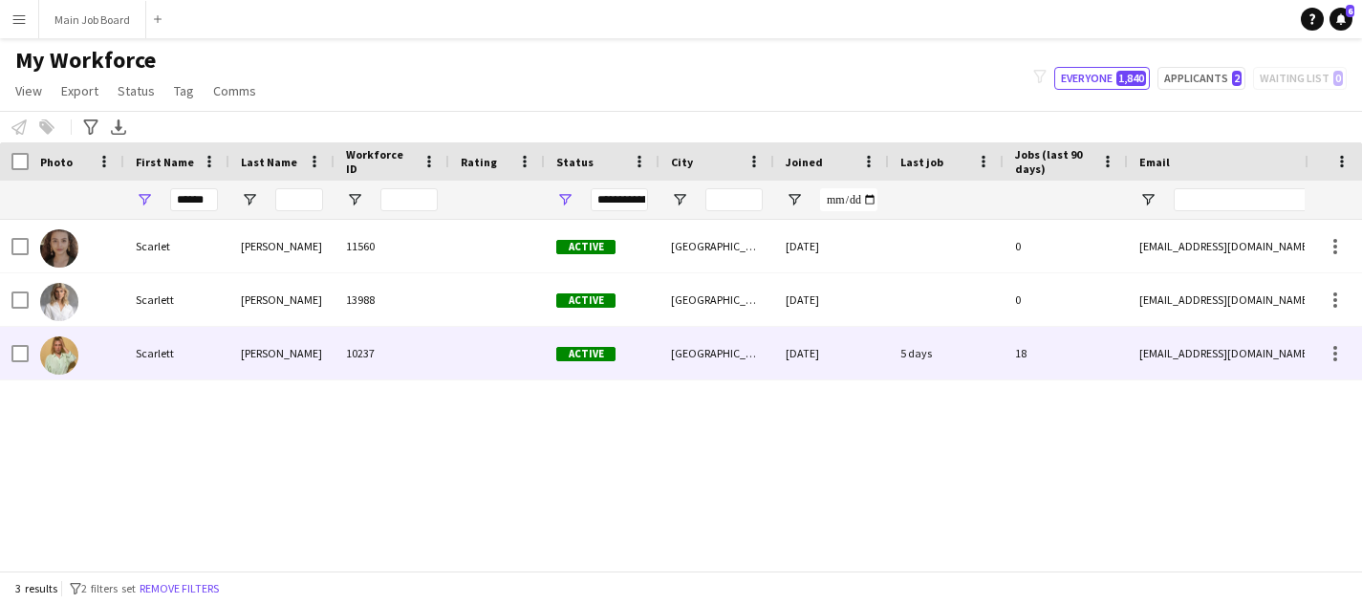
click at [204, 344] on div "Scarlett" at bounding box center [176, 353] width 105 height 53
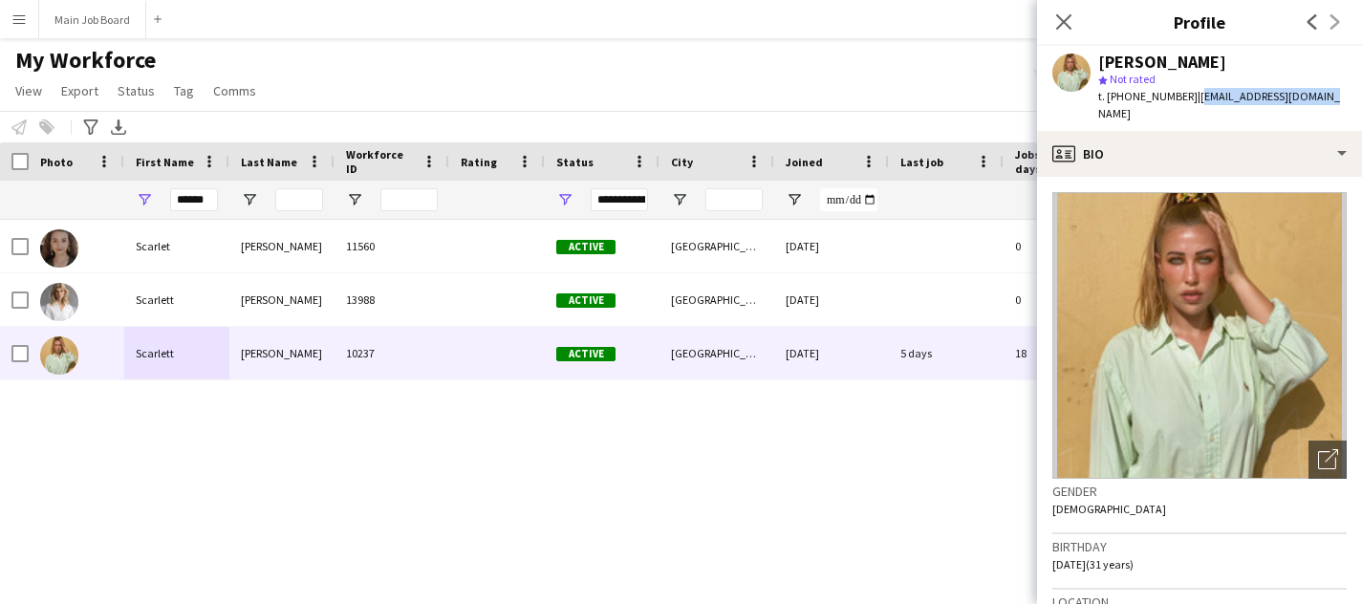
drag, startPoint x: 1307, startPoint y: 98, endPoint x: 1189, endPoint y: 98, distance: 118.5
click at [1189, 98] on div "[PERSON_NAME] star Not rated t. [PHONE_NUMBER] | [EMAIL_ADDRESS][DOMAIN_NAME]" at bounding box center [1199, 88] width 325 height 85
copy span "[EMAIL_ADDRESS][DOMAIN_NAME]"
click at [114, 25] on button "Main Job Board Close" at bounding box center [92, 19] width 107 height 37
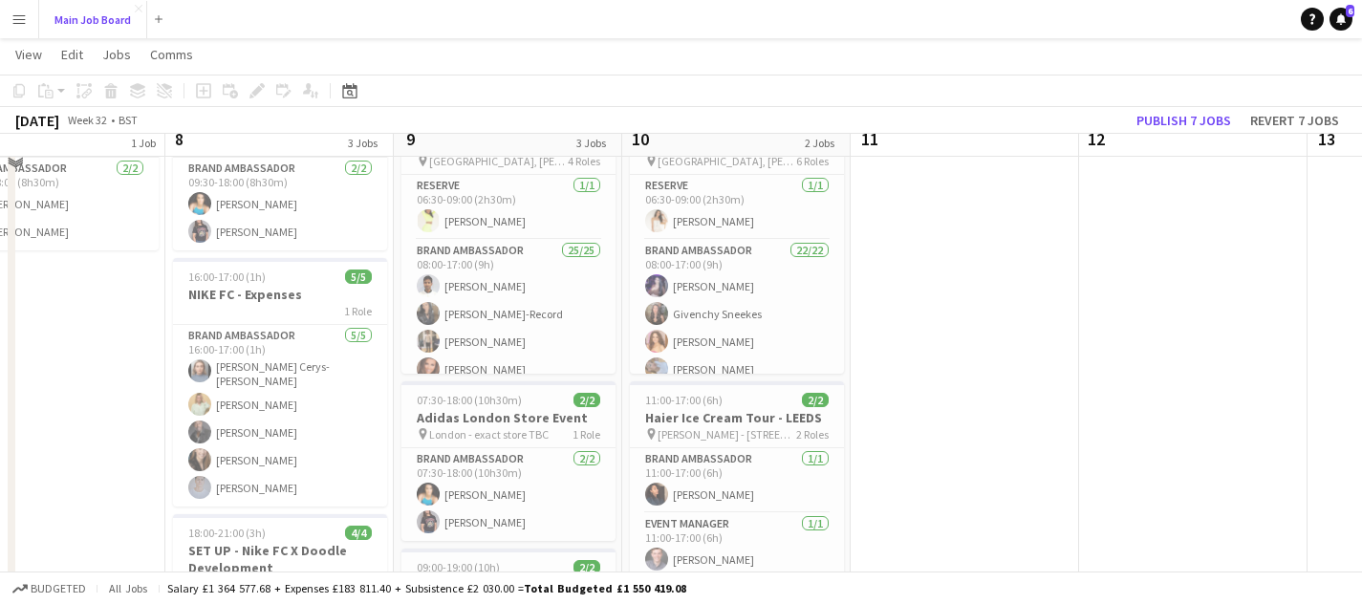
scroll to position [108, 0]
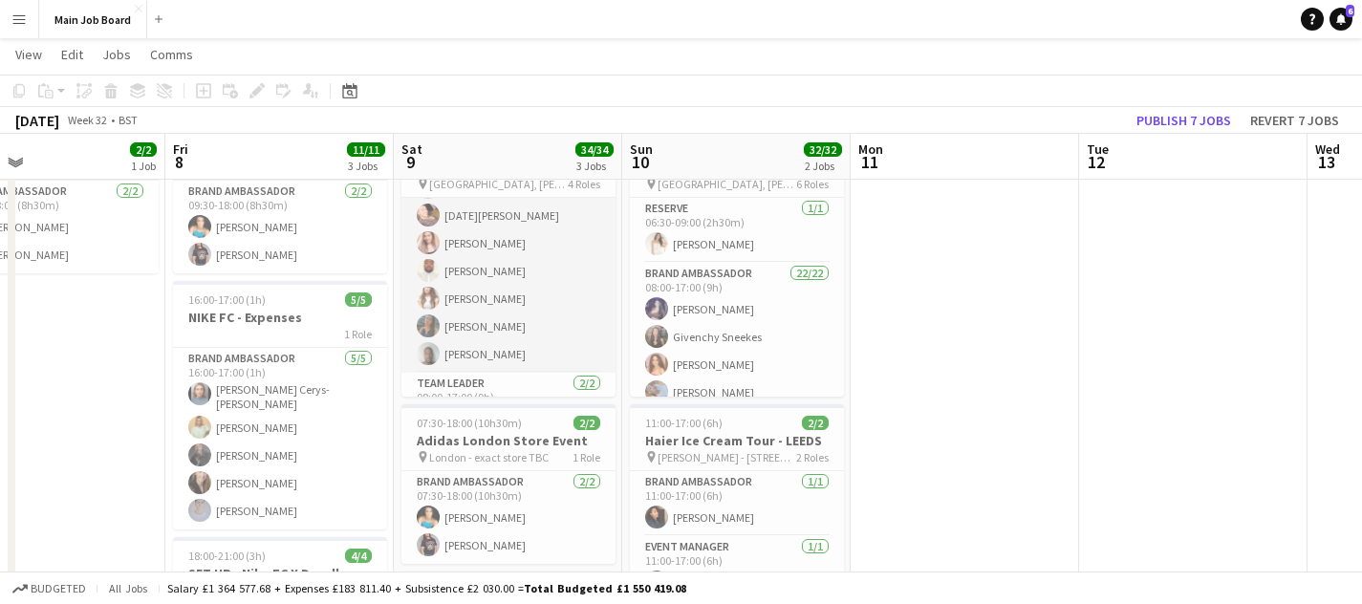
click at [488, 316] on app-card-role "Brand Ambassador 25/25 08:00-17:00 (9h) [PERSON_NAME] [PERSON_NAME]-Record [PER…" at bounding box center [508, 2] width 214 height 742
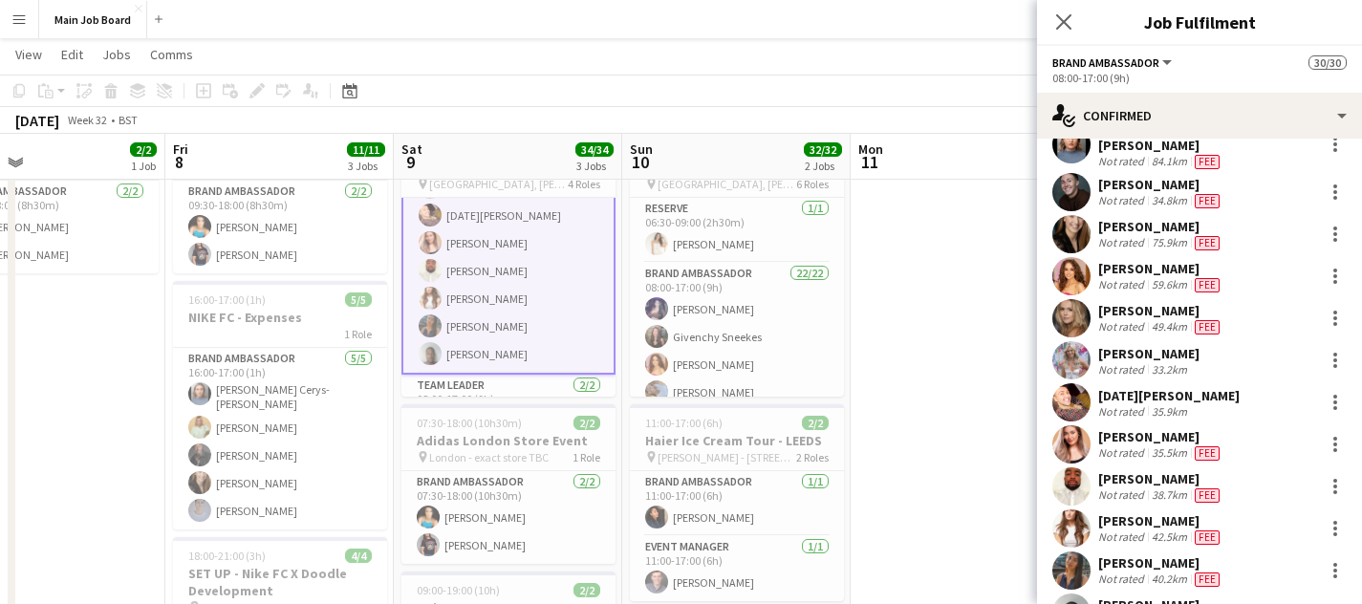
scroll to position [692, 0]
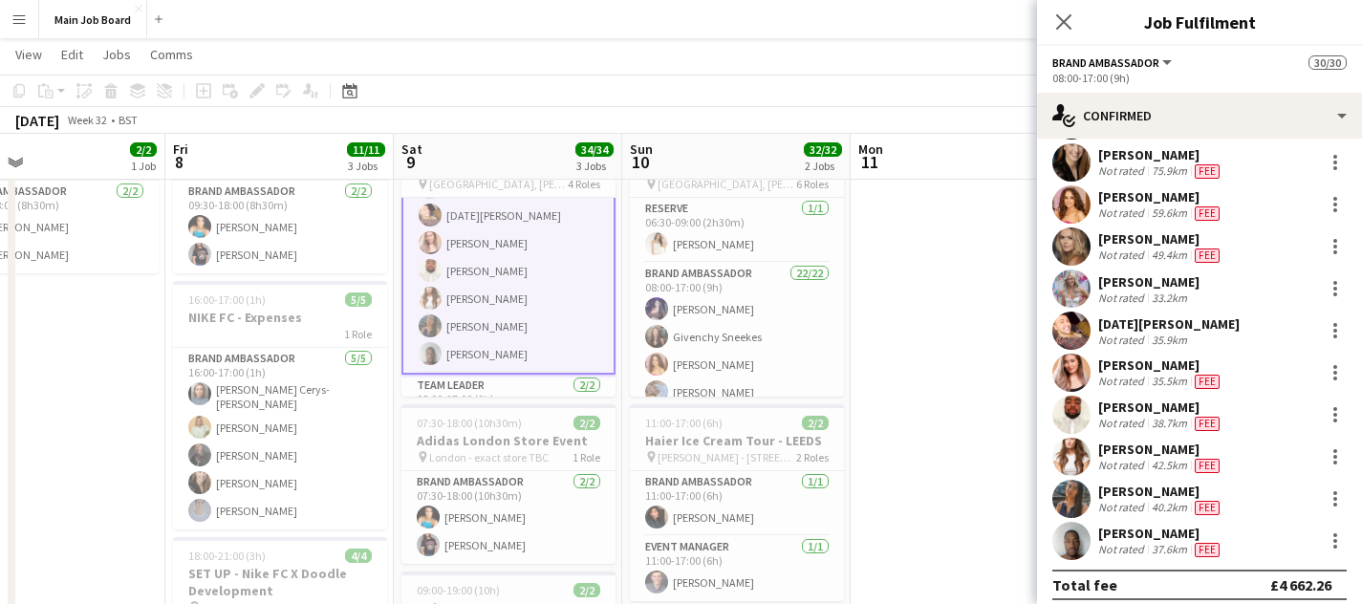
click at [1083, 499] on app-user-avatar at bounding box center [1071, 499] width 38 height 38
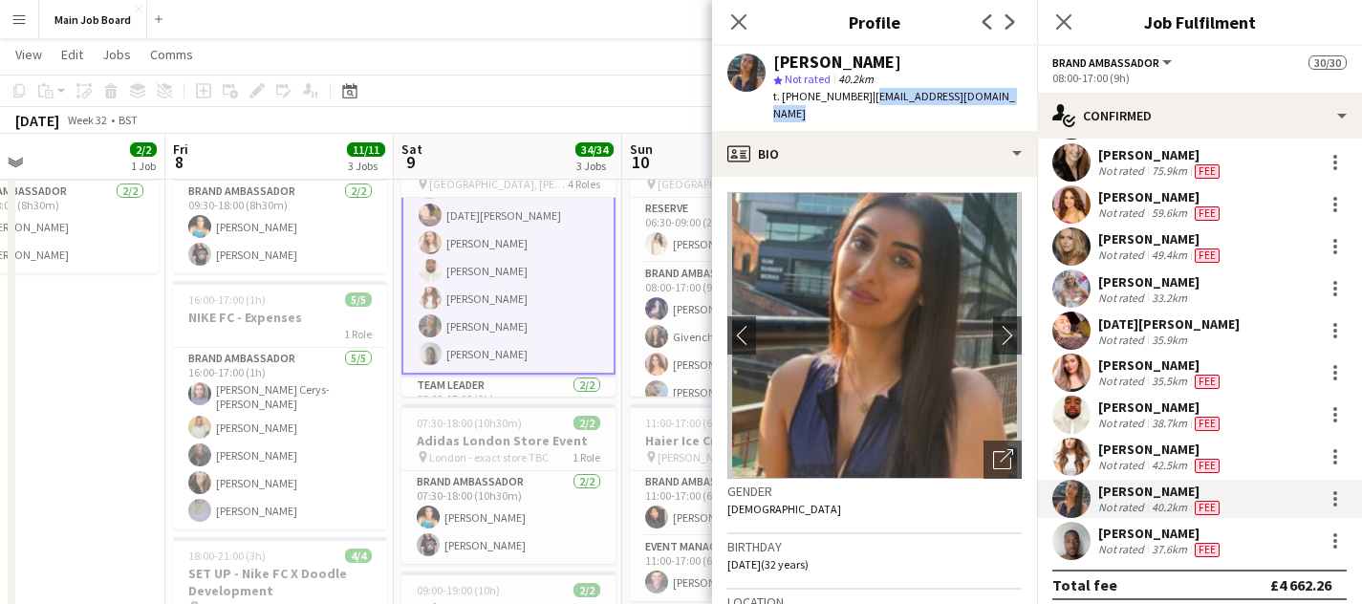
drag, startPoint x: 1003, startPoint y: 98, endPoint x: 863, endPoint y: 97, distance: 139.5
click at [863, 97] on div "[PERSON_NAME] star Not rated 40.2km t. [PHONE_NUMBER] | [EMAIL_ADDRESS][DOMAIN_…" at bounding box center [874, 88] width 325 height 85
copy span "[EMAIL_ADDRESS][DOMAIN_NAME]"
drag, startPoint x: 855, startPoint y: 100, endPoint x: 799, endPoint y: 100, distance: 56.4
click at [799, 100] on span "t. [PHONE_NUMBER]" at bounding box center [822, 96] width 99 height 14
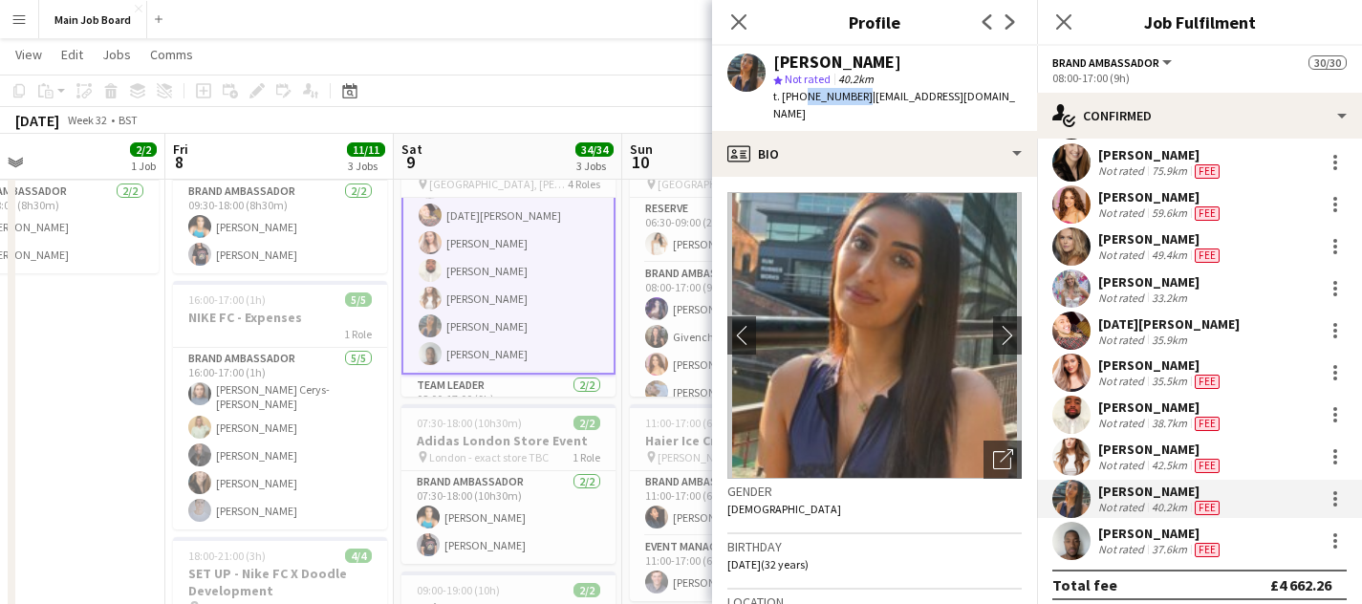
copy span "7588468621"
drag, startPoint x: 925, startPoint y: 63, endPoint x: 864, endPoint y: 63, distance: 61.2
click at [864, 63] on div "[PERSON_NAME]" at bounding box center [897, 62] width 248 height 17
copy div "Pitsillos"
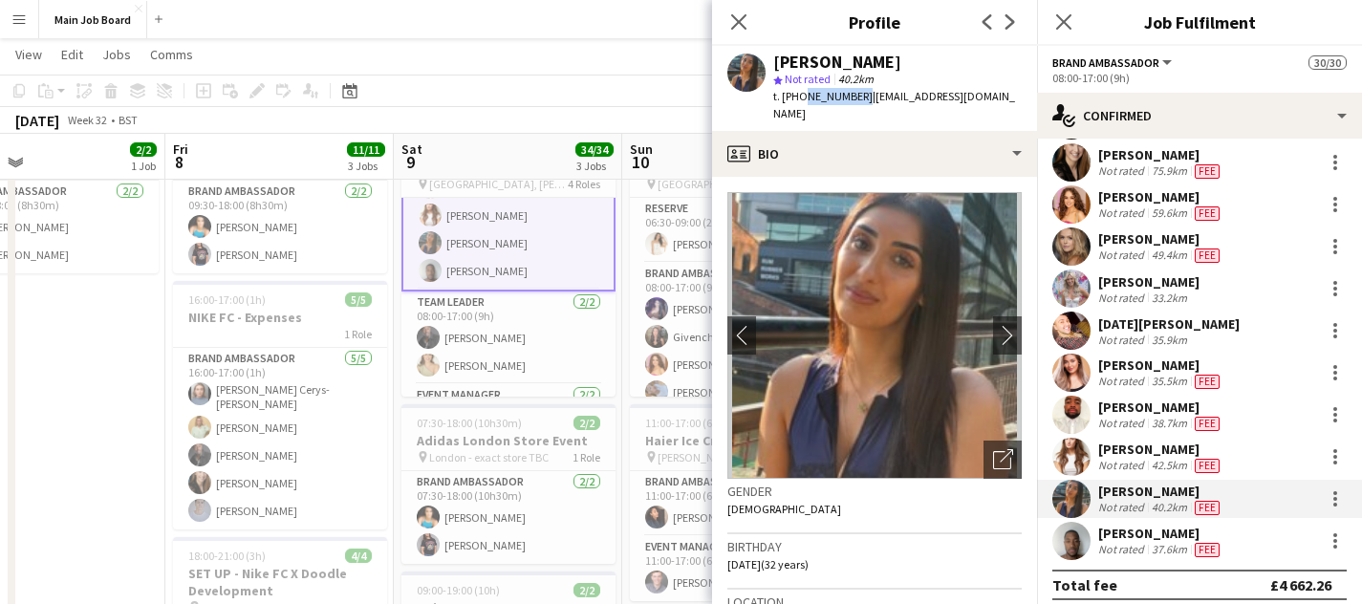
scroll to position [720, 0]
click at [521, 306] on app-card-role "Team Leader [DATE] 08:00-17:00 (9h) [PERSON_NAME] [PERSON_NAME]" at bounding box center [508, 335] width 214 height 93
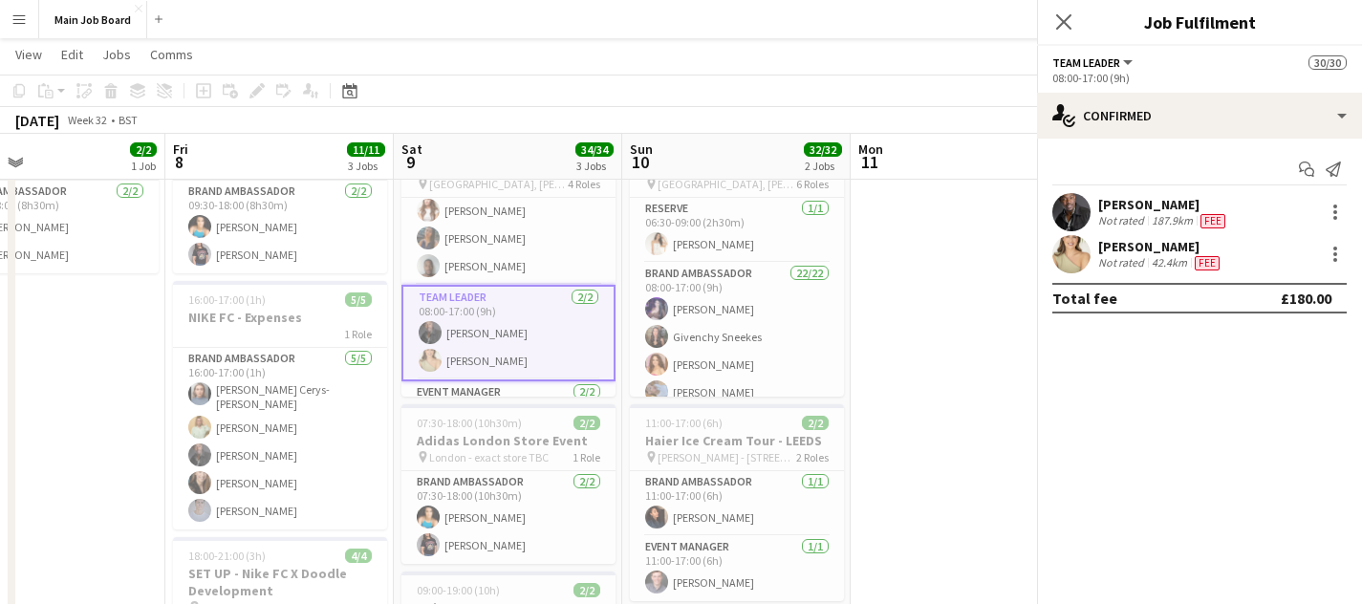
scroll to position [718, 0]
click at [1076, 214] on app-user-avatar at bounding box center [1071, 212] width 38 height 38
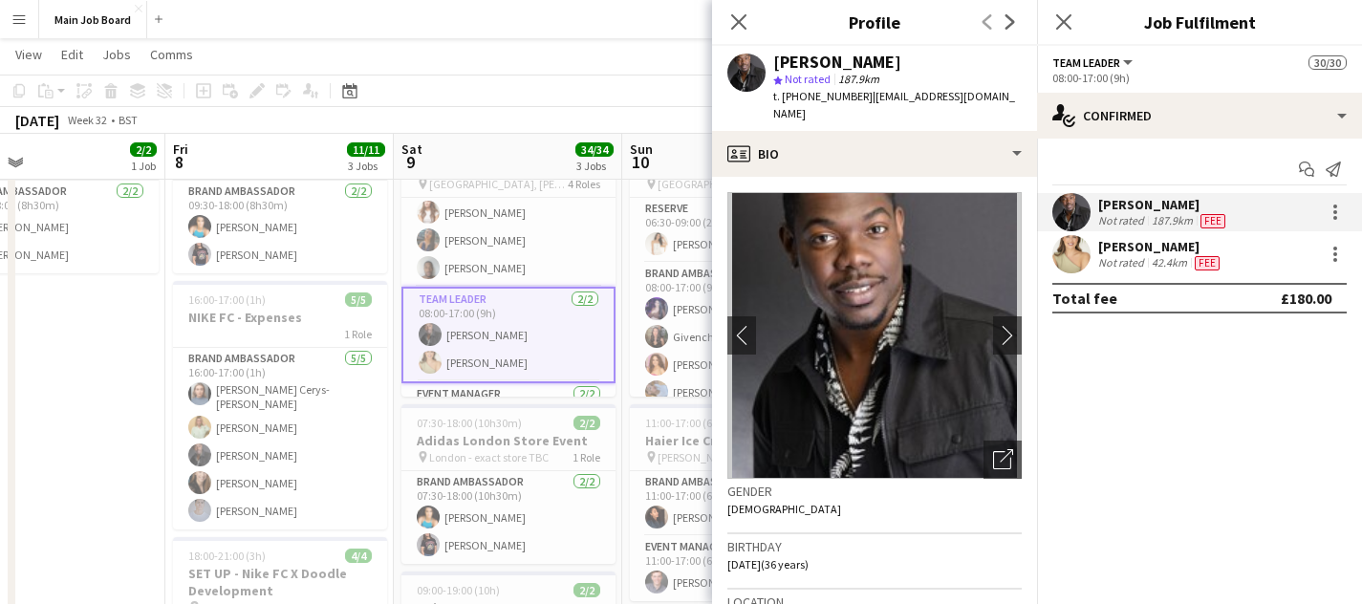
drag, startPoint x: 858, startPoint y: 97, endPoint x: 800, endPoint y: 97, distance: 58.3
click at [800, 97] on div "t. [PHONE_NUMBER] | [EMAIL_ADDRESS][DOMAIN_NAME]" at bounding box center [897, 105] width 248 height 34
copy span "7930366563"
drag, startPoint x: 949, startPoint y: 106, endPoint x: 865, endPoint y: 94, distance: 85.0
click at [865, 94] on div "t. [PHONE_NUMBER] | [EMAIL_ADDRESS][DOMAIN_NAME]" at bounding box center [897, 105] width 248 height 34
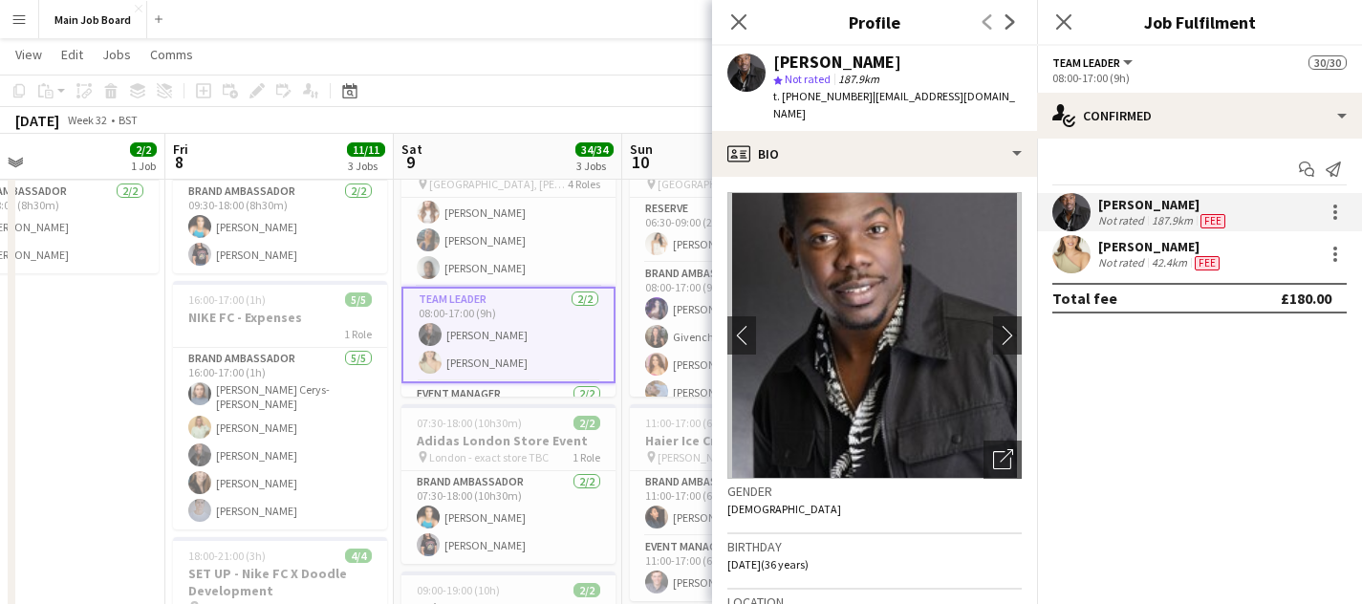
copy span "[EMAIL_ADDRESS][DOMAIN_NAME]"
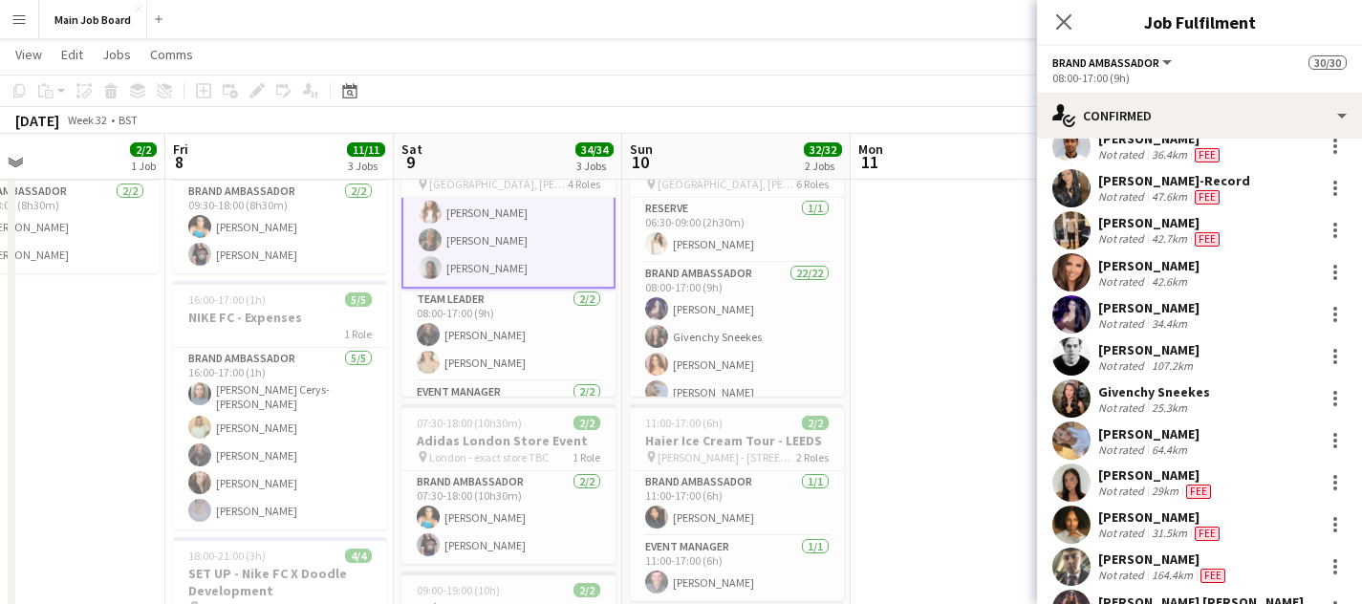
scroll to position [34, 0]
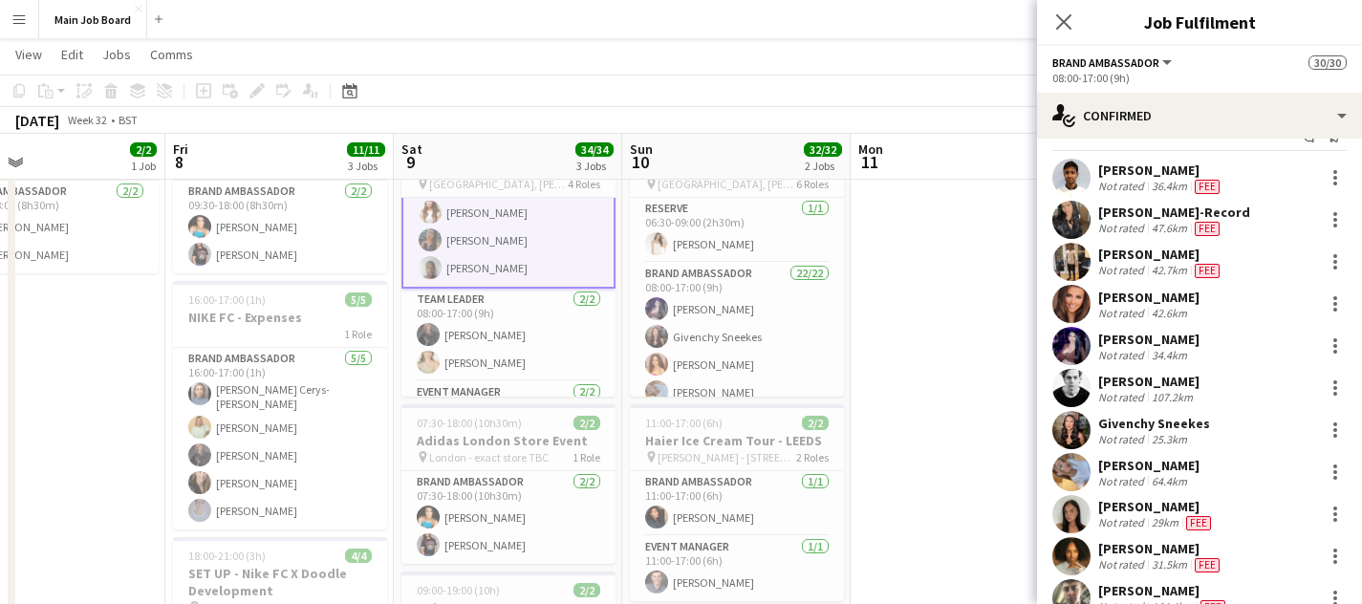
click at [1076, 216] on app-user-avatar at bounding box center [1071, 220] width 38 height 38
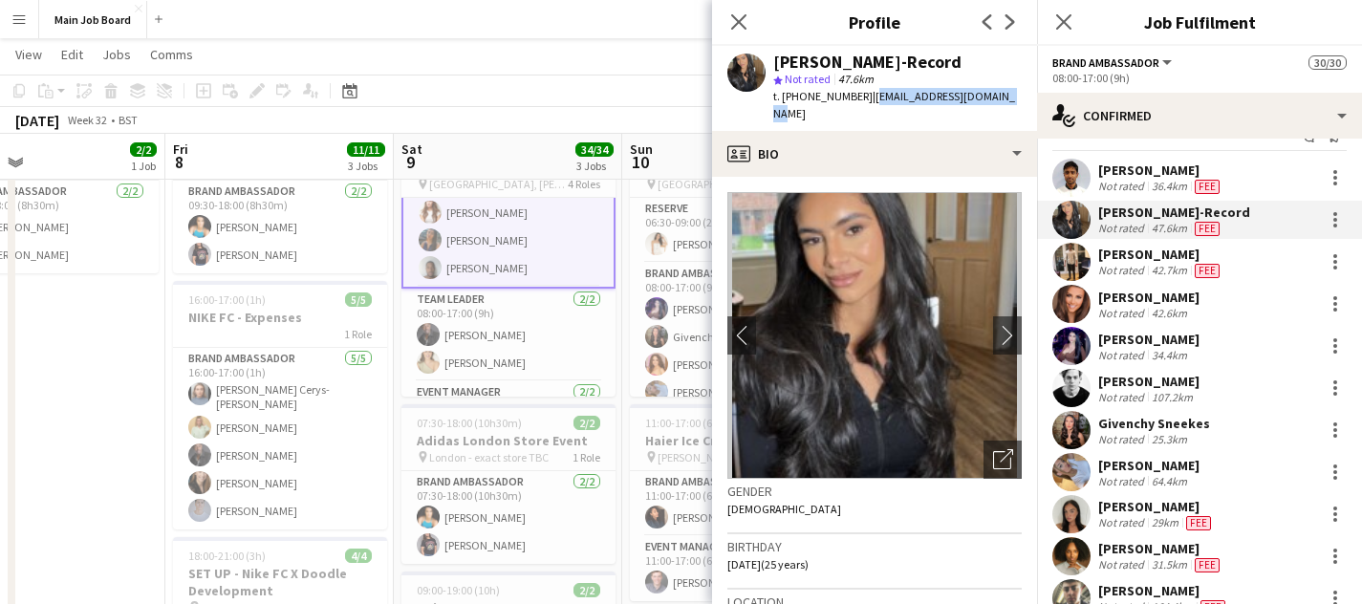
drag, startPoint x: 996, startPoint y: 99, endPoint x: 863, endPoint y: 101, distance: 132.9
click at [863, 101] on div "[PERSON_NAME]-Record star Not rated 47.6km t. [PHONE_NUMBER] | [EMAIL_ADDRESS][…" at bounding box center [874, 88] width 325 height 85
copy span "[EMAIL_ADDRESS][DOMAIN_NAME]"
drag, startPoint x: 855, startPoint y: 98, endPoint x: 797, endPoint y: 99, distance: 58.3
click at [797, 99] on span "t. [PHONE_NUMBER]" at bounding box center [822, 96] width 99 height 14
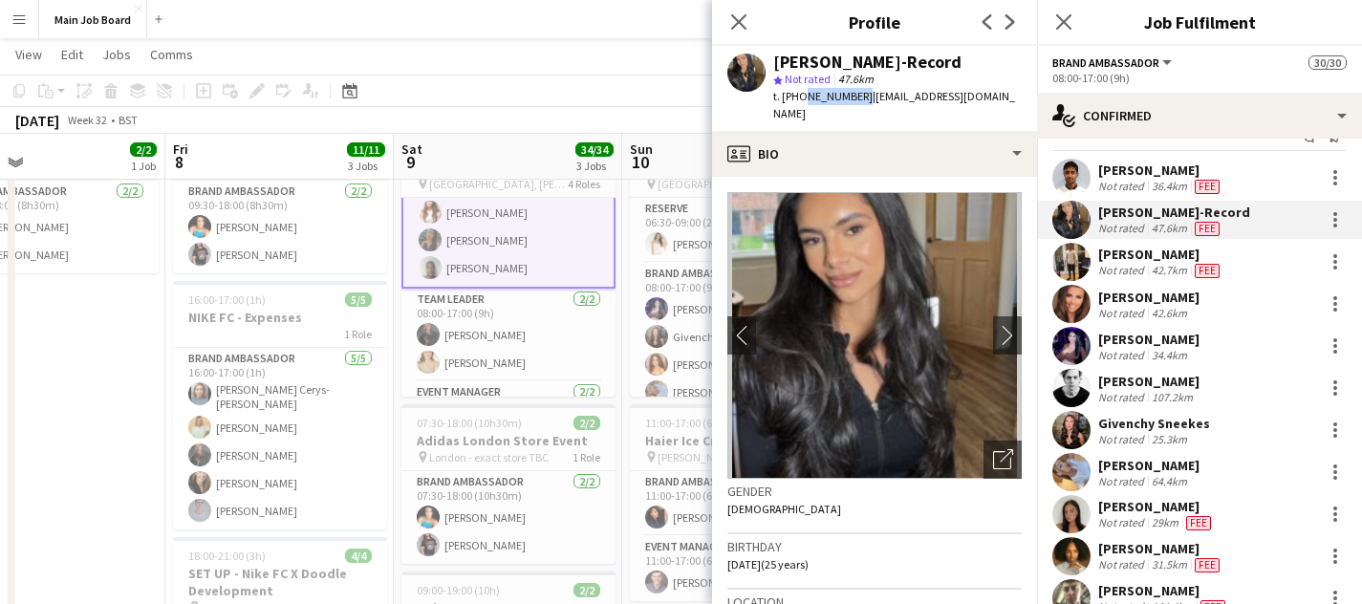
copy span "7999045736"
click at [736, 12] on icon "Close pop-in" at bounding box center [738, 21] width 18 height 18
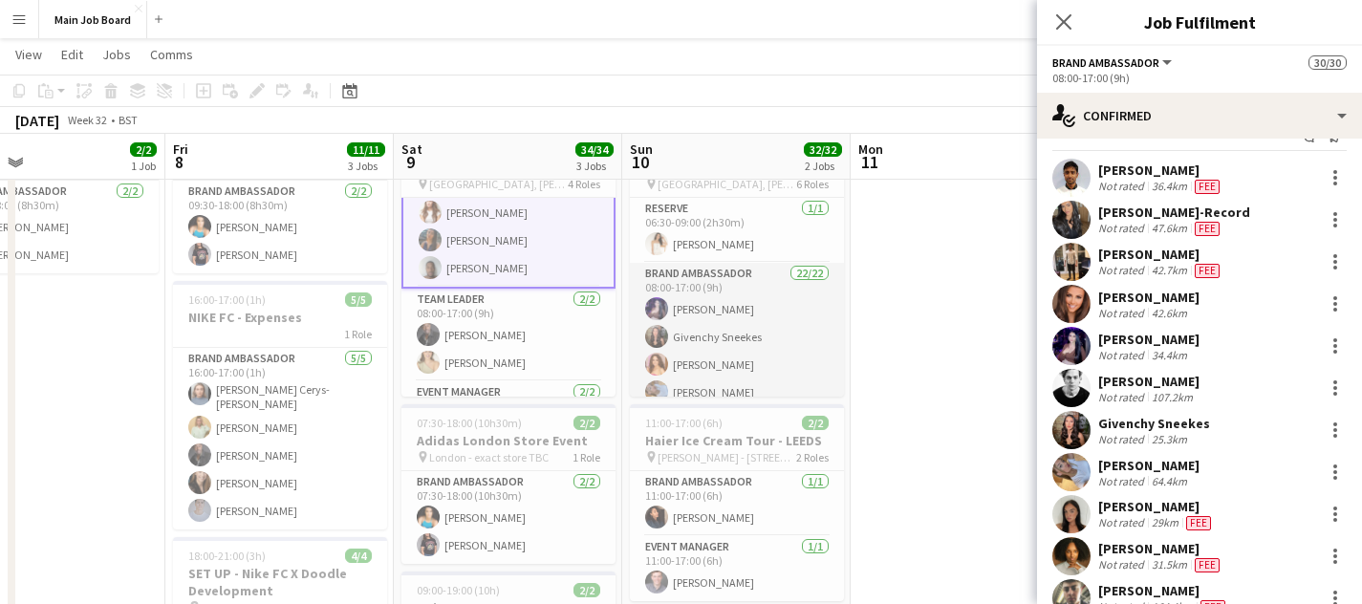
click at [730, 369] on app-card-role "Brand Ambassador 22/22 08:00-17:00 (9h) [PERSON_NAME] Sneekes [PERSON_NAME] [PE…" at bounding box center [737, 589] width 214 height 653
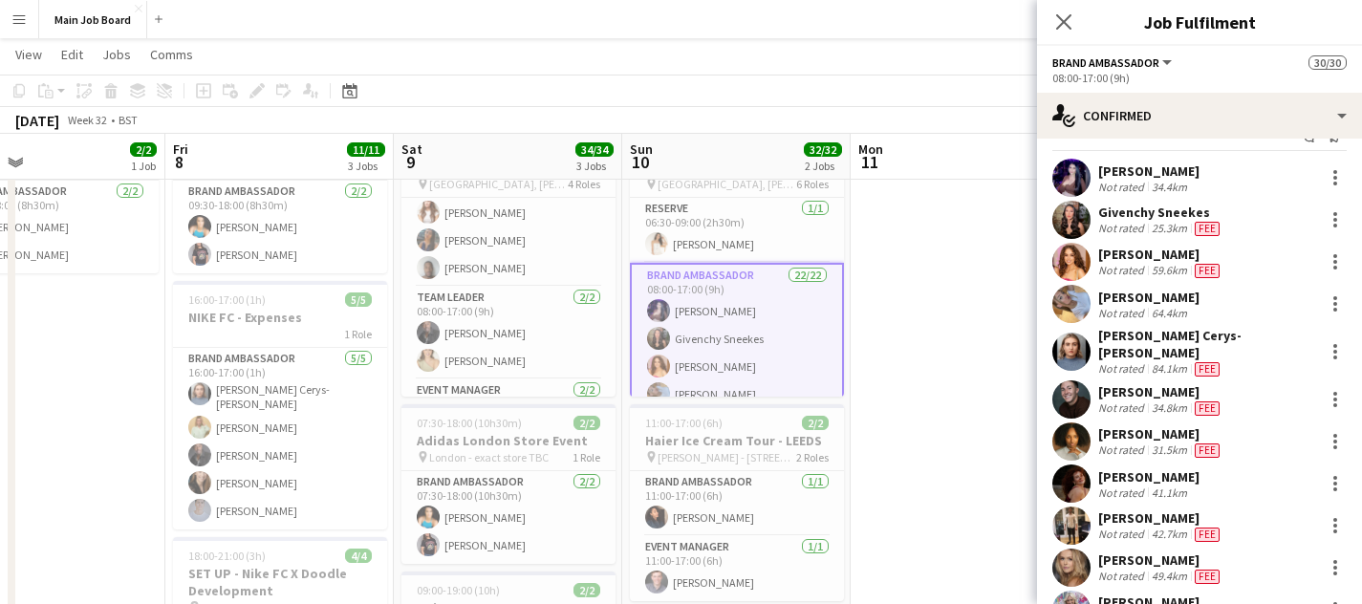
scroll to position [566, 0]
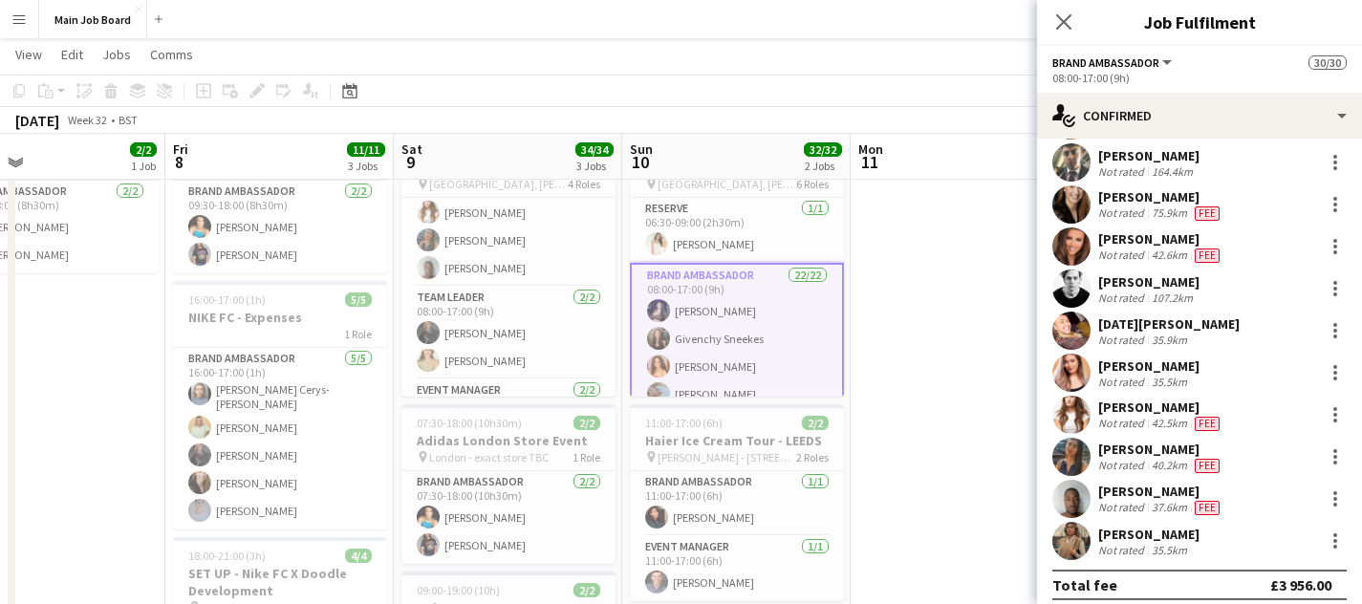
click at [1073, 529] on app-user-avatar at bounding box center [1071, 541] width 38 height 38
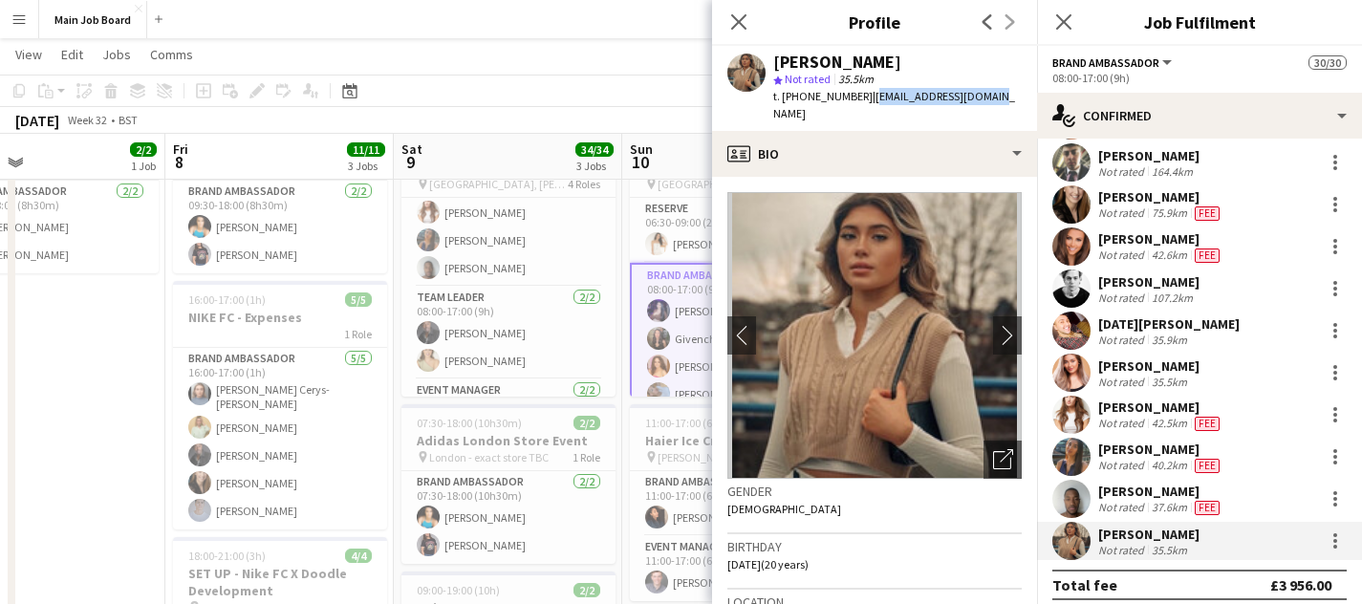
drag, startPoint x: 983, startPoint y: 93, endPoint x: 864, endPoint y: 100, distance: 119.7
click at [864, 100] on div "[PERSON_NAME] star Not rated 35.5km t. [PHONE_NUMBER] | [EMAIL_ADDRESS][DOMAIN_…" at bounding box center [874, 88] width 325 height 85
copy span "[EMAIL_ADDRESS][DOMAIN_NAME]"
drag, startPoint x: 855, startPoint y: 97, endPoint x: 799, endPoint y: 105, distance: 57.0
click at [799, 105] on div "t. [PHONE_NUMBER] | [EMAIL_ADDRESS][DOMAIN_NAME]" at bounding box center [897, 105] width 248 height 34
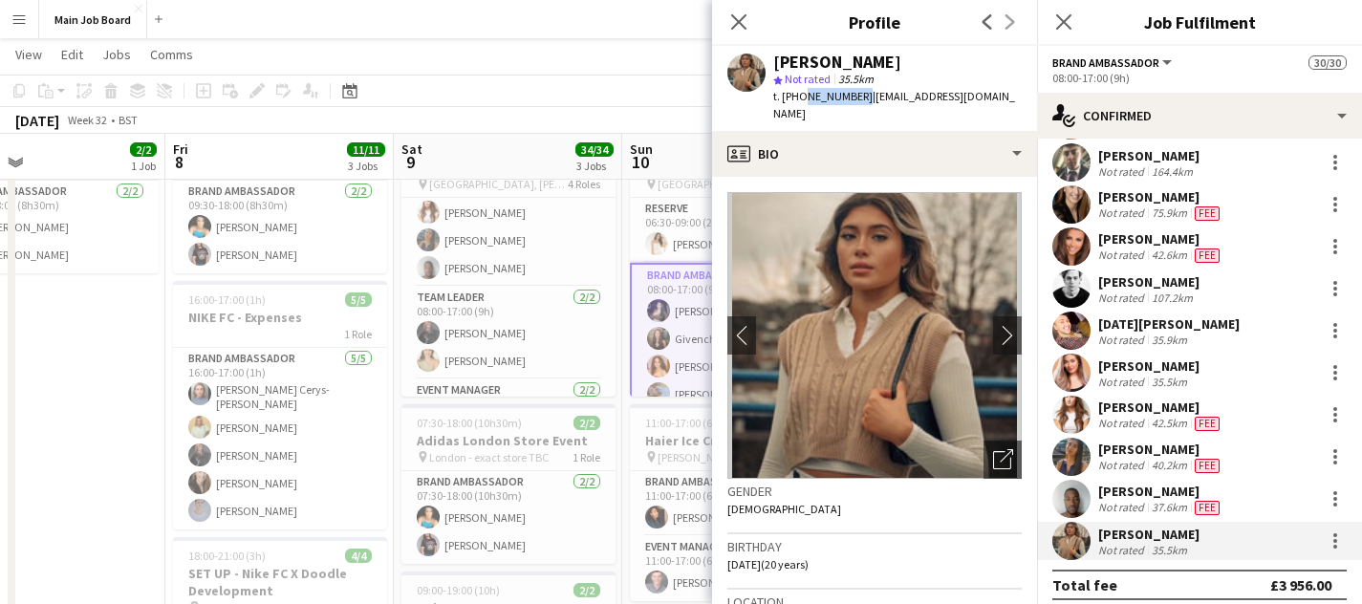
copy span "7769186223"
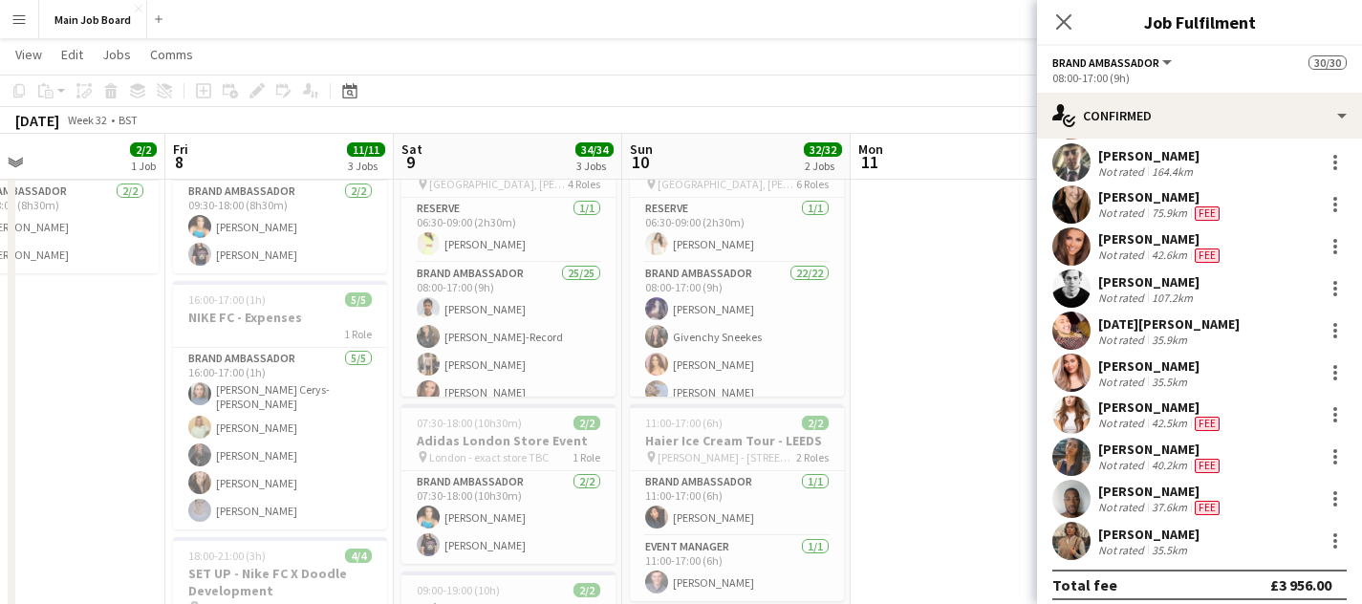
scroll to position [0, 0]
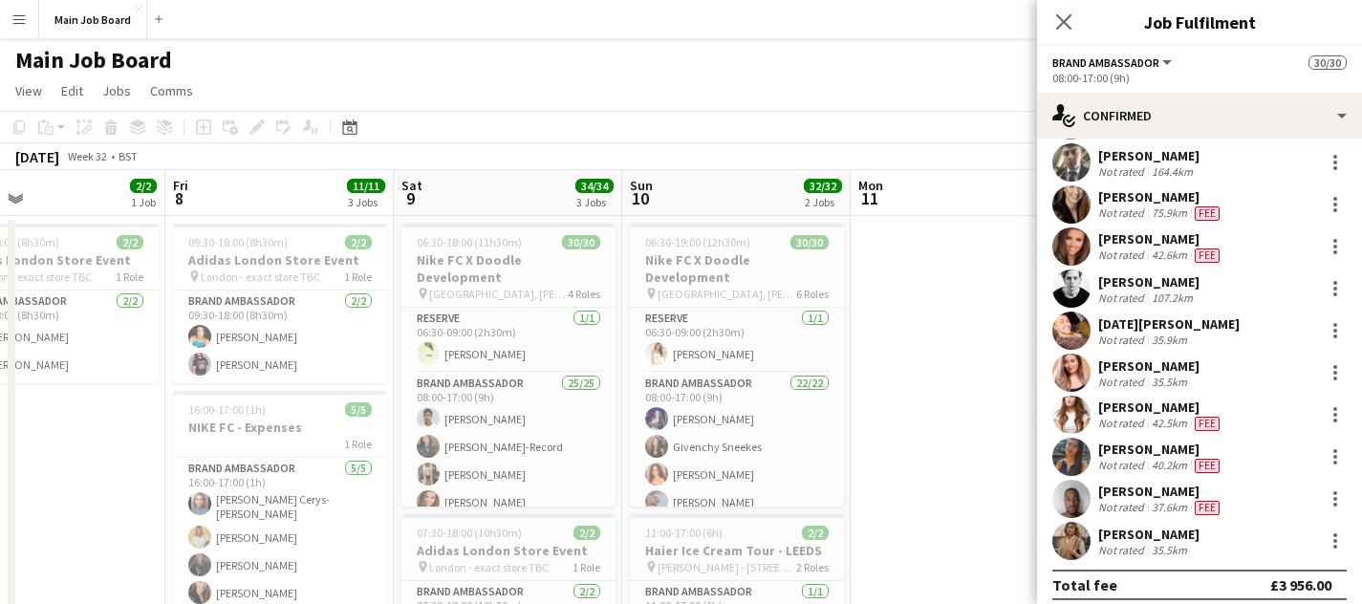
click at [1070, 9] on div "Close pop-in" at bounding box center [1064, 22] width 54 height 44
click at [1062, 15] on icon "Close pop-in" at bounding box center [1063, 21] width 18 height 18
